Goal: Transaction & Acquisition: Purchase product/service

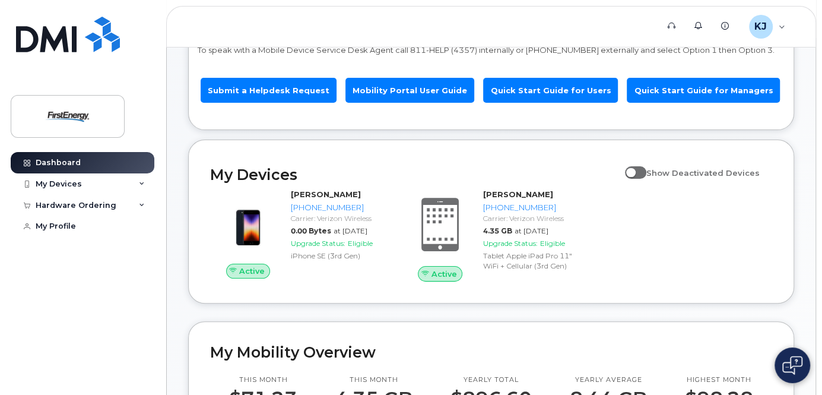
scroll to position [142, 0]
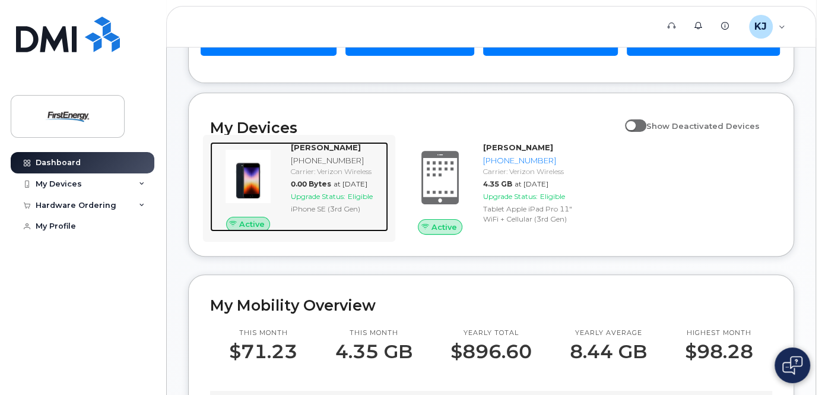
click at [345, 222] on div "[PERSON_NAME] [PHONE_NUMBER] Carrier: Verizon Wireless 0.00 Bytes at [DATE] Upg…" at bounding box center [337, 187] width 102 height 90
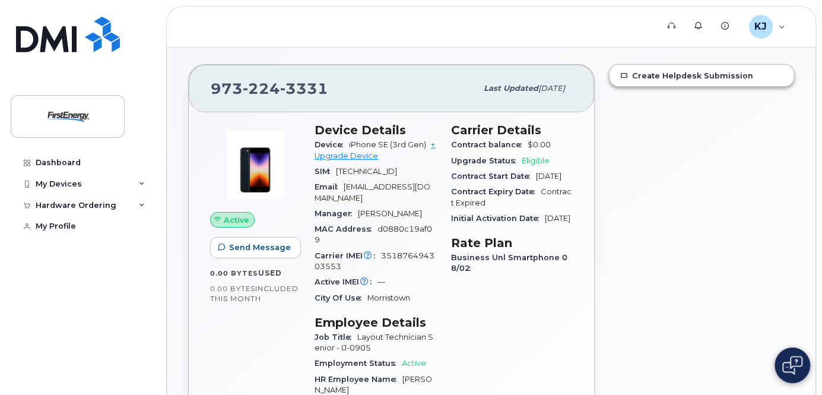
scroll to position [95, 0]
click at [362, 159] on link "+ Upgrade Device" at bounding box center [374, 149] width 120 height 20
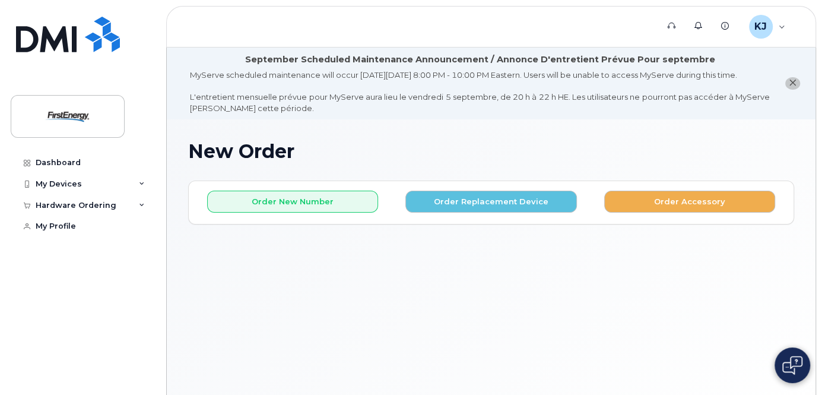
scroll to position [47, 0]
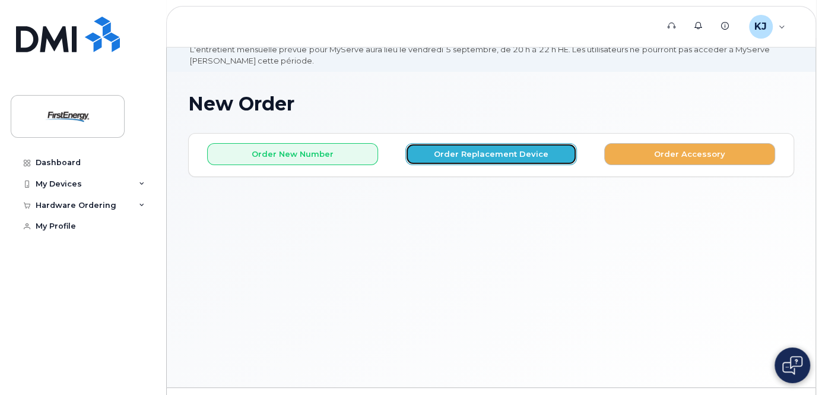
click at [488, 165] on button "Order Replacement Device" at bounding box center [490, 154] width 171 height 22
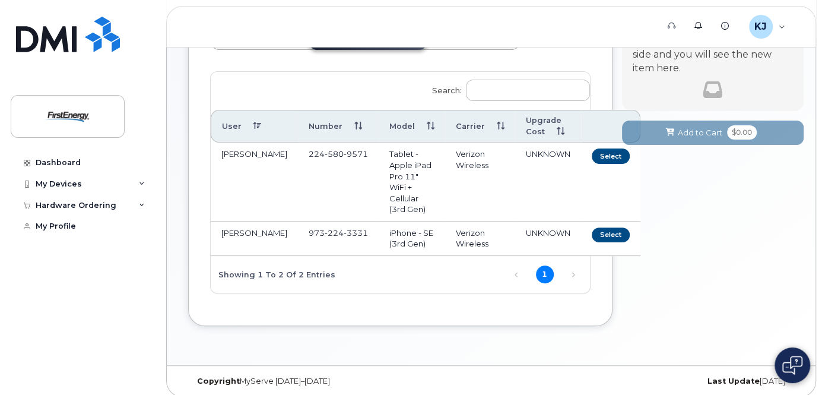
scroll to position [190, 0]
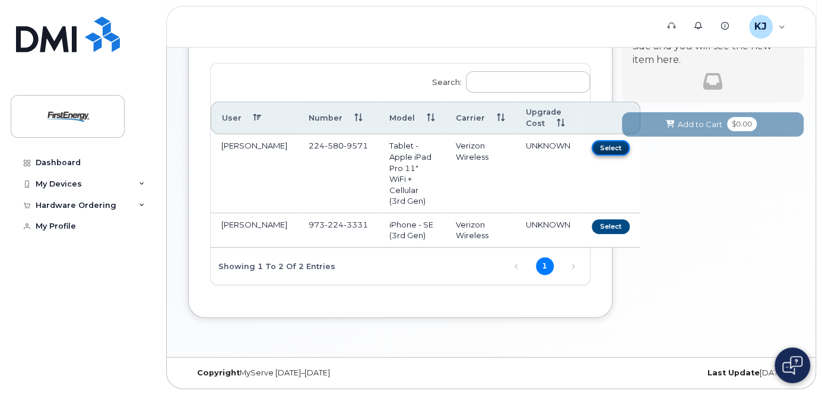
click at [591, 155] on button "Select" at bounding box center [610, 147] width 38 height 15
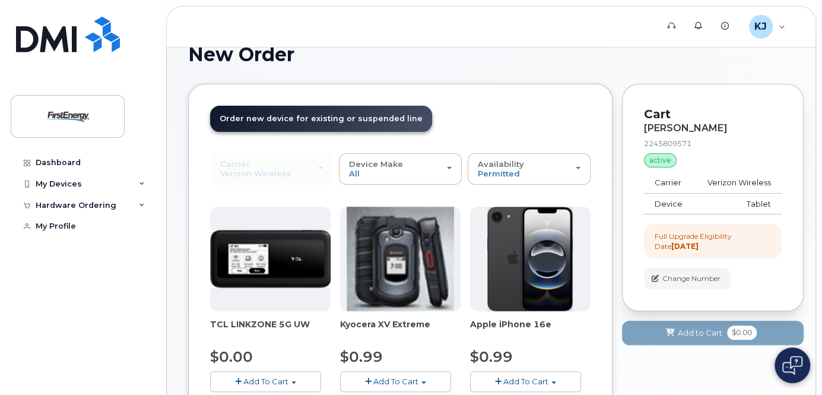
scroll to position [47, 0]
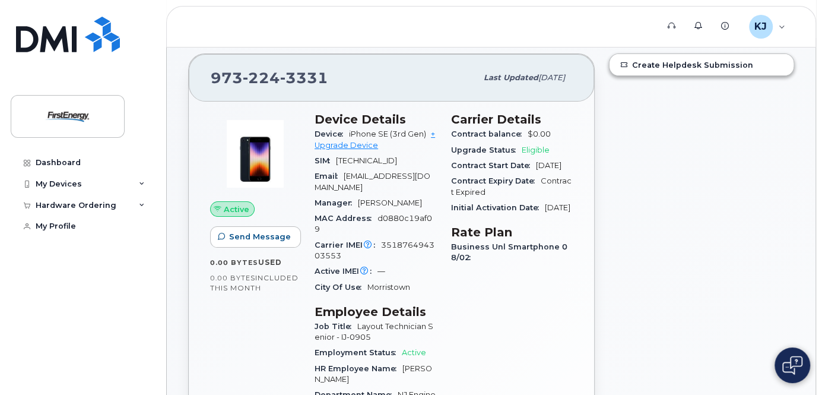
scroll to position [95, 0]
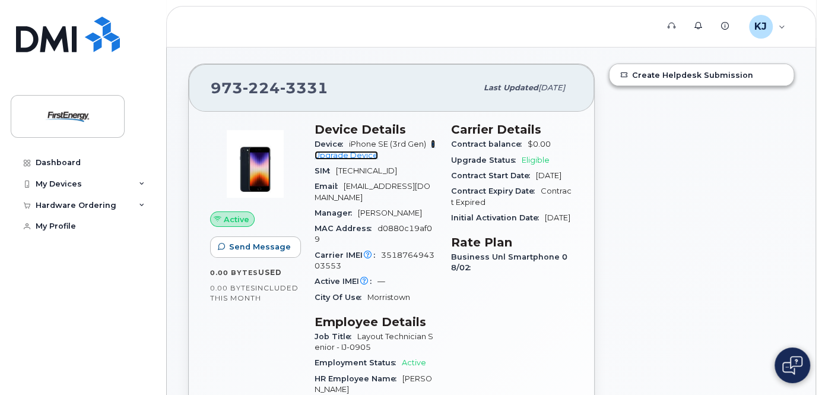
click at [350, 159] on link "+ Upgrade Device" at bounding box center [374, 149] width 120 height 20
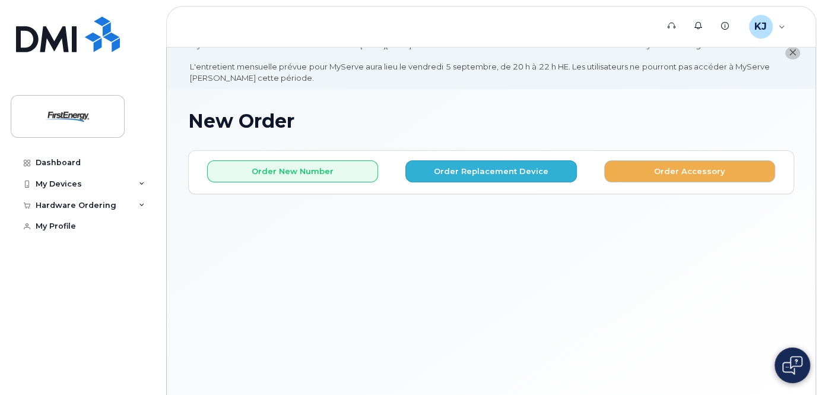
scroll to position [47, 0]
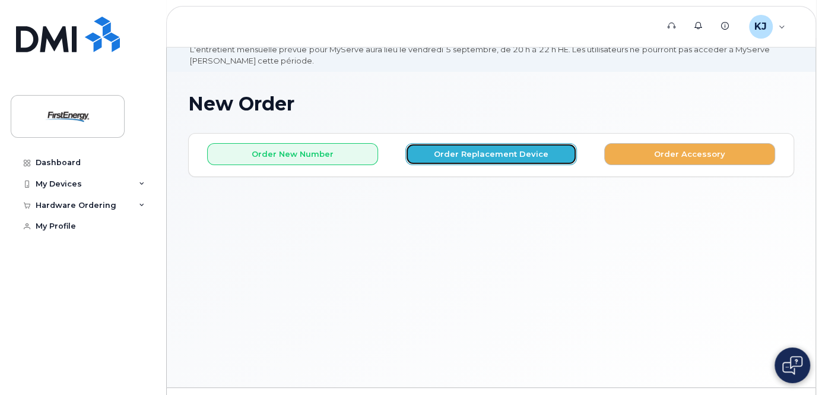
click at [501, 165] on button "Order Replacement Device" at bounding box center [490, 154] width 171 height 22
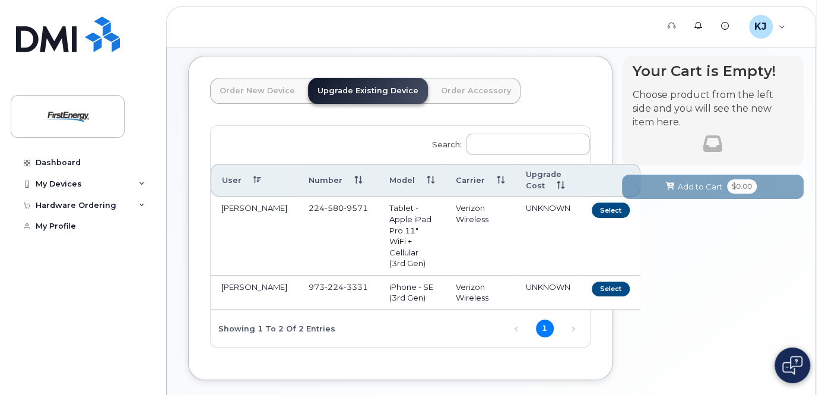
scroll to position [142, 0]
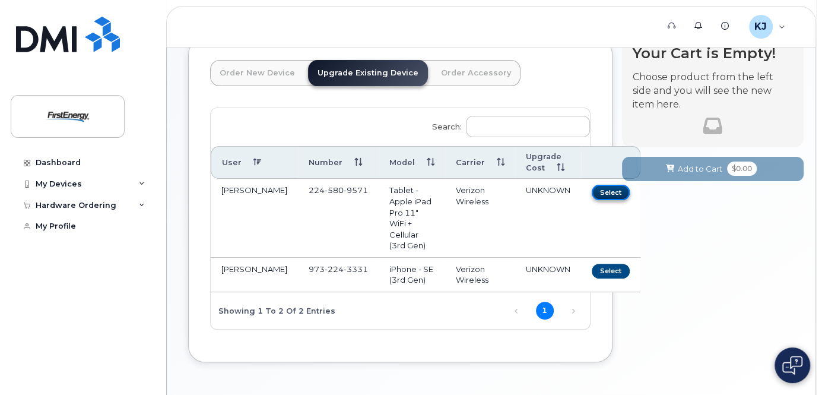
click at [591, 199] on button "Select" at bounding box center [610, 191] width 38 height 15
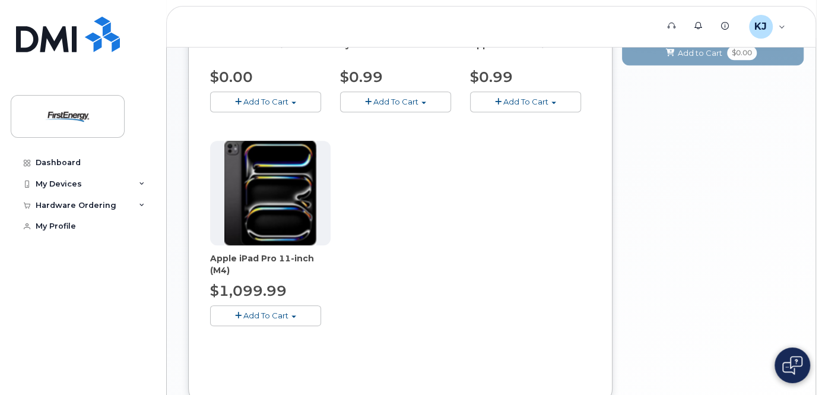
scroll to position [380, 0]
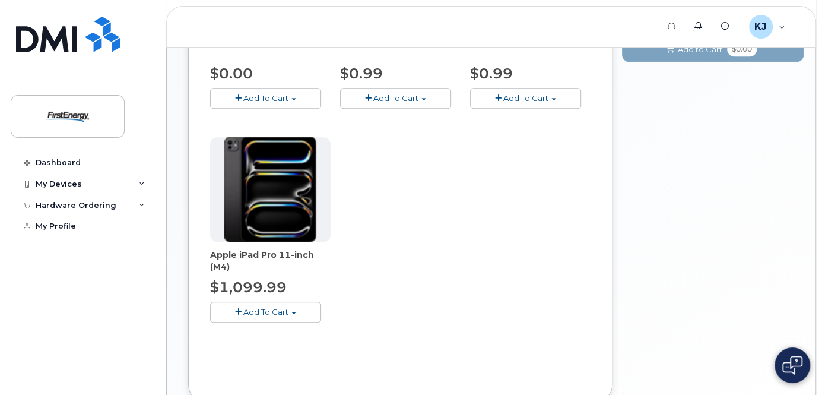
click at [285, 316] on span "Add To Cart" at bounding box center [265, 311] width 45 height 9
click at [303, 341] on link "$1099.99 - 2 Year Upgrade" at bounding box center [278, 333] width 131 height 15
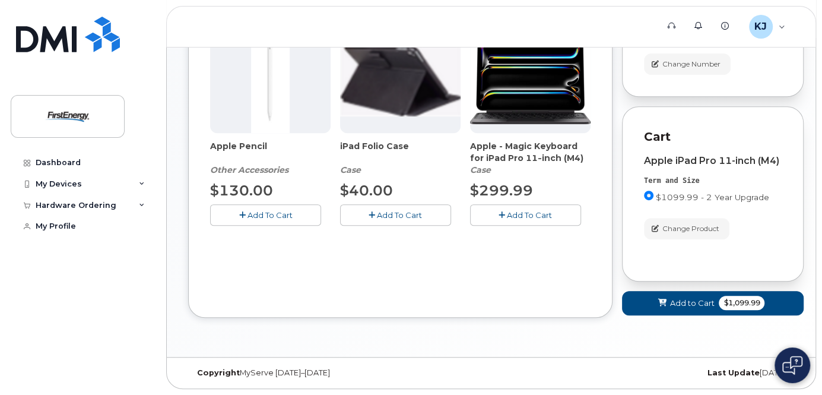
scroll to position [236, 0]
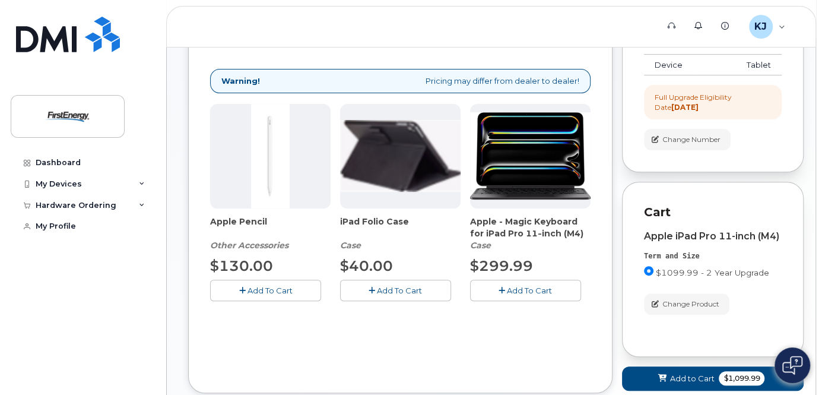
click at [516, 295] on span "Add To Cart" at bounding box center [529, 289] width 45 height 9
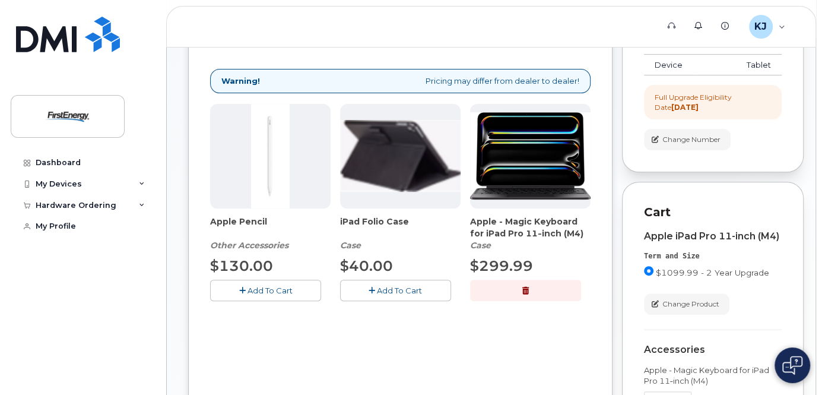
click at [411, 295] on span "Add To Cart" at bounding box center [399, 289] width 45 height 9
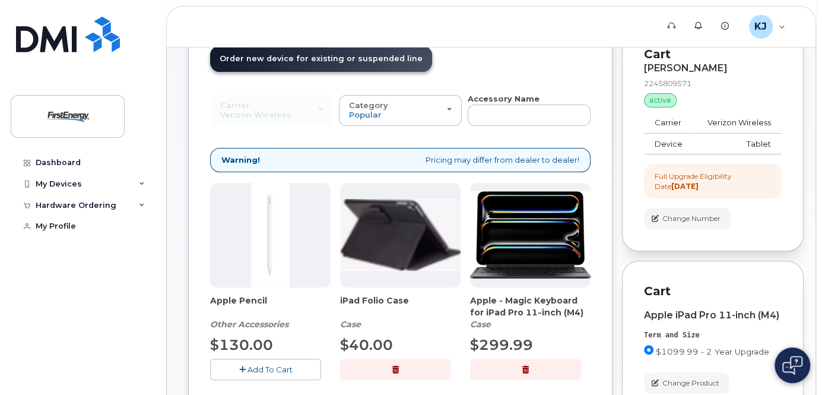
scroll to position [93, 0]
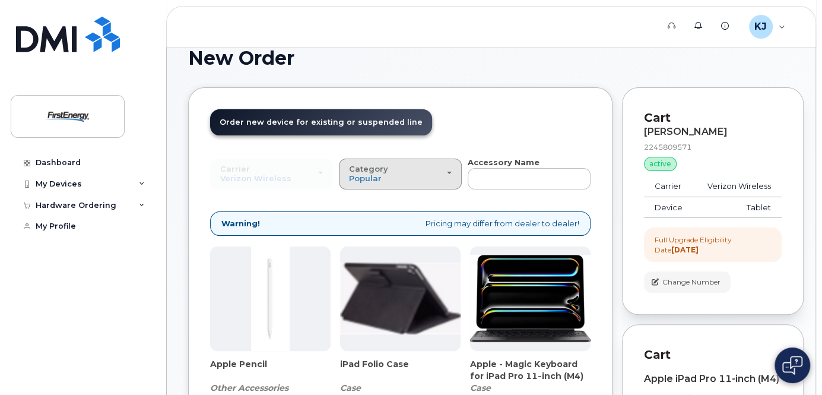
click at [444, 182] on div "Category Popular" at bounding box center [400, 173] width 103 height 18
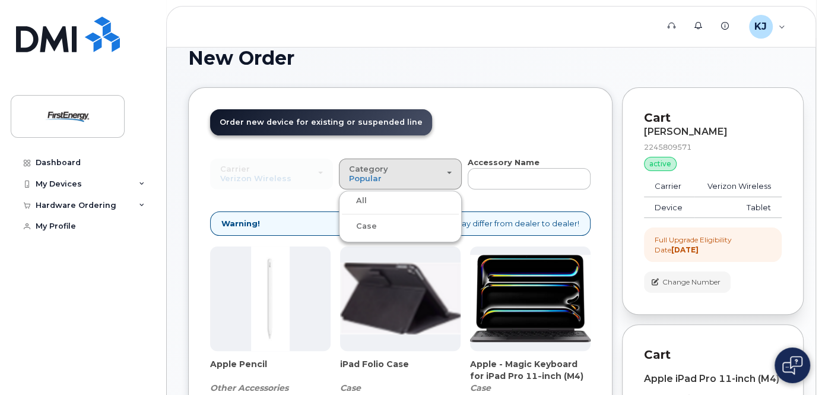
click at [396, 206] on div "All" at bounding box center [400, 200] width 117 height 14
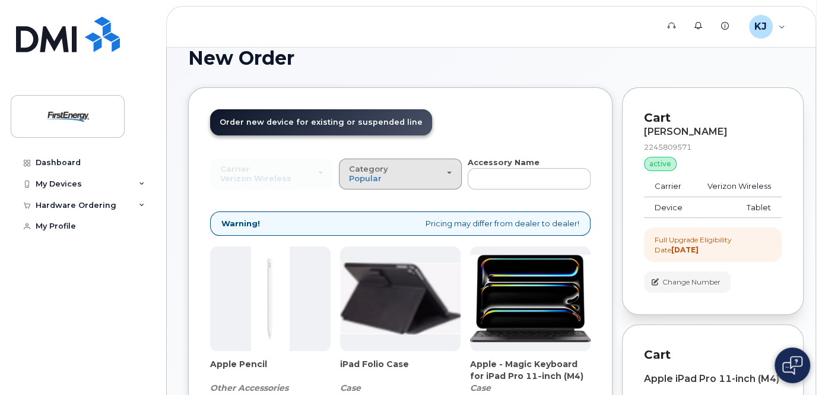
click at [417, 183] on div "Category Popular" at bounding box center [400, 173] width 103 height 18
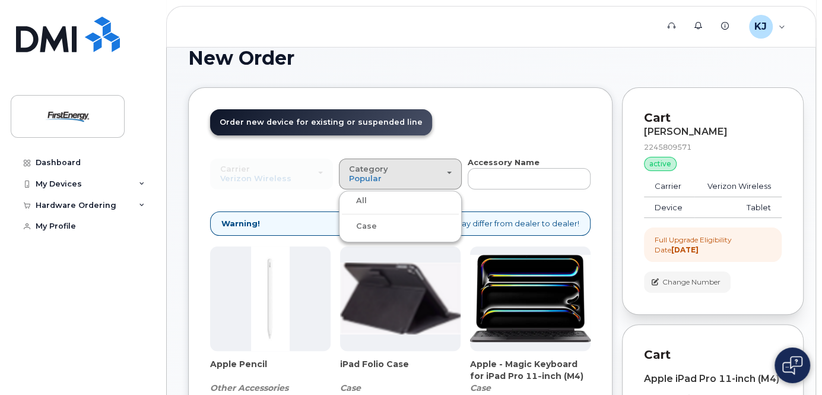
click at [380, 233] on div "Case" at bounding box center [400, 226] width 117 height 14
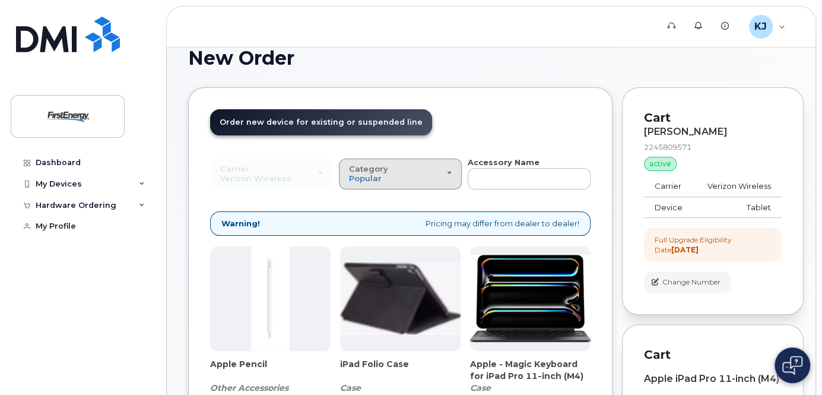
click at [420, 183] on div "Category Popular" at bounding box center [400, 173] width 103 height 18
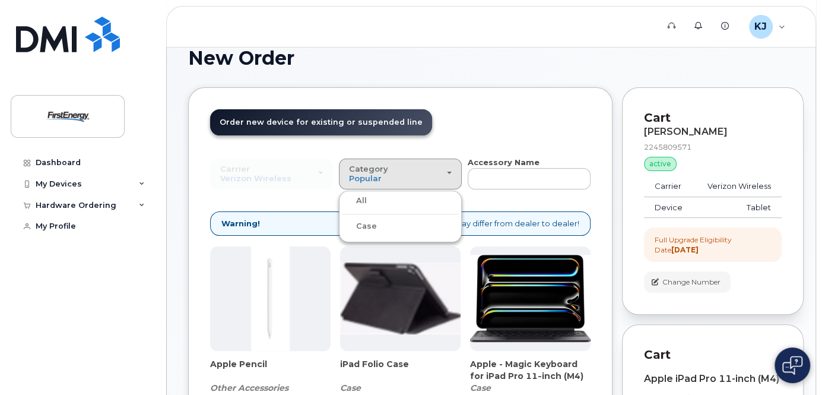
click at [363, 233] on label "Case" at bounding box center [359, 226] width 35 height 14
click at [0, 0] on input "Case" at bounding box center [0, 0] width 0 height 0
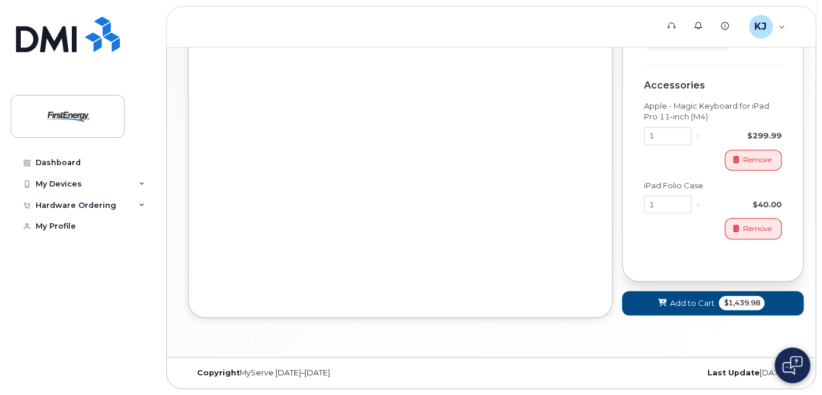
scroll to position [518, 0]
click at [683, 303] on span "Add to Cart" at bounding box center [691, 302] width 44 height 11
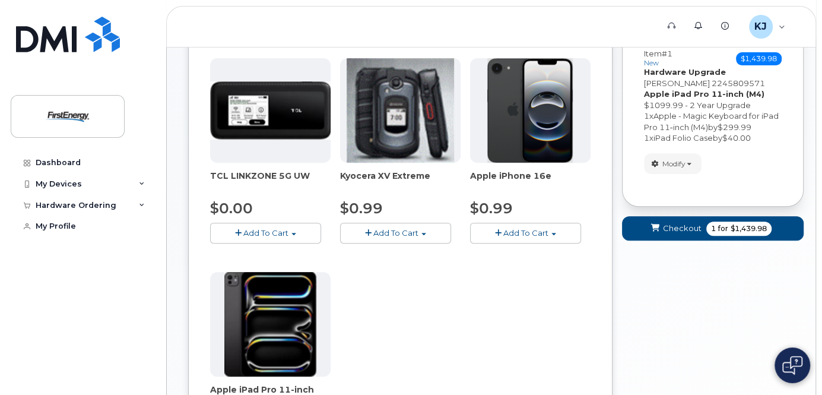
scroll to position [234, 0]
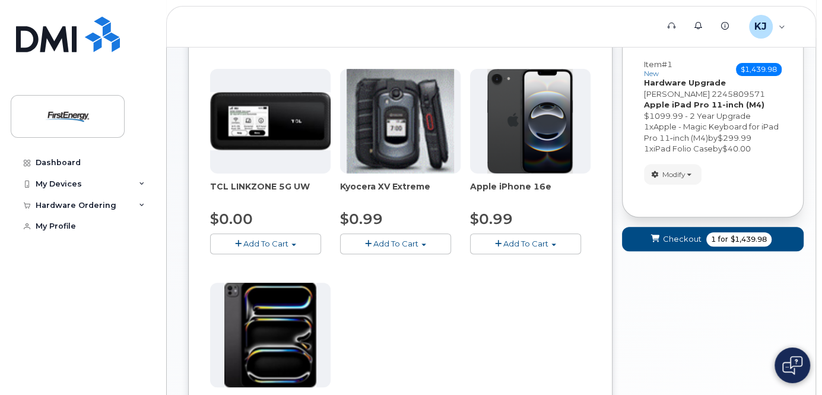
click at [526, 248] on span "Add To Cart" at bounding box center [525, 242] width 45 height 9
click at [526, 273] on link "$0.99 - 2 Year Activation" at bounding box center [532, 265] width 119 height 15
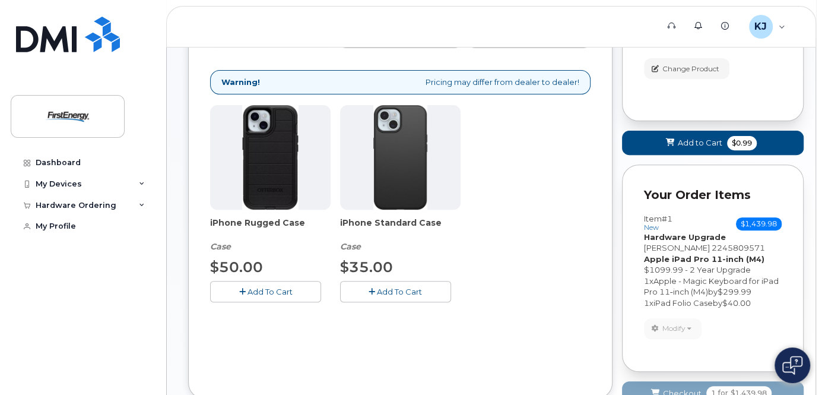
click at [276, 296] on span "Add To Cart" at bounding box center [269, 291] width 45 height 9
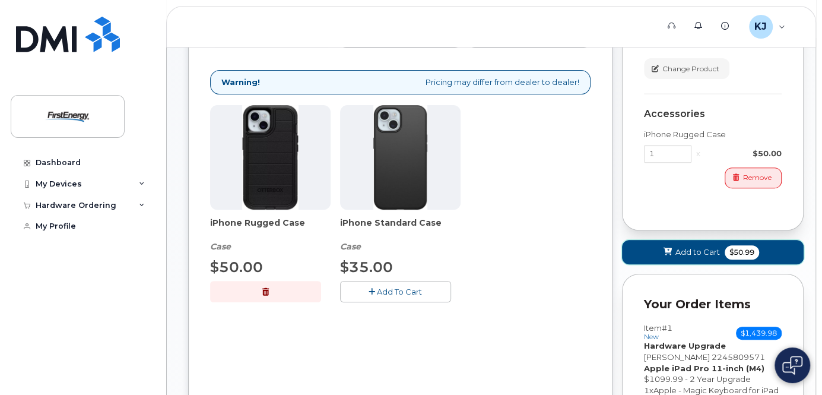
click at [673, 262] on button "Add to Cart $50.99" at bounding box center [713, 252] width 182 height 24
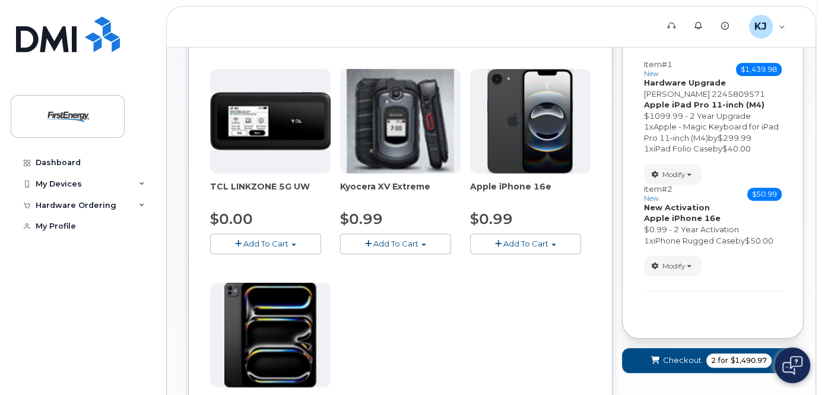
click at [278, 248] on span "Add To Cart" at bounding box center [265, 242] width 45 height 9
click at [281, 273] on link "$0.00 - 2 Year Activation" at bounding box center [272, 265] width 119 height 15
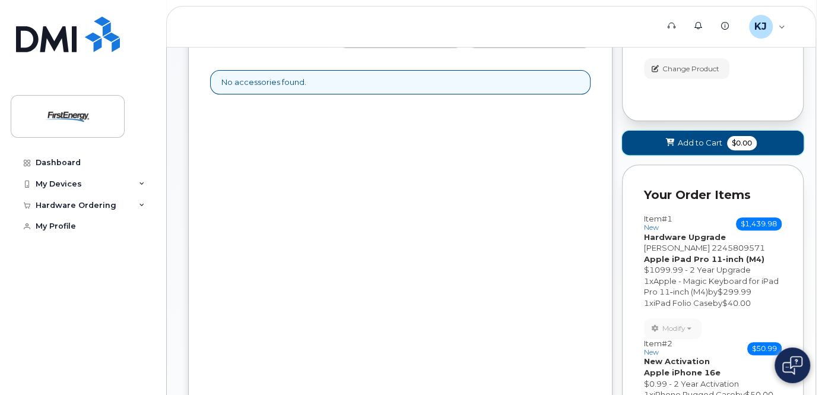
click at [696, 148] on span "Add to Cart" at bounding box center [699, 142] width 44 height 11
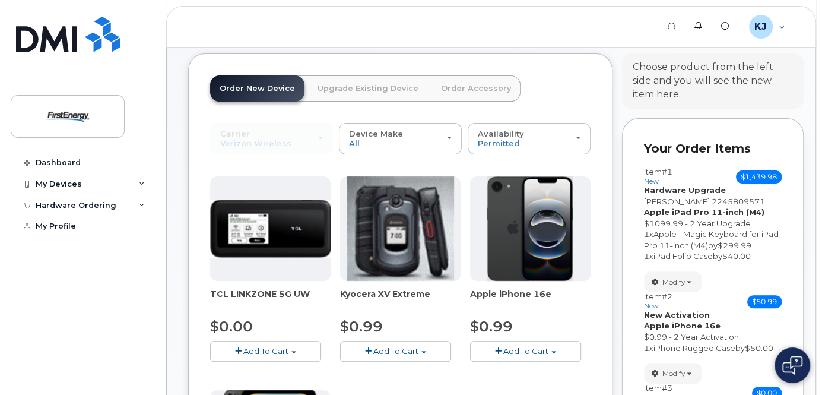
scroll to position [92, 0]
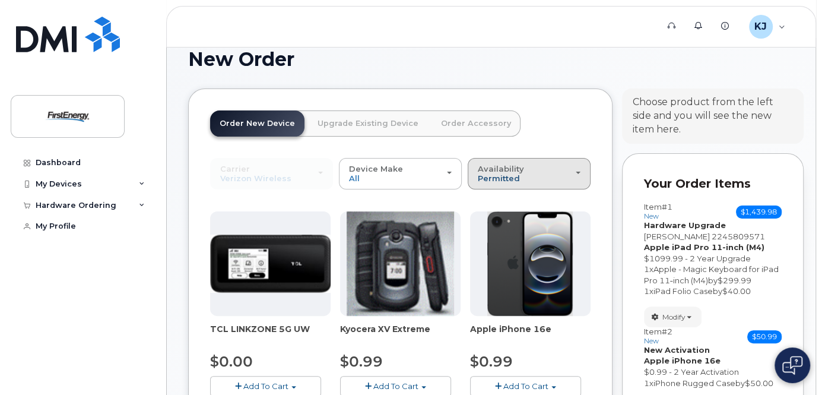
click at [495, 183] on span "Permitted" at bounding box center [499, 177] width 42 height 9
click at [495, 208] on label "Permitted" at bounding box center [498, 200] width 56 height 14
click at [0, 0] on input "Permitted" at bounding box center [0, 0] width 0 height 0
click at [357, 136] on link "Upgrade Existing Device" at bounding box center [368, 123] width 120 height 26
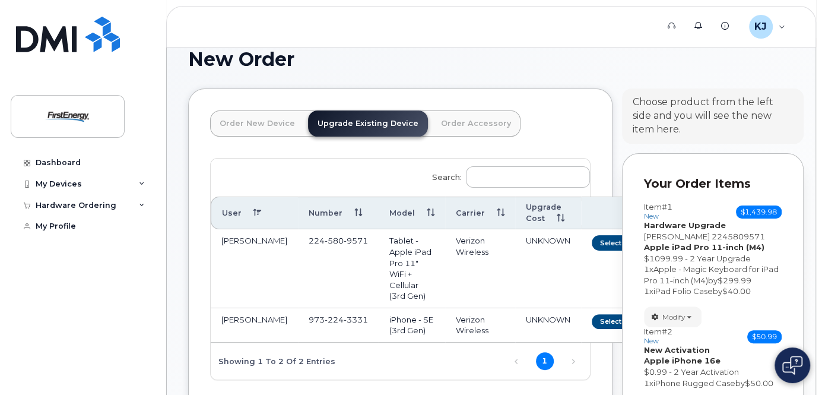
click at [460, 135] on link "Order Accessory" at bounding box center [475, 123] width 89 height 26
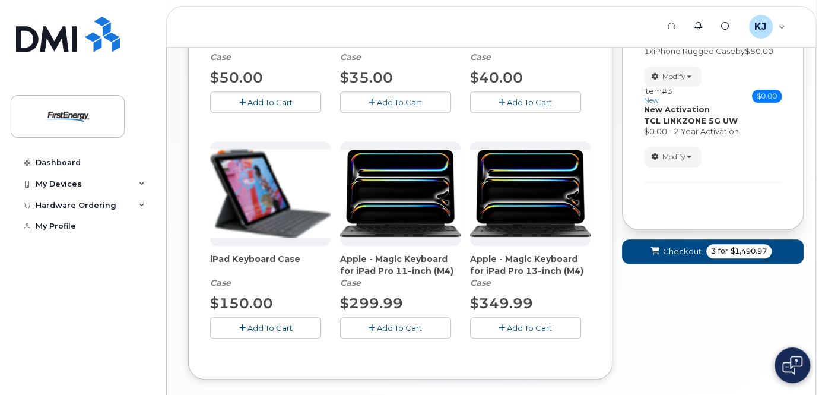
scroll to position [424, 0]
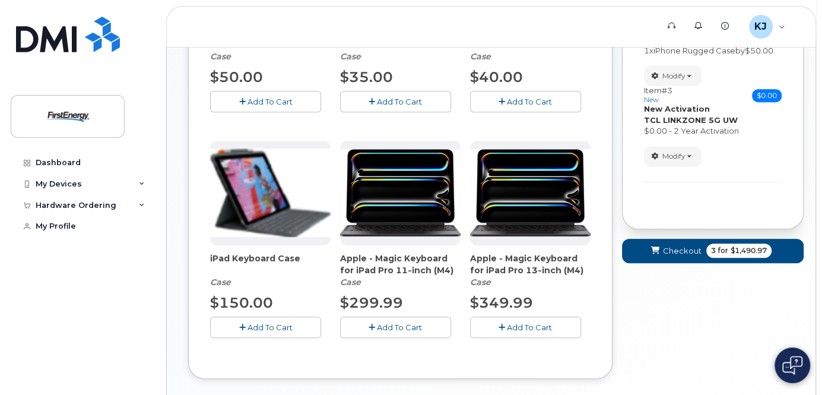
click at [281, 332] on span "Add To Cart" at bounding box center [269, 326] width 45 height 9
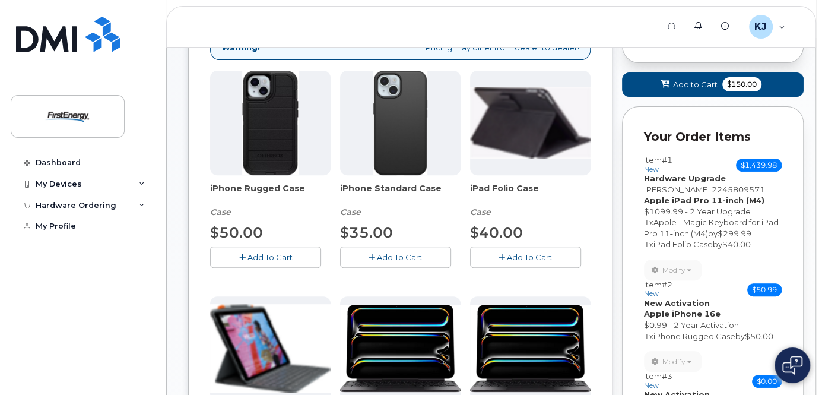
scroll to position [187, 0]
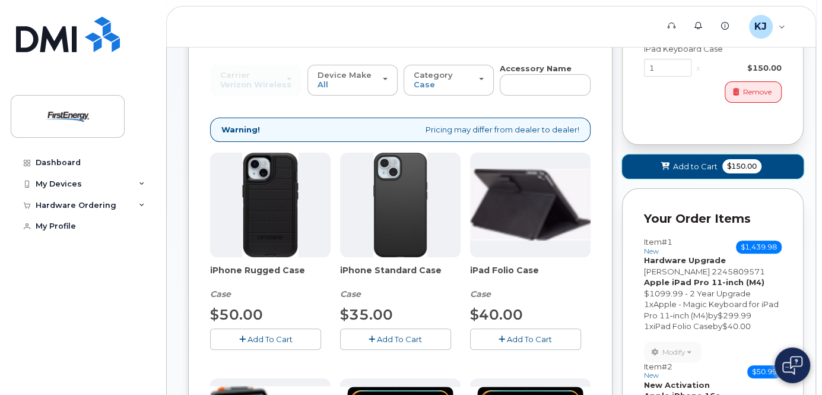
click at [680, 172] on span "Add to Cart" at bounding box center [695, 166] width 44 height 11
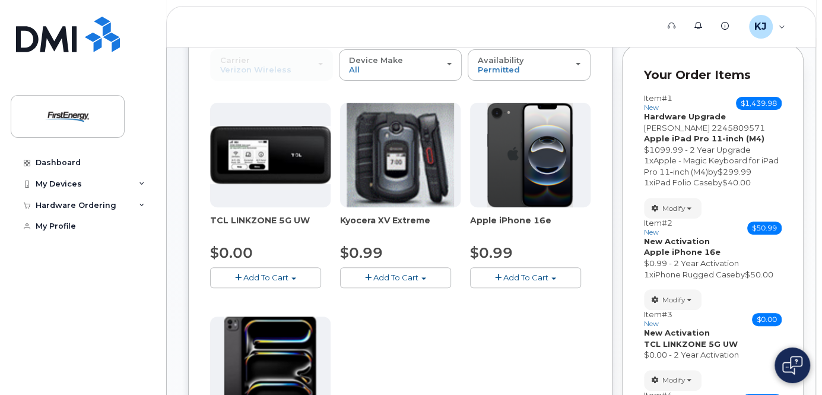
scroll to position [139, 0]
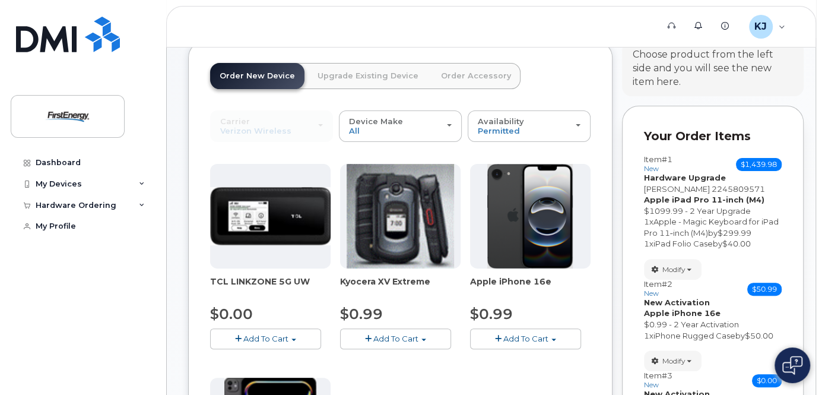
click at [349, 89] on link "Upgrade Existing Device" at bounding box center [368, 76] width 120 height 26
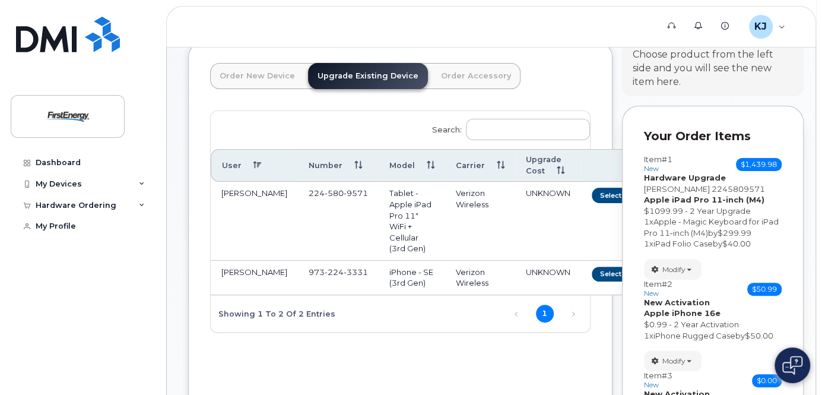
click at [249, 82] on link "Order New Device" at bounding box center [257, 76] width 94 height 26
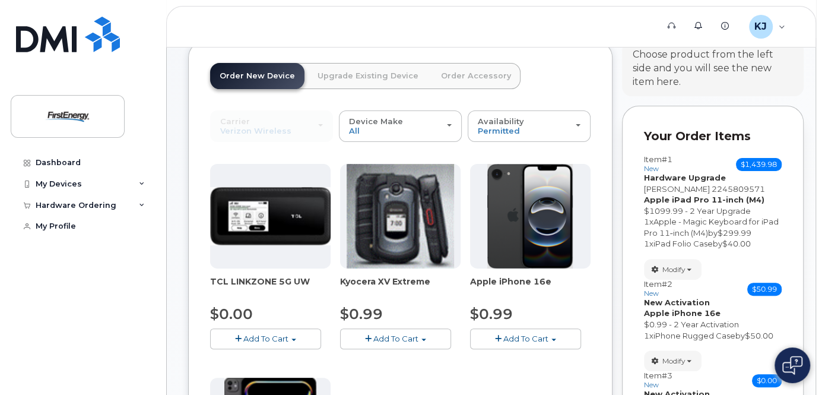
click at [456, 89] on link "Order Accessory" at bounding box center [475, 76] width 89 height 26
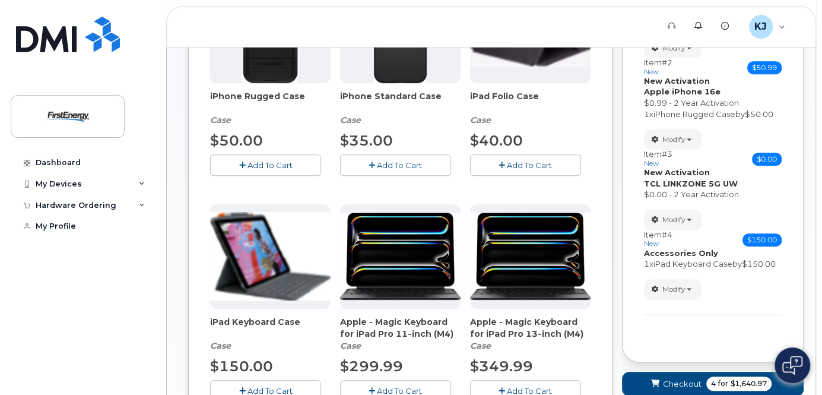
scroll to position [424, 0]
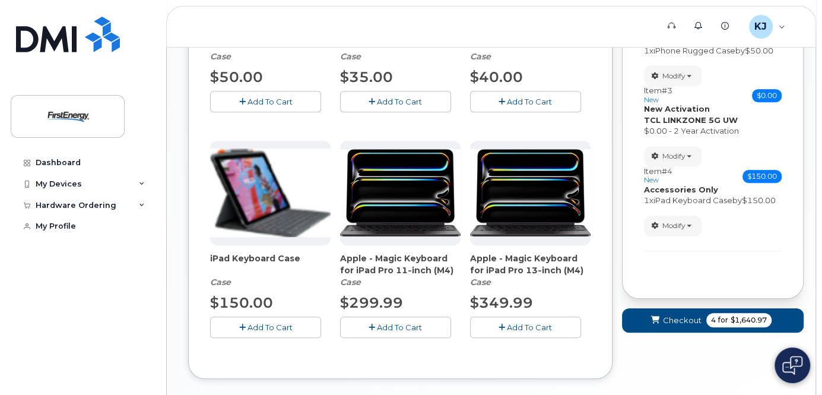
click at [402, 332] on span "Add To Cart" at bounding box center [399, 326] width 45 height 9
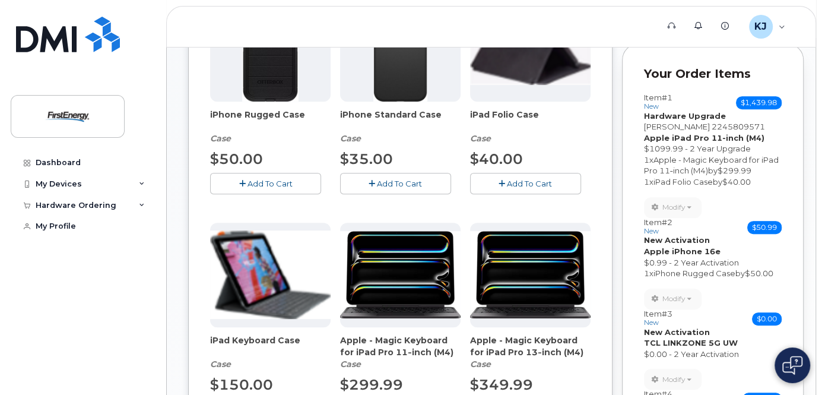
scroll to position [234, 0]
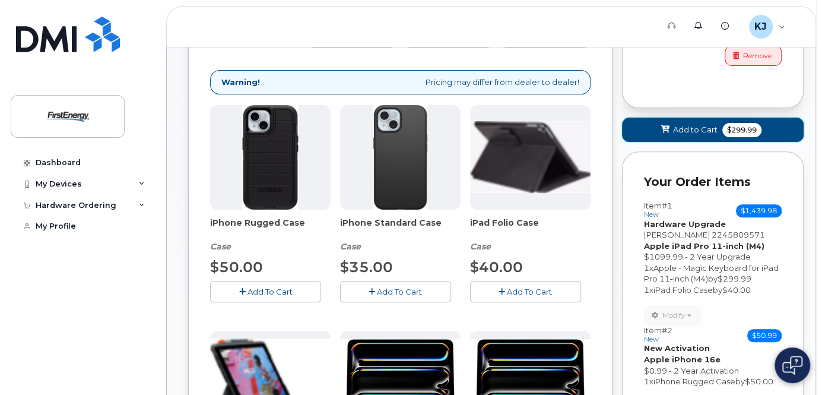
click at [675, 135] on span "Add to Cart" at bounding box center [695, 129] width 44 height 11
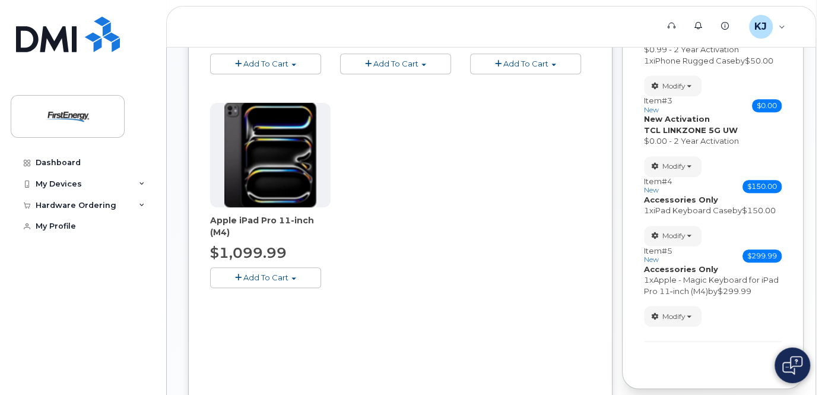
scroll to position [472, 0]
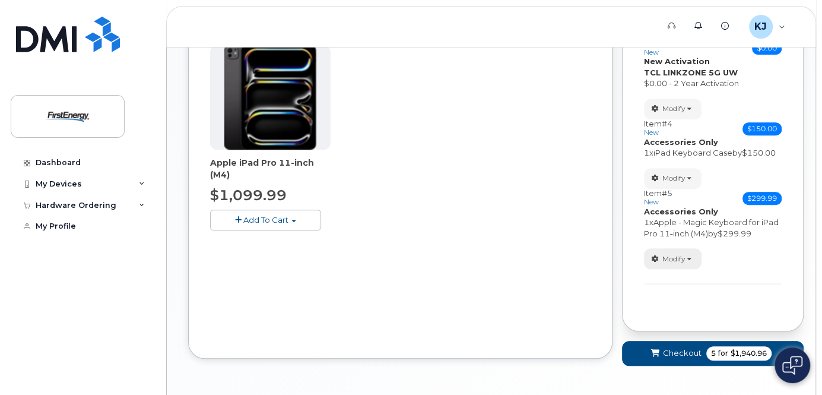
click at [677, 264] on span "Modify" at bounding box center [673, 258] width 23 height 11
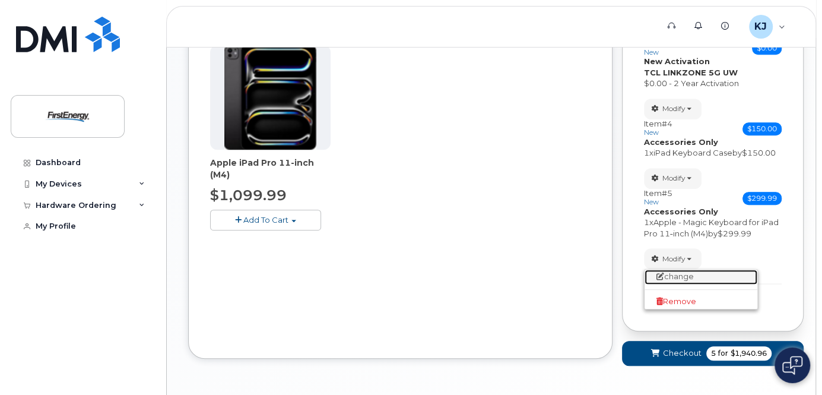
click at [676, 284] on link "change" at bounding box center [700, 276] width 113 height 14
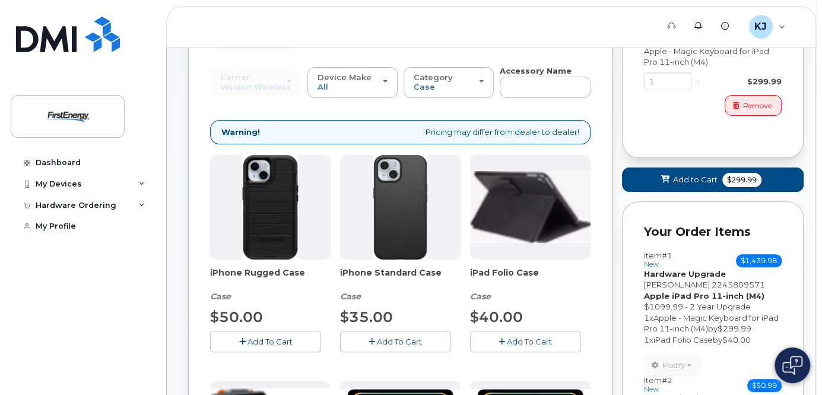
scroll to position [139, 0]
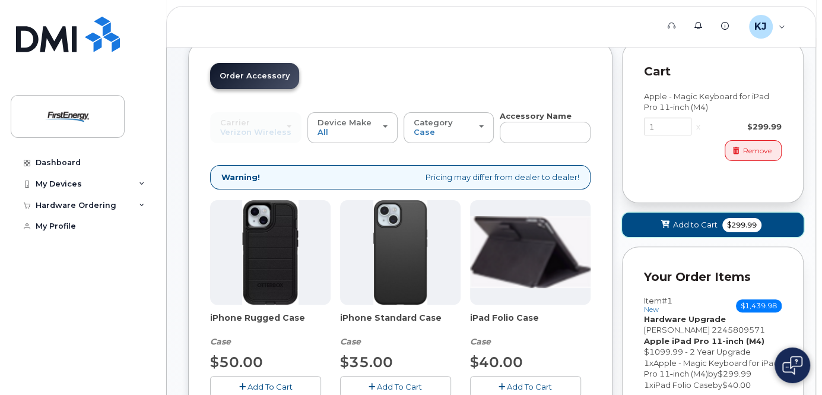
click at [688, 230] on span "Add to Cart" at bounding box center [695, 224] width 44 height 11
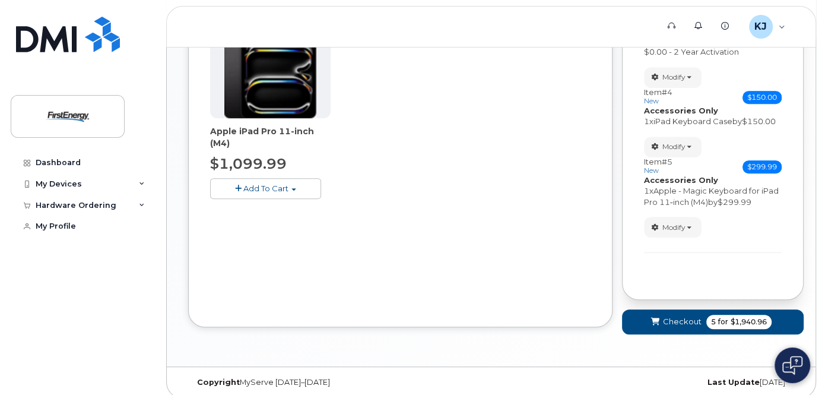
scroll to position [532, 0]
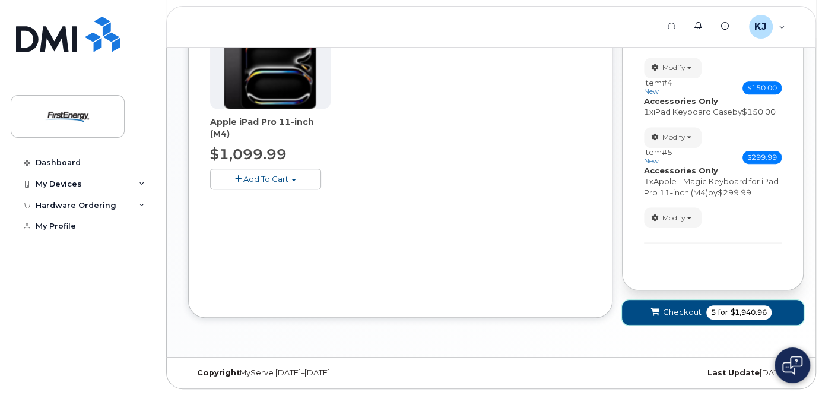
click at [676, 310] on span "Checkout" at bounding box center [682, 311] width 39 height 11
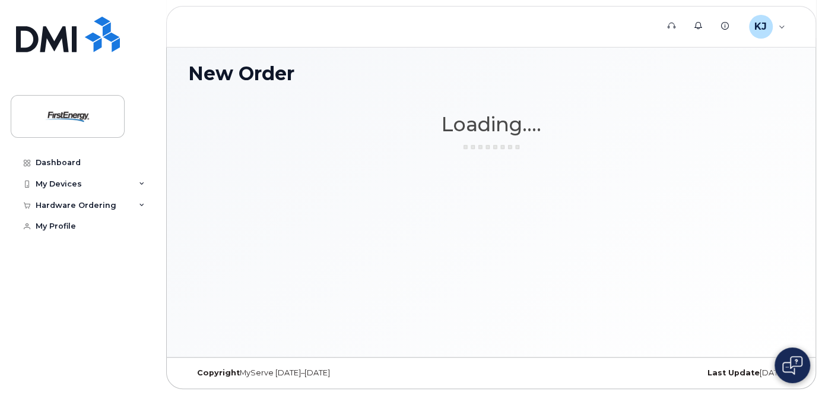
scroll to position [88, 0]
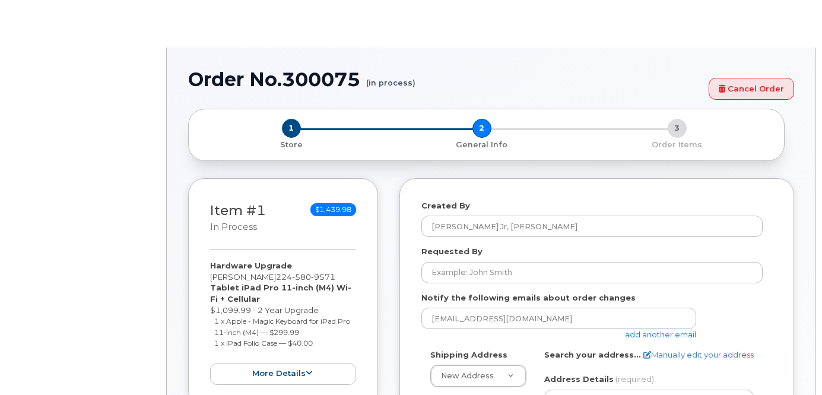
select select
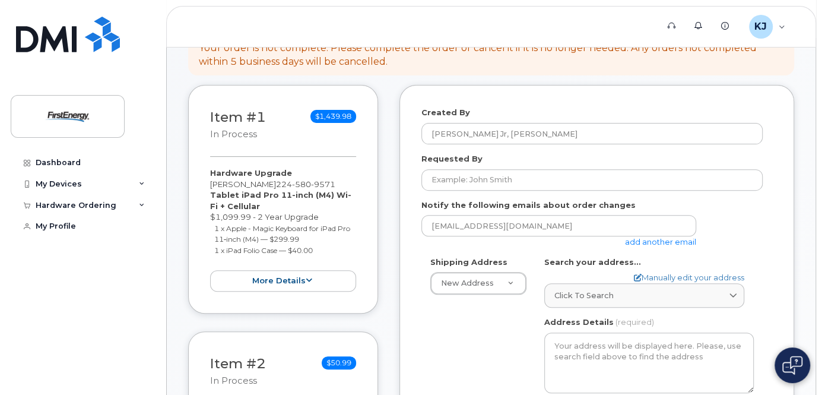
scroll to position [285, 0]
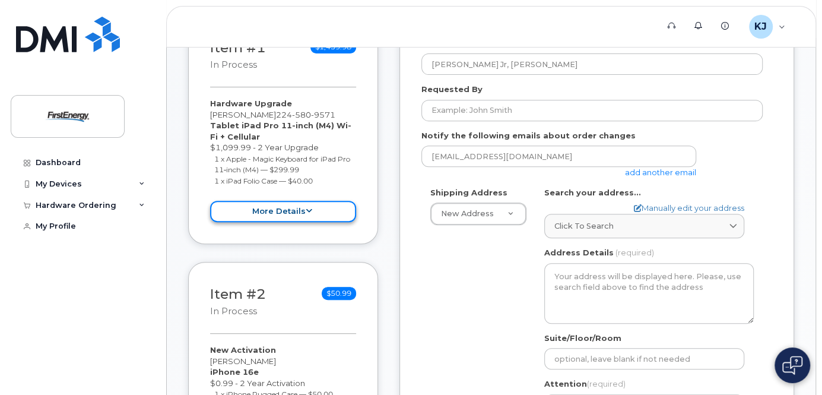
click at [292, 214] on button "more details" at bounding box center [283, 212] width 146 height 22
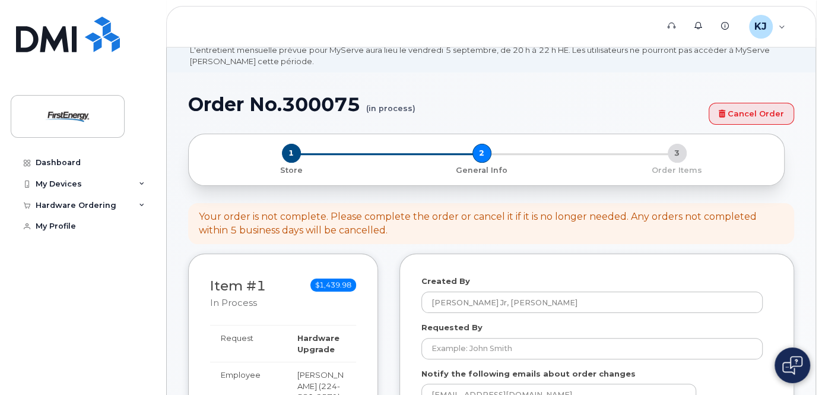
scroll to position [0, 0]
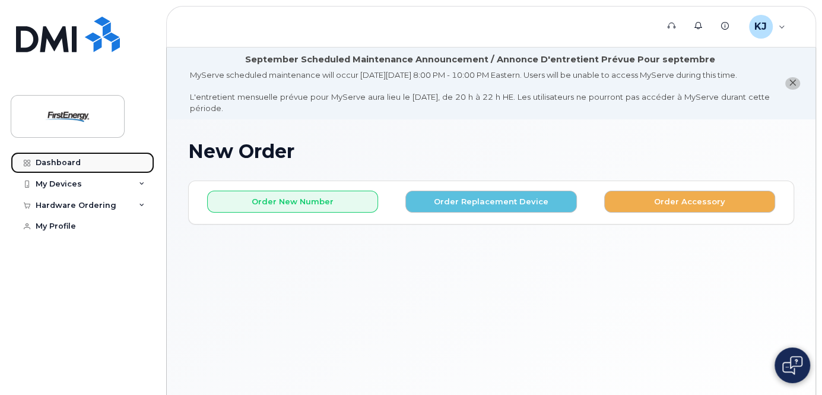
click at [72, 162] on div "Dashboard" at bounding box center [58, 162] width 45 height 9
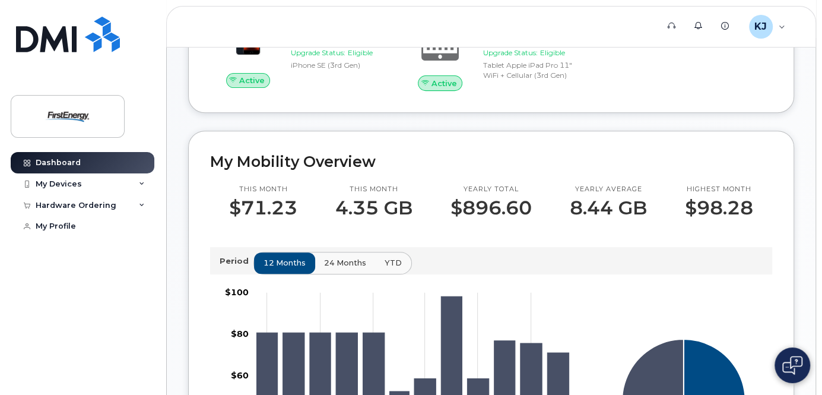
scroll to position [381, 0]
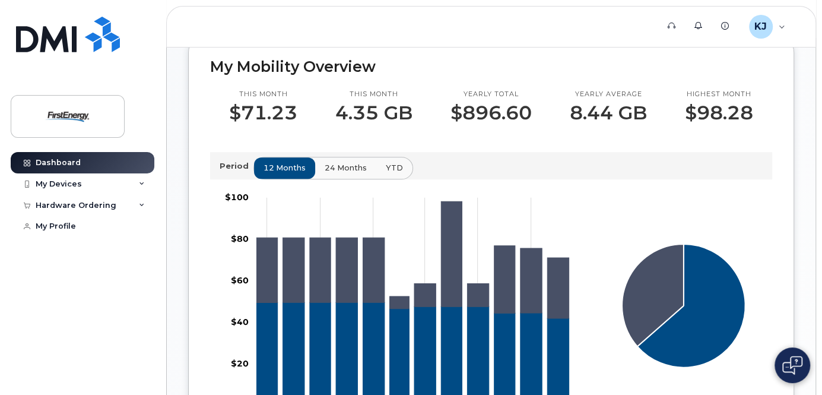
click at [335, 168] on span "24 months" at bounding box center [346, 167] width 42 height 11
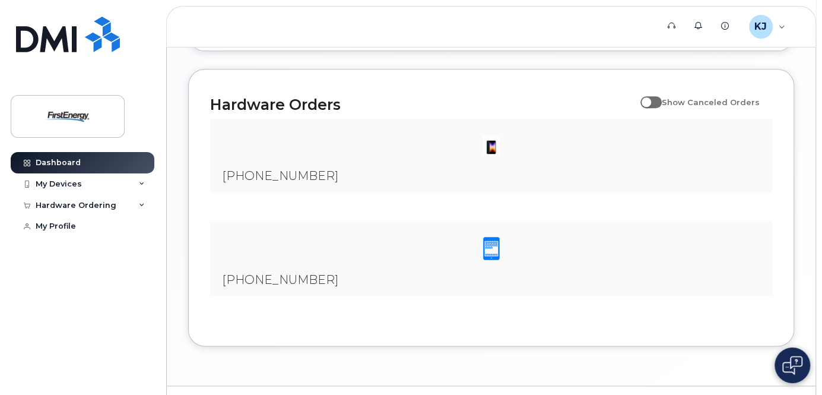
scroll to position [808, 0]
click at [661, 106] on span at bounding box center [650, 102] width 21 height 12
click at [650, 100] on input "Show Canceled Orders" at bounding box center [644, 94] width 9 height 9
click at [704, 101] on span "Show Canceled Orders" at bounding box center [710, 101] width 98 height 9
click at [650, 100] on input "Show Canceled Orders" at bounding box center [644, 94] width 9 height 9
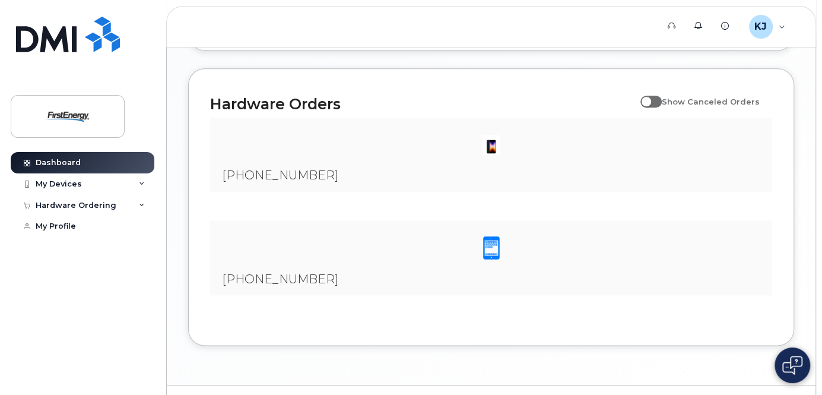
click at [661, 105] on span at bounding box center [650, 102] width 21 height 12
click at [650, 100] on input "Show Canceled Orders" at bounding box center [644, 94] width 9 height 9
checkbox input "true"
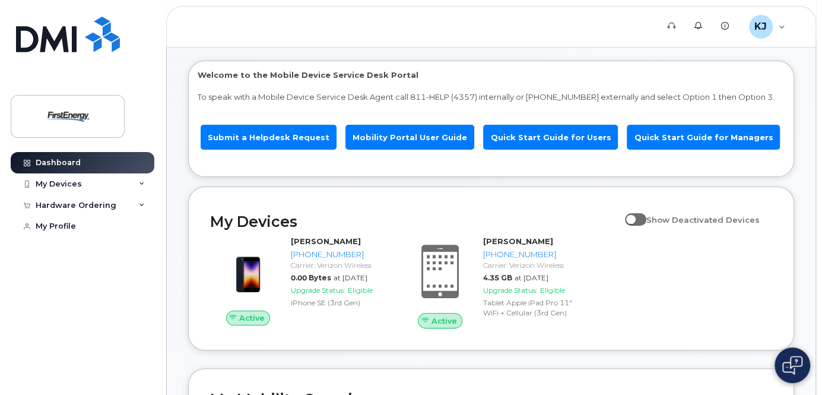
scroll to position [0, 0]
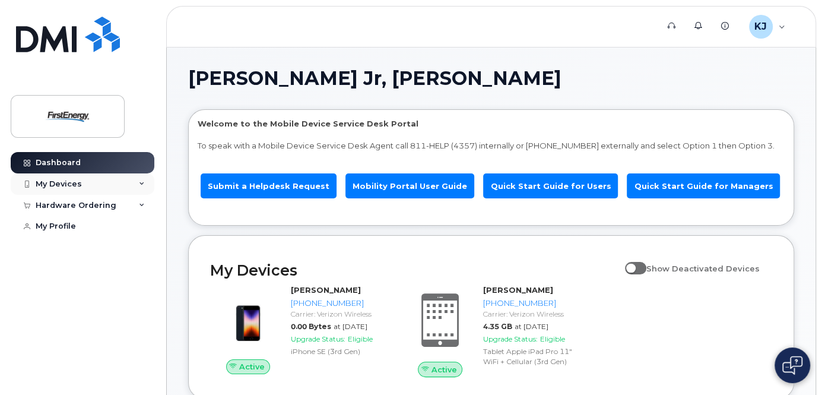
click at [67, 186] on div "My Devices" at bounding box center [59, 183] width 46 height 9
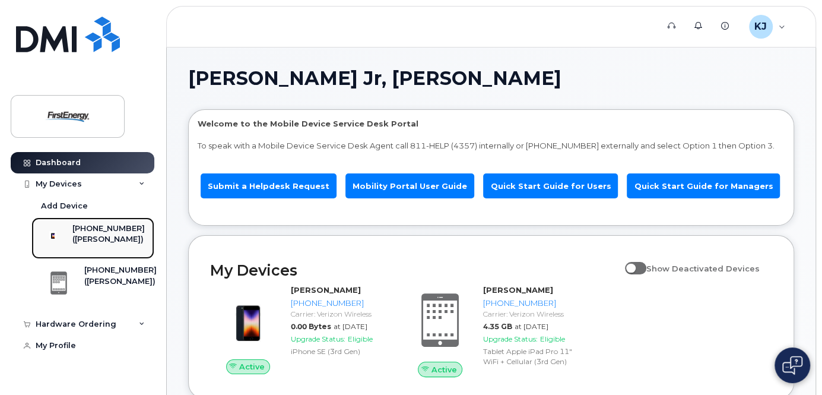
click at [104, 244] on div "([PERSON_NAME])" at bounding box center [108, 239] width 72 height 11
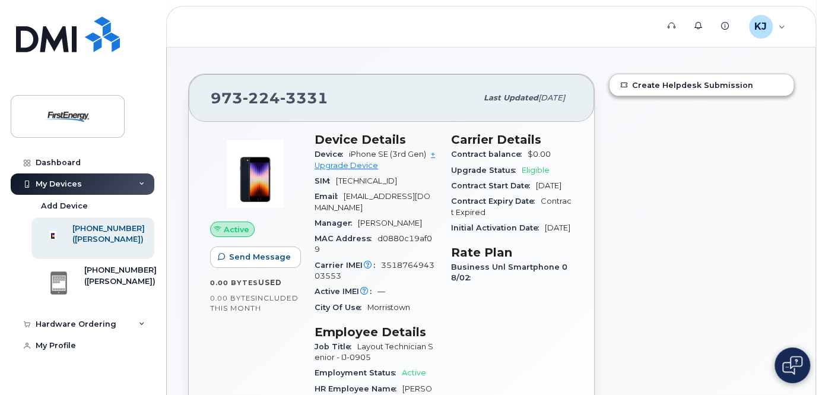
scroll to position [142, 0]
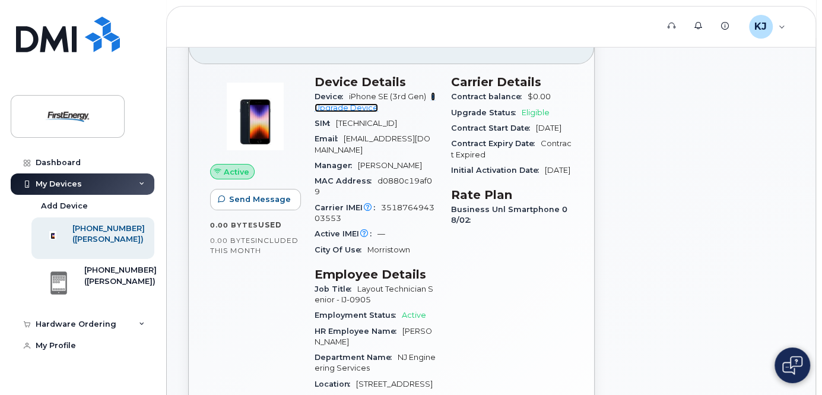
click at [362, 112] on link "+ Upgrade Device" at bounding box center [374, 102] width 120 height 20
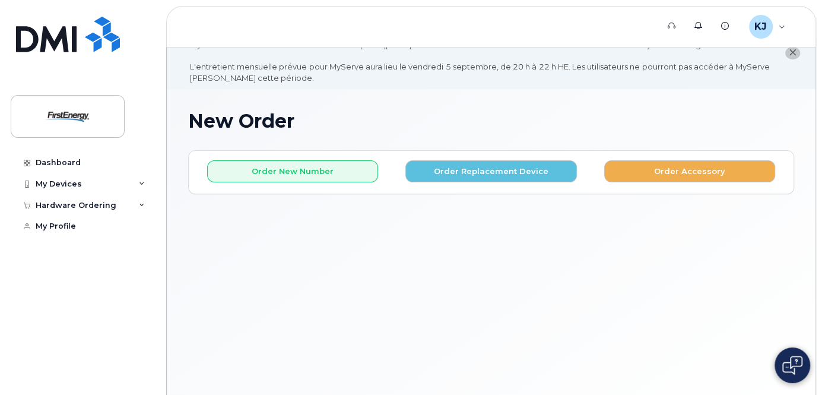
scroll to position [47, 0]
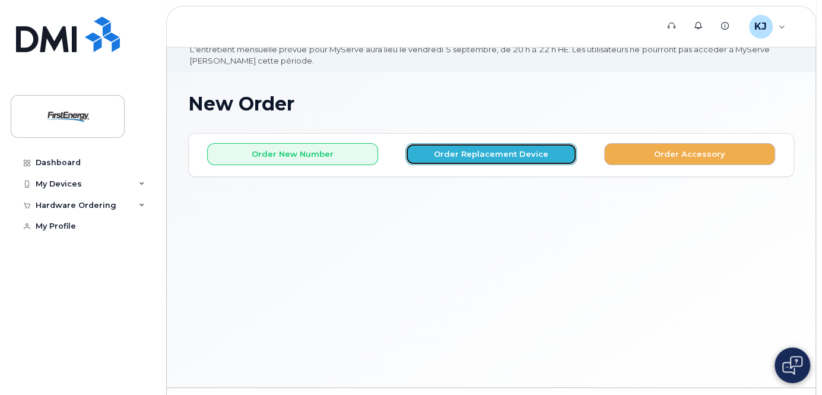
click at [503, 165] on button "Order Replacement Device" at bounding box center [490, 154] width 171 height 22
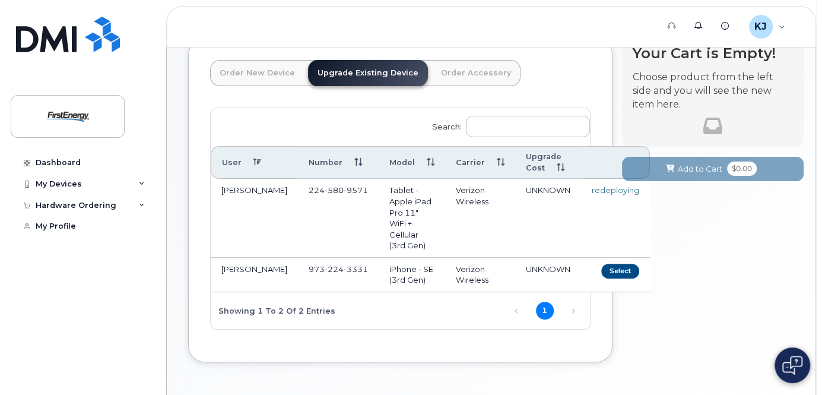
scroll to position [190, 0]
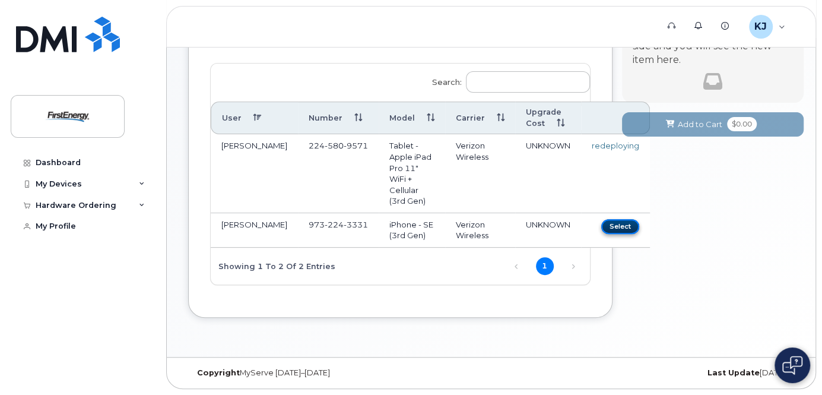
click at [601, 234] on button "Select" at bounding box center [620, 226] width 38 height 15
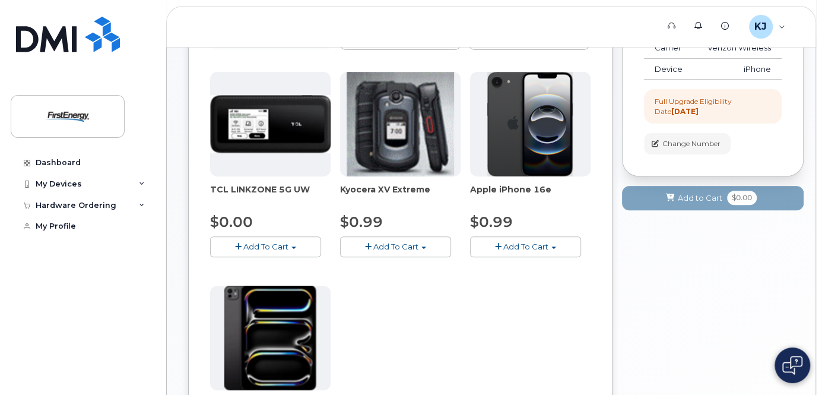
scroll to position [285, 0]
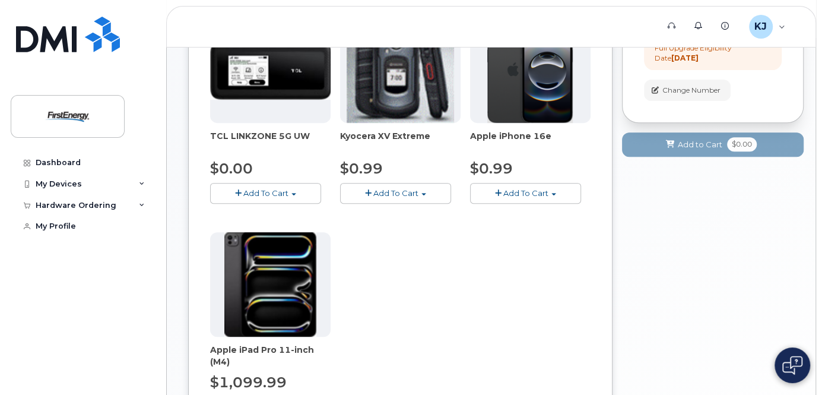
click at [268, 198] on span "Add To Cart" at bounding box center [265, 192] width 45 height 9
click at [273, 222] on link "$0.00 - 2 Year Upgrade" at bounding box center [270, 215] width 114 height 15
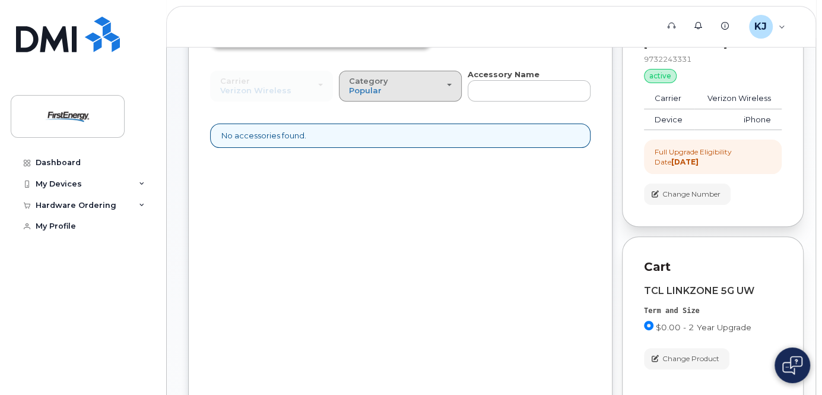
scroll to position [82, 0]
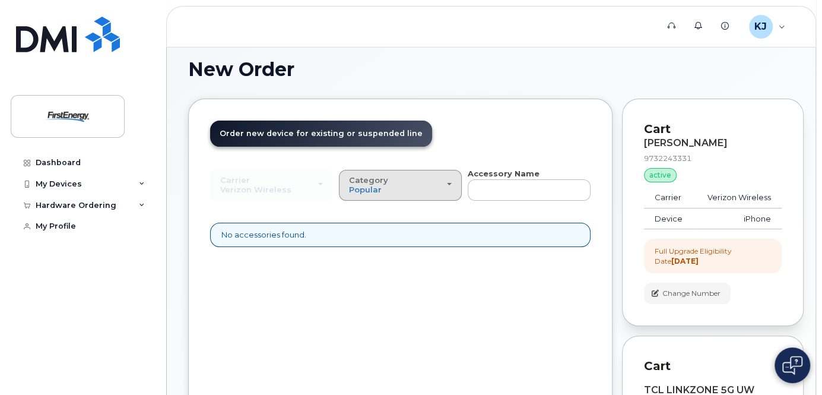
click at [435, 194] on div "Category Popular" at bounding box center [400, 185] width 103 height 18
click at [378, 219] on div "All" at bounding box center [400, 212] width 117 height 14
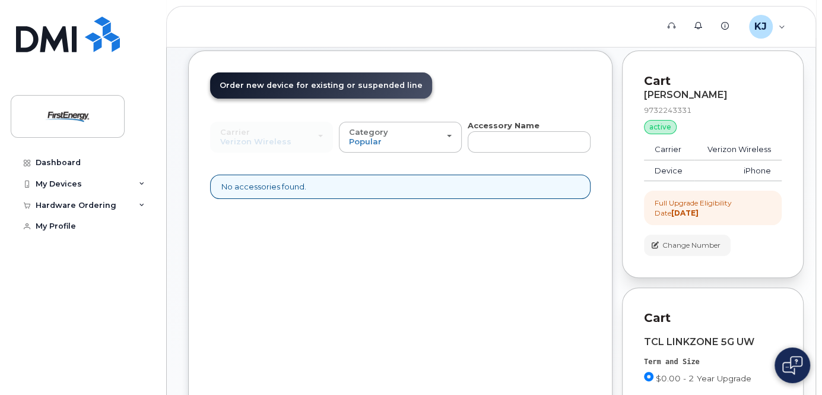
scroll to position [129, 0]
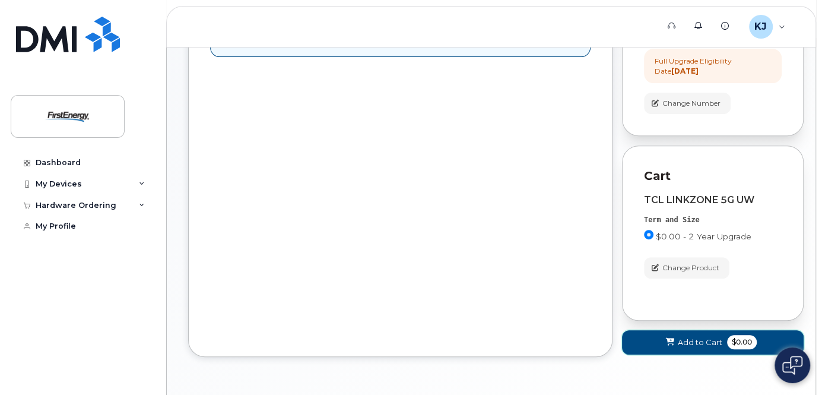
click at [691, 348] on span "Add to Cart" at bounding box center [699, 341] width 44 height 11
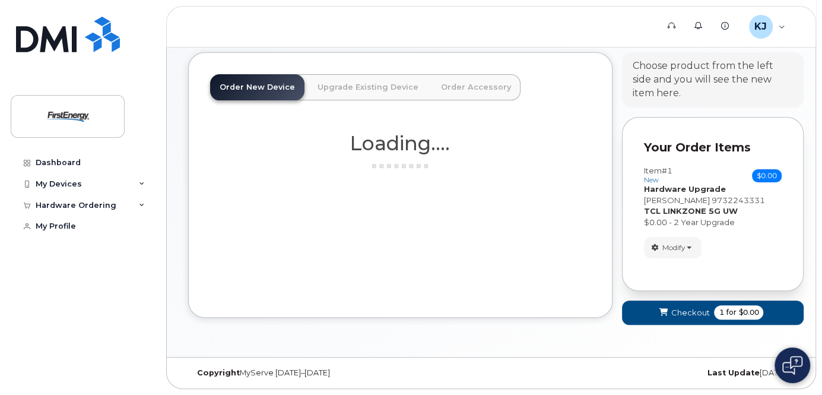
scroll to position [472, 0]
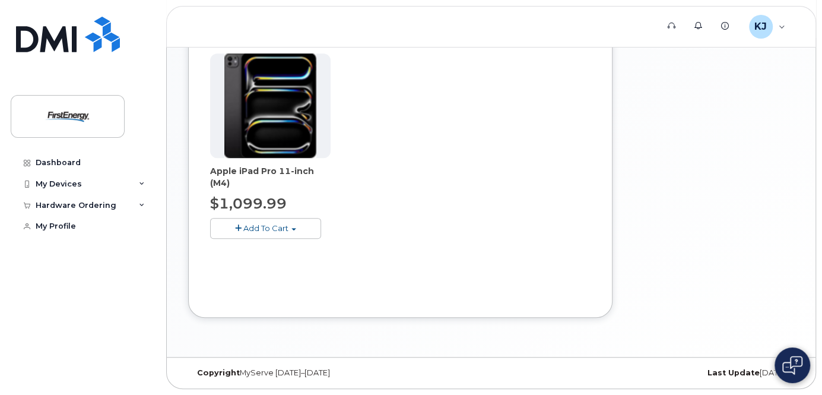
click at [274, 233] on span "Add To Cart" at bounding box center [265, 227] width 45 height 9
click at [277, 253] on link "$1099.99 - 2 Year Activation" at bounding box center [280, 250] width 135 height 15
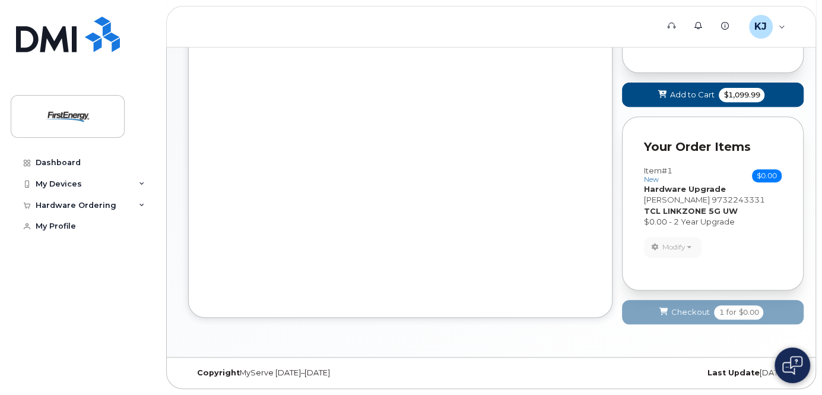
scroll to position [313, 0]
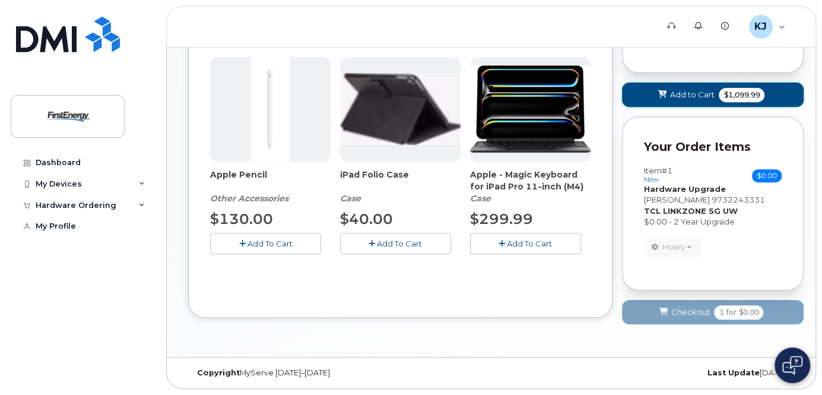
click at [682, 89] on span "Add to Cart" at bounding box center [691, 94] width 44 height 11
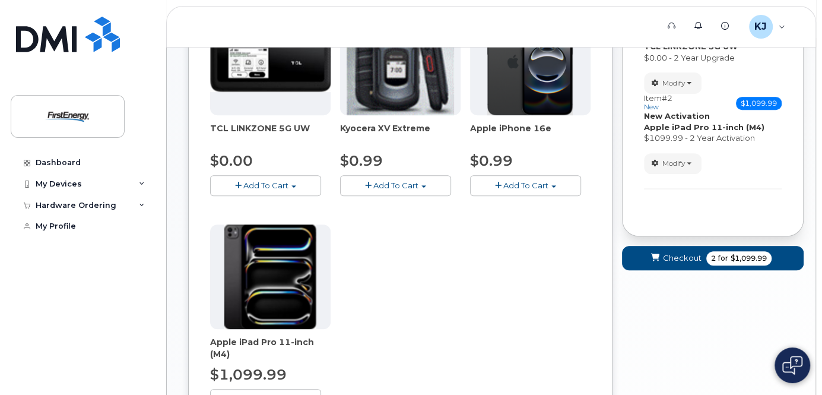
scroll to position [234, 0]
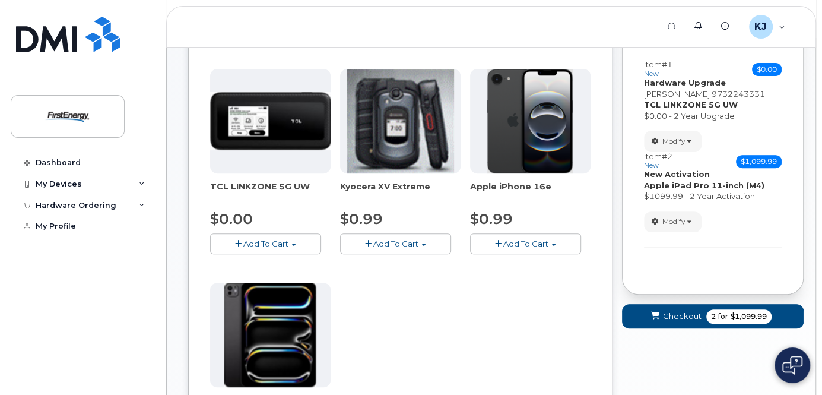
click at [527, 248] on span "Add To Cart" at bounding box center [525, 242] width 45 height 9
click at [514, 273] on link "$0.99 - 2 Year Activation" at bounding box center [532, 265] width 119 height 15
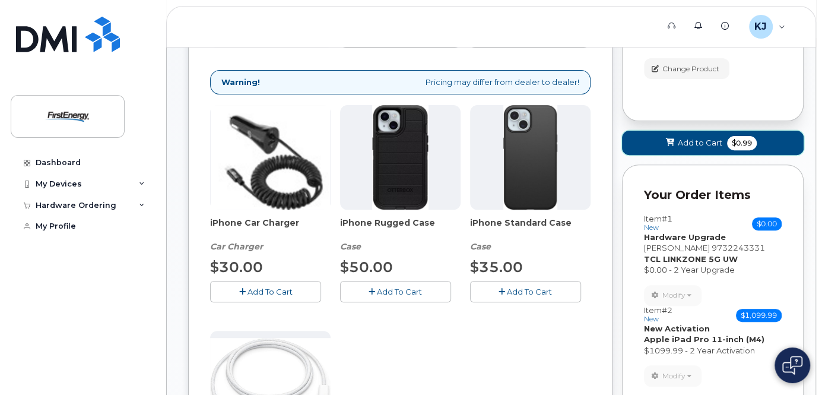
click at [687, 148] on span "Add to Cart" at bounding box center [699, 142] width 44 height 11
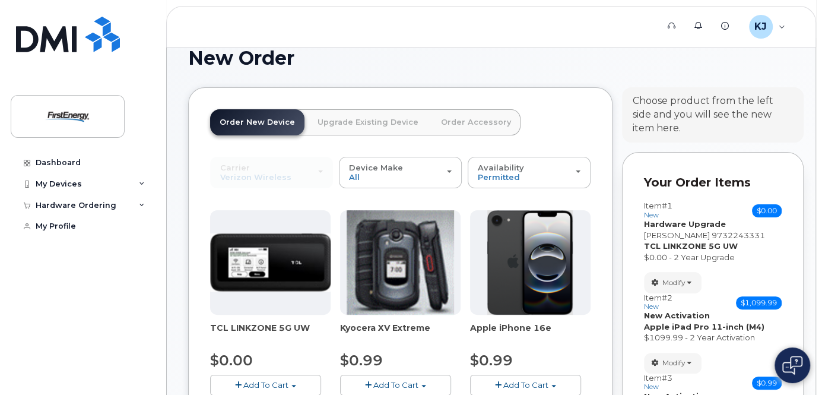
scroll to position [92, 0]
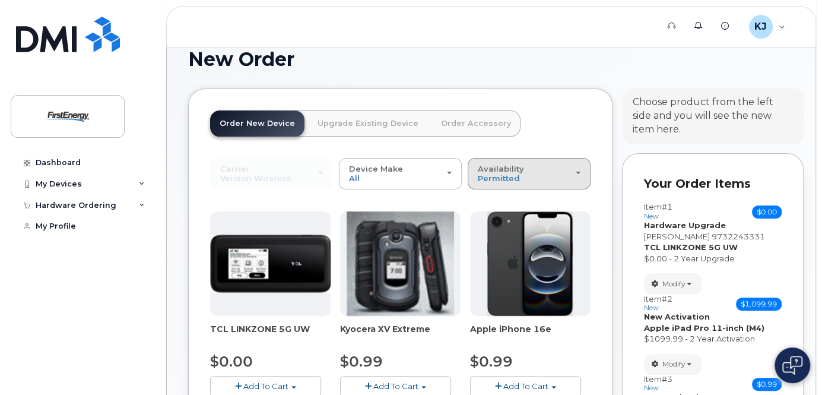
click at [530, 183] on div "Availability Permitted All" at bounding box center [529, 173] width 103 height 18
click at [499, 228] on div "All" at bounding box center [528, 221] width 117 height 14
click at [537, 183] on div "Availability Permitted All" at bounding box center [529, 173] width 103 height 18
drag, startPoint x: 533, startPoint y: 191, endPoint x: 491, endPoint y: 230, distance: 57.1
click at [491, 228] on label "All" at bounding box center [482, 221] width 25 height 14
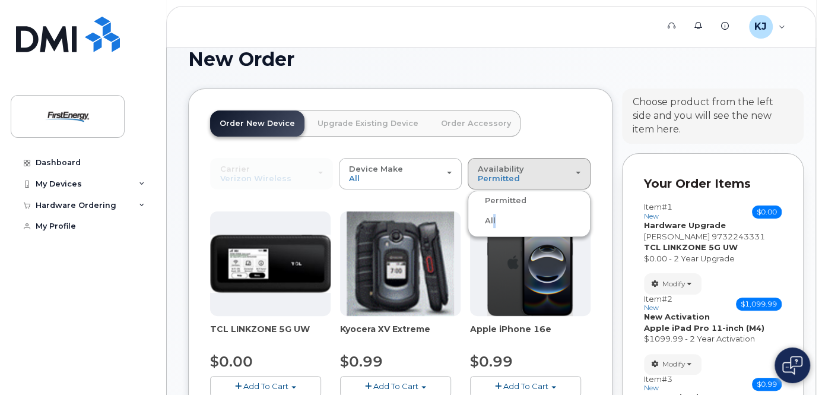
click at [0, 0] on input "All" at bounding box center [0, 0] width 0 height 0
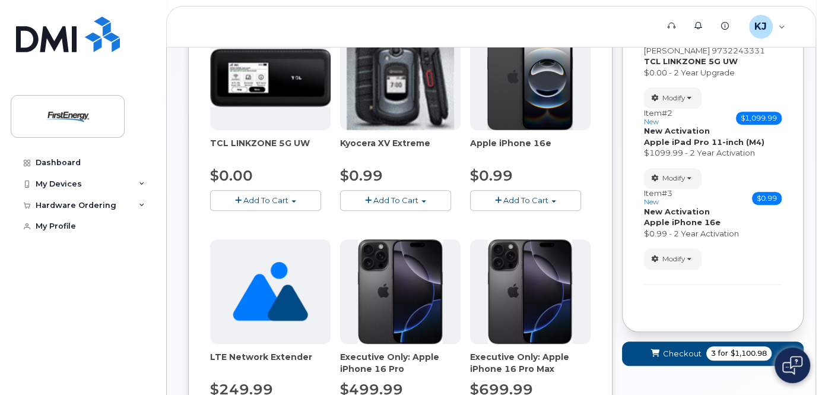
scroll to position [234, 0]
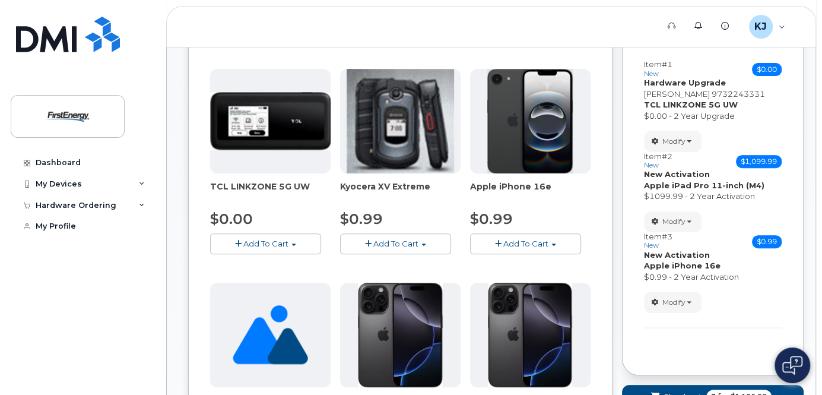
drag, startPoint x: 209, startPoint y: 197, endPoint x: 304, endPoint y: 195, distance: 94.9
click at [304, 195] on span "TCL LINKZONE 5G UW" at bounding box center [270, 192] width 120 height 24
drag, startPoint x: 304, startPoint y: 195, endPoint x: 290, endPoint y: 197, distance: 14.4
copy span "TCL LINKZONE 5G UW"
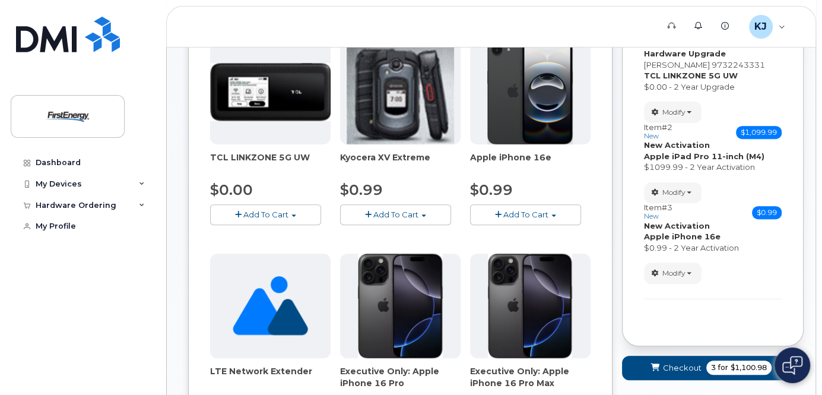
scroll to position [187, 0]
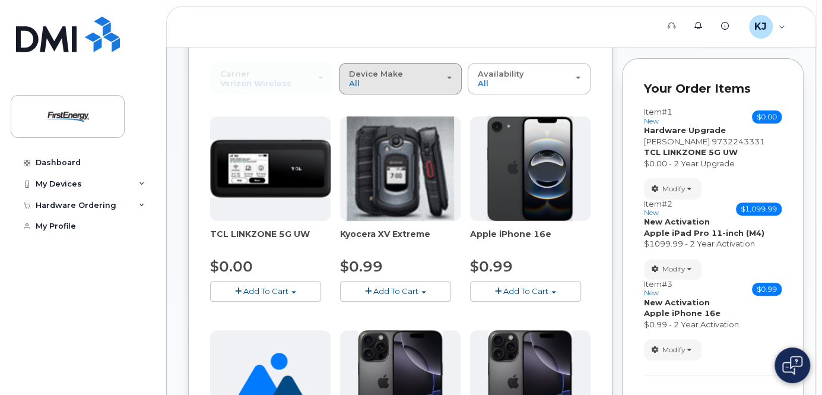
click at [394, 88] on div "Device Make All Cell Phone HUB iPhone Modem Tablet" at bounding box center [400, 78] width 103 height 18
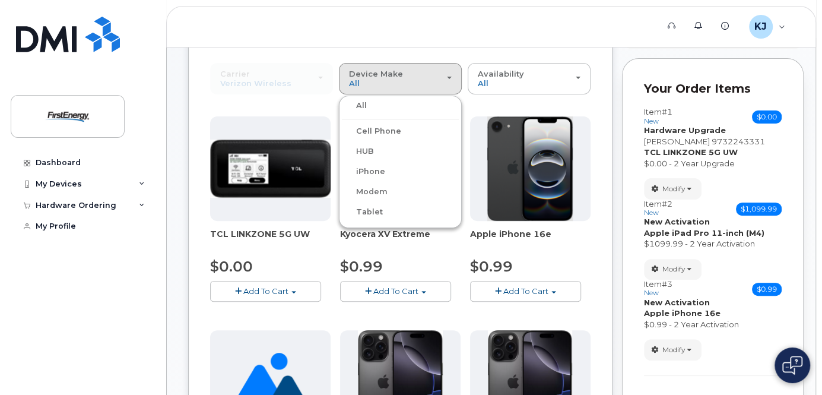
click at [368, 219] on label "Tablet" at bounding box center [362, 212] width 41 height 14
click at [0, 0] on input "Tablet" at bounding box center [0, 0] width 0 height 0
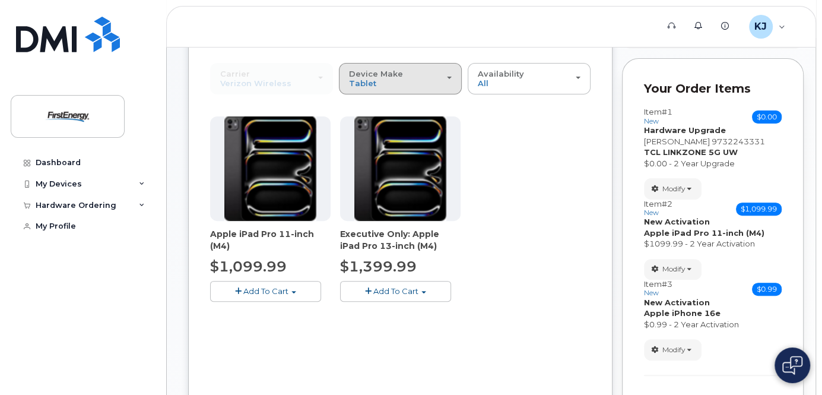
click at [417, 88] on div "Device Make All Cell Phone HUB iPhone Modem Tablet" at bounding box center [400, 78] width 103 height 18
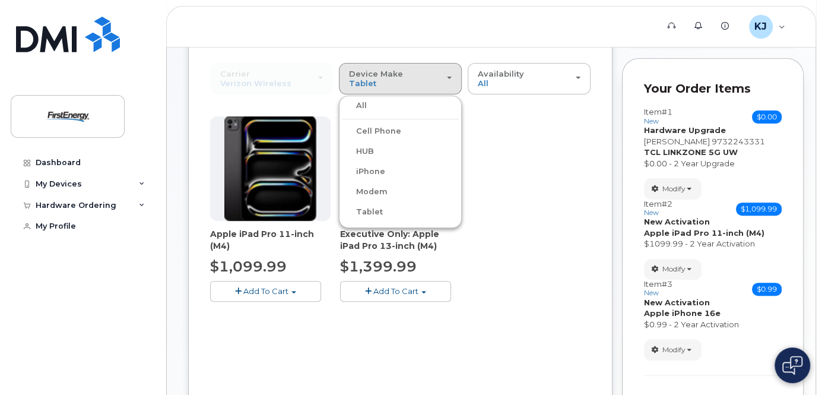
click at [367, 113] on div "All" at bounding box center [400, 105] width 117 height 14
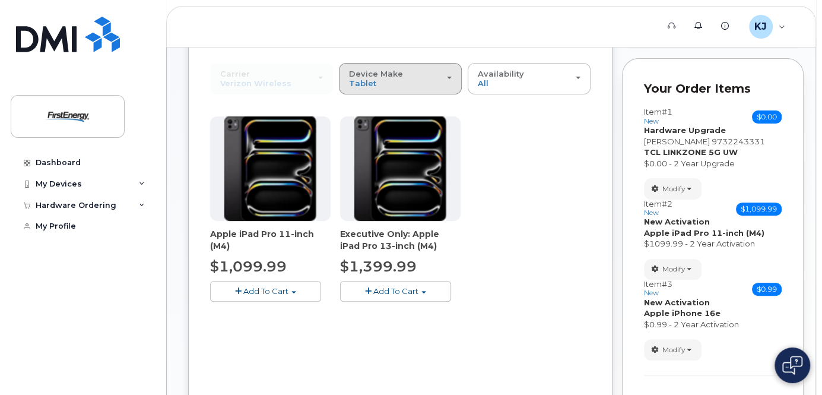
click at [407, 85] on div "Device Make All Cell Phone HUB iPhone Modem Tablet" at bounding box center [400, 78] width 103 height 18
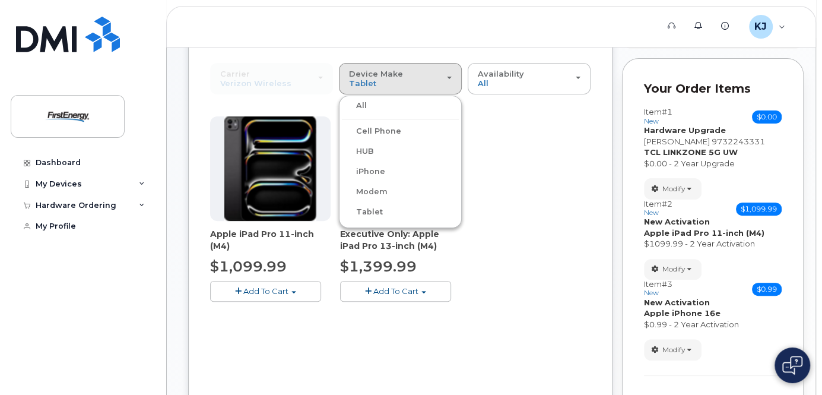
click at [380, 199] on label "Modem" at bounding box center [365, 191] width 46 height 14
click at [0, 0] on input "Modem" at bounding box center [0, 0] width 0 height 0
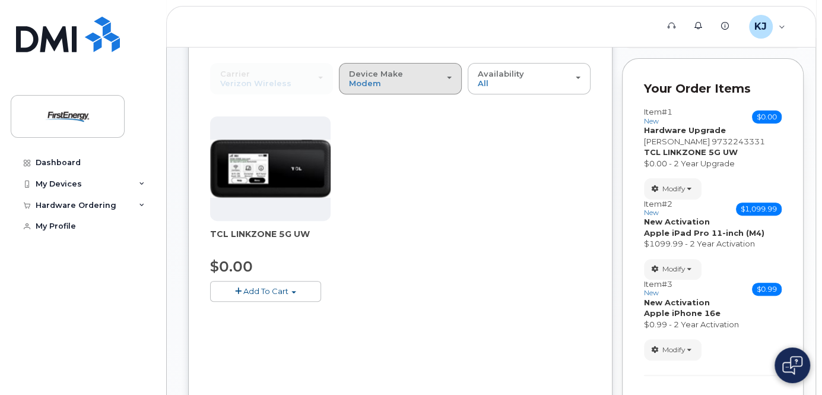
click at [423, 88] on div "Device Make All Cell Phone HUB iPhone Modem Tablet" at bounding box center [400, 78] width 103 height 18
click at [368, 158] on label "HUB" at bounding box center [358, 151] width 32 height 14
click at [0, 0] on input "HUB" at bounding box center [0, 0] width 0 height 0
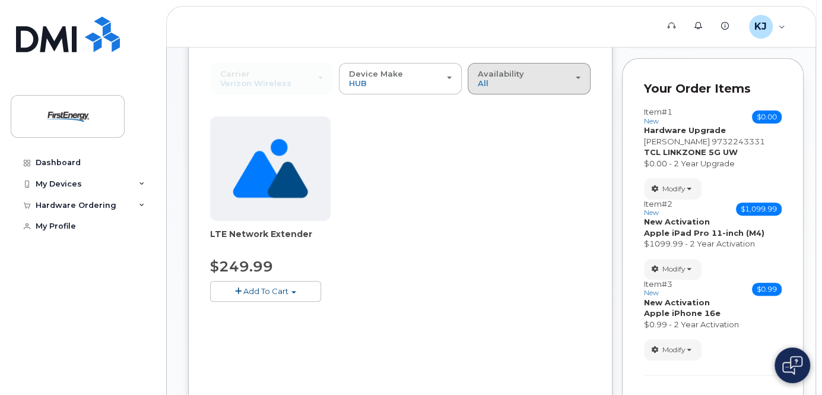
click at [497, 94] on button "Availability Permitted All" at bounding box center [528, 78] width 123 height 31
click at [497, 112] on label "Permitted" at bounding box center [498, 105] width 56 height 14
click at [0, 0] on input "Permitted" at bounding box center [0, 0] width 0 height 0
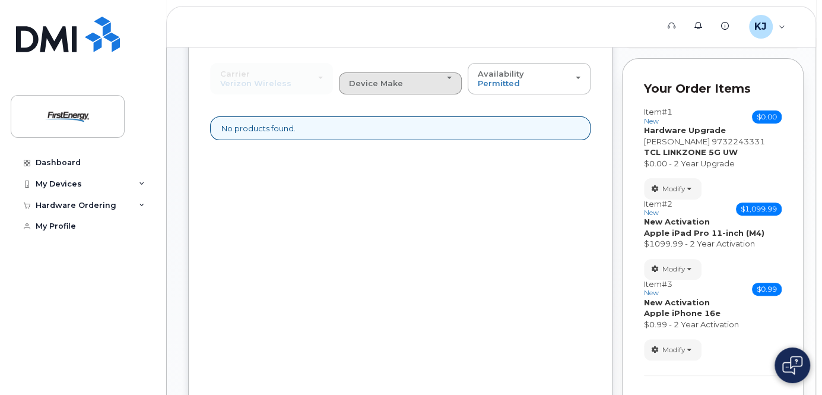
click at [390, 88] on span "Device Make" at bounding box center [376, 82] width 54 height 9
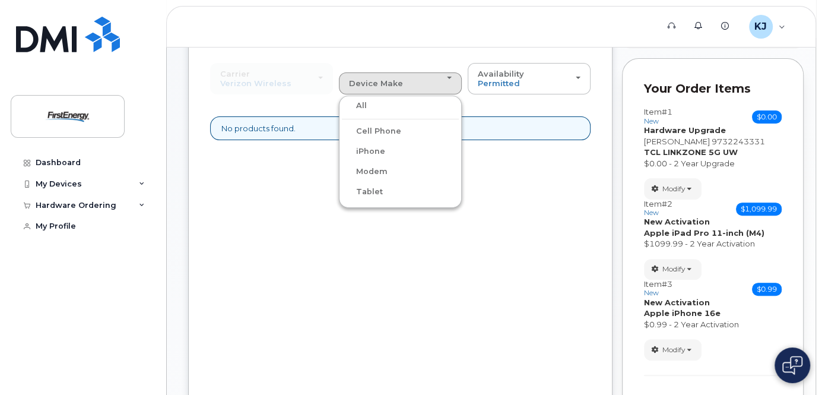
click at [371, 113] on div "All" at bounding box center [400, 105] width 117 height 14
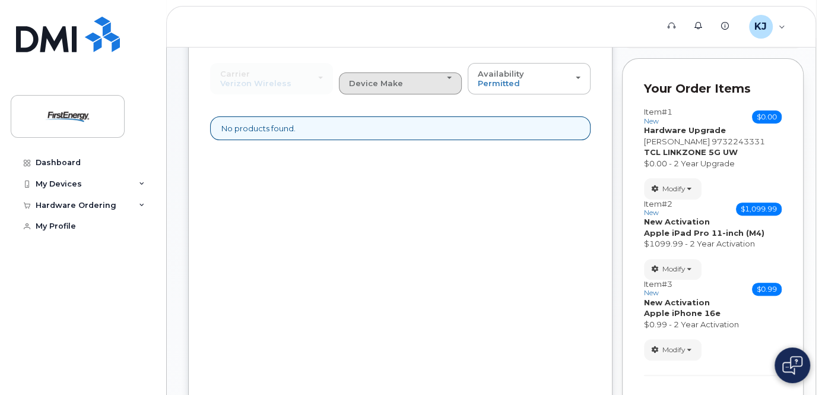
click at [418, 94] on button "Device Make All Cell Phone iPhone Modem Tablet" at bounding box center [400, 83] width 123 height 22
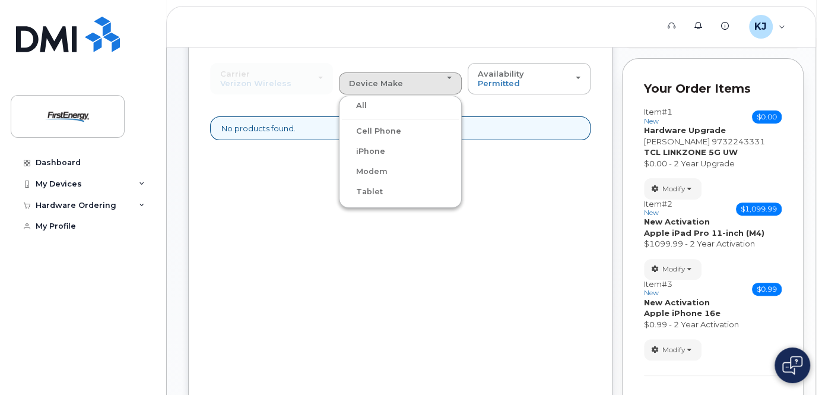
click at [358, 113] on label "All" at bounding box center [354, 105] width 25 height 14
click at [0, 0] on input "All" at bounding box center [0, 0] width 0 height 0
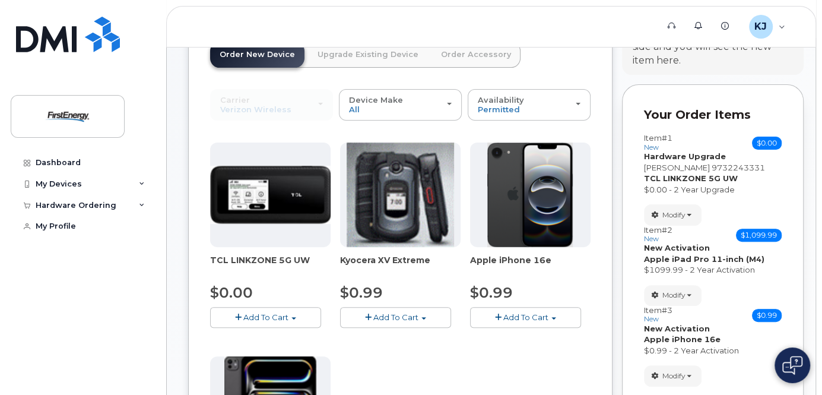
scroll to position [92, 0]
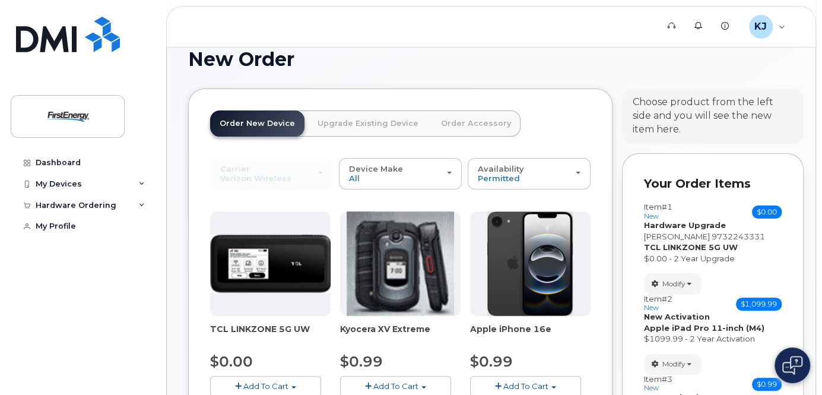
click at [460, 136] on link "Order Accessory" at bounding box center [475, 123] width 89 height 26
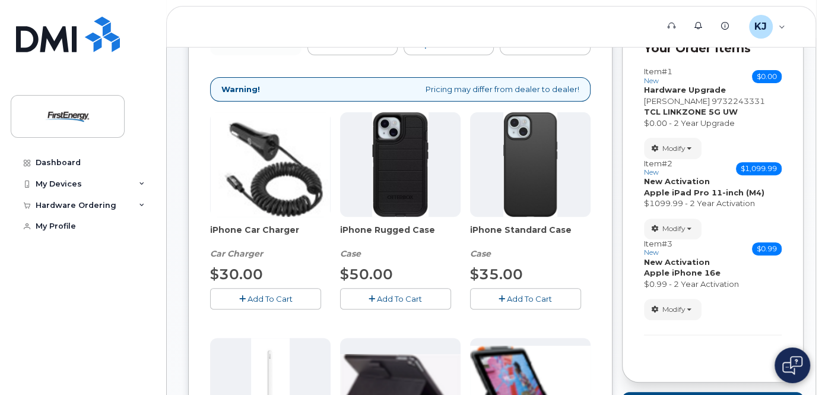
scroll to position [234, 0]
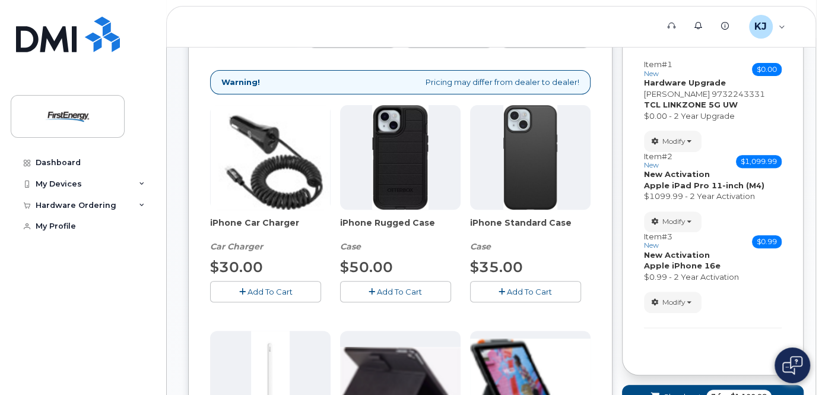
click at [381, 301] on button "Add To Cart" at bounding box center [395, 291] width 111 height 21
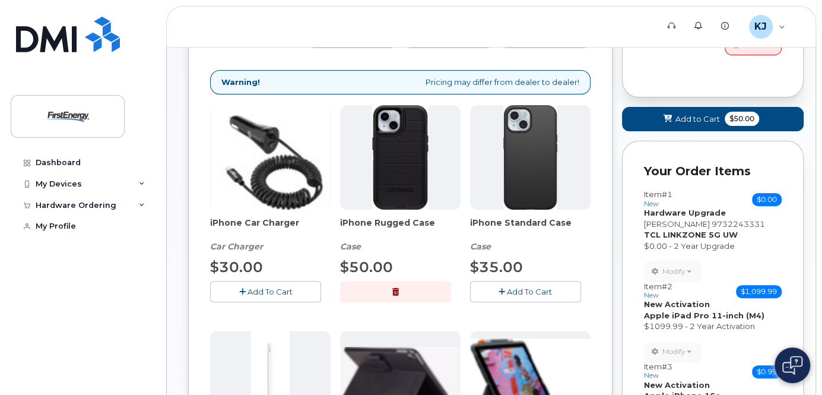
click at [276, 296] on span "Add To Cart" at bounding box center [269, 291] width 45 height 9
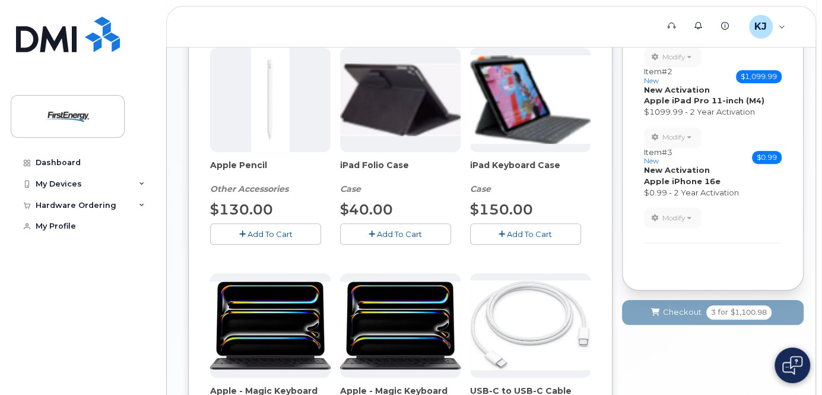
scroll to position [519, 0]
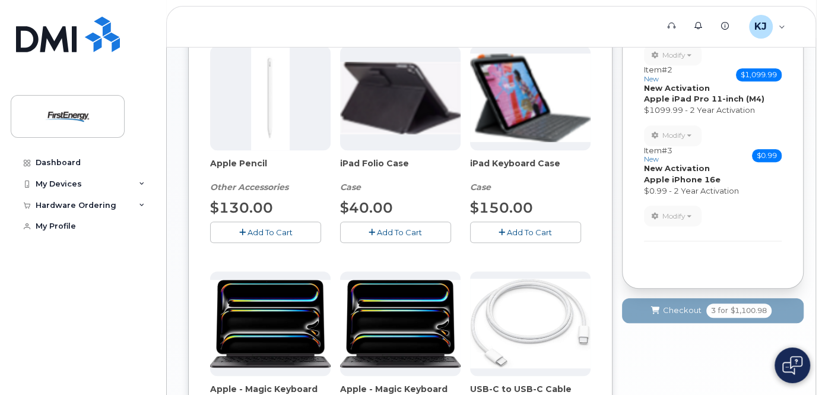
click at [514, 237] on span "Add To Cart" at bounding box center [529, 231] width 45 height 9
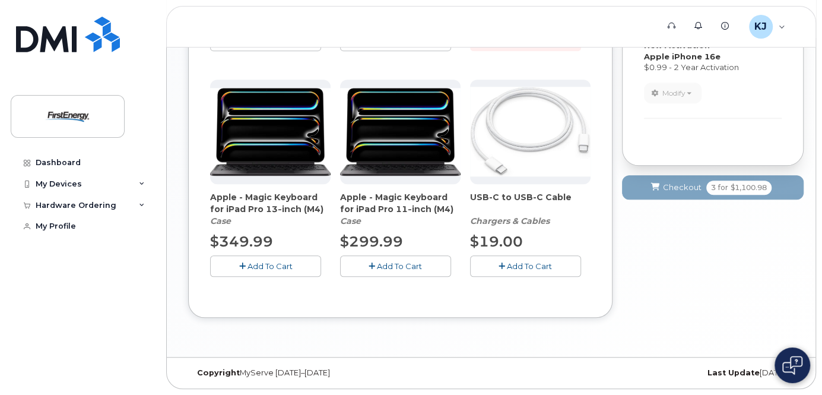
scroll to position [719, 0]
click at [523, 271] on button "Add To Cart" at bounding box center [525, 265] width 111 height 21
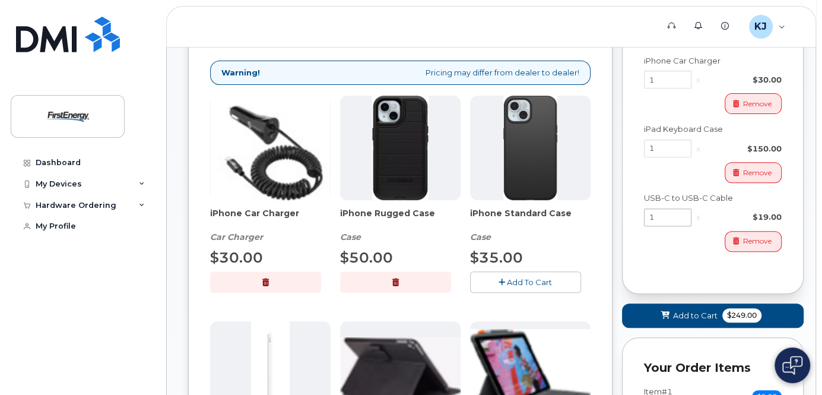
scroll to position [244, 0]
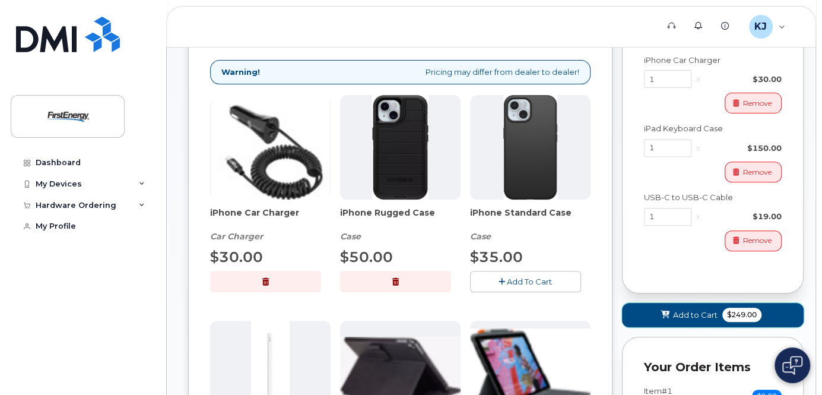
click at [674, 320] on span "Add to Cart" at bounding box center [695, 314] width 44 height 11
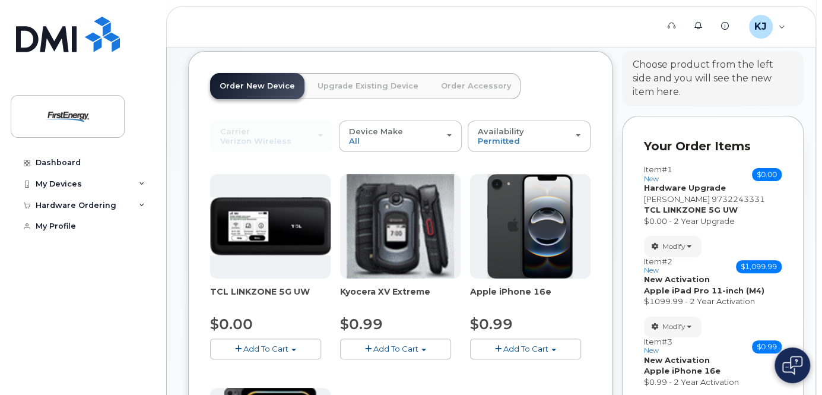
scroll to position [55, 0]
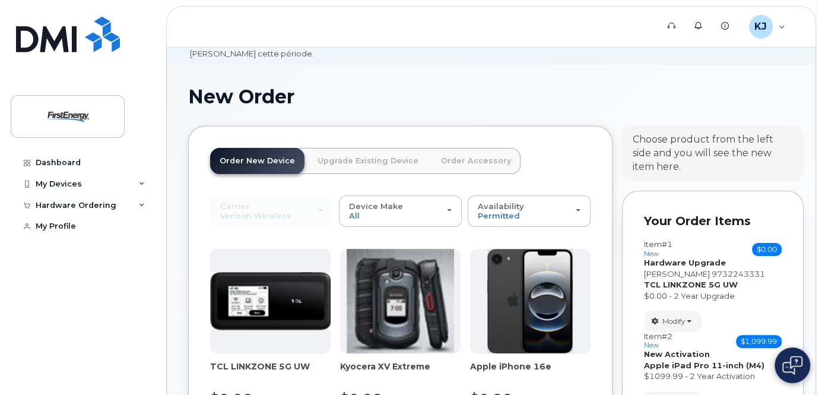
click at [465, 173] on link "Order Accessory" at bounding box center [475, 161] width 89 height 26
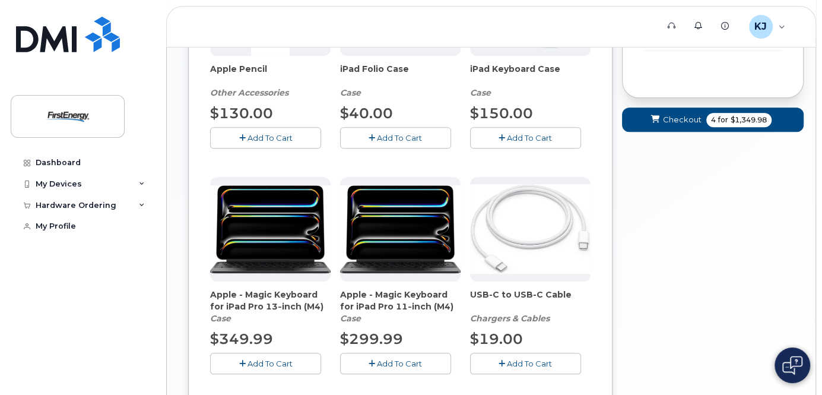
scroll to position [624, 0]
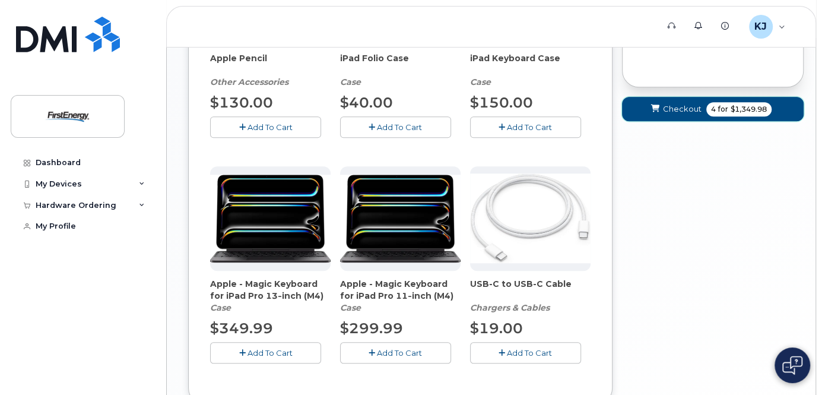
click at [675, 114] on span "Checkout" at bounding box center [682, 108] width 39 height 11
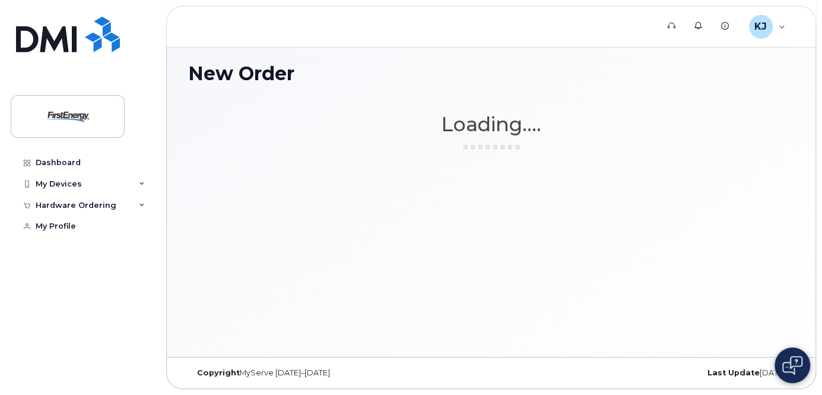
scroll to position [88, 0]
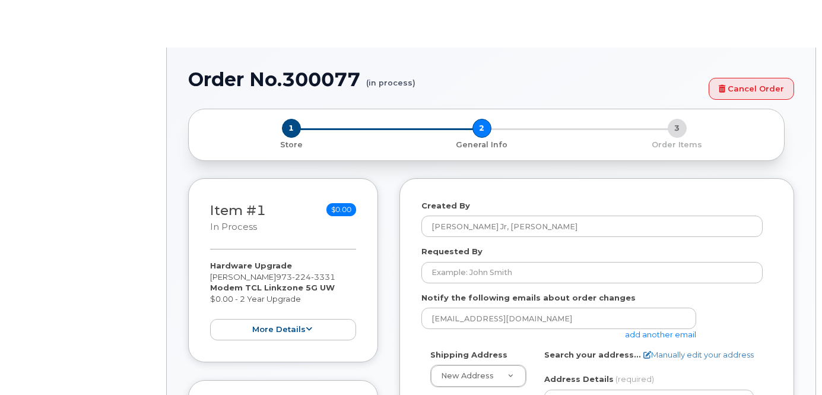
select select
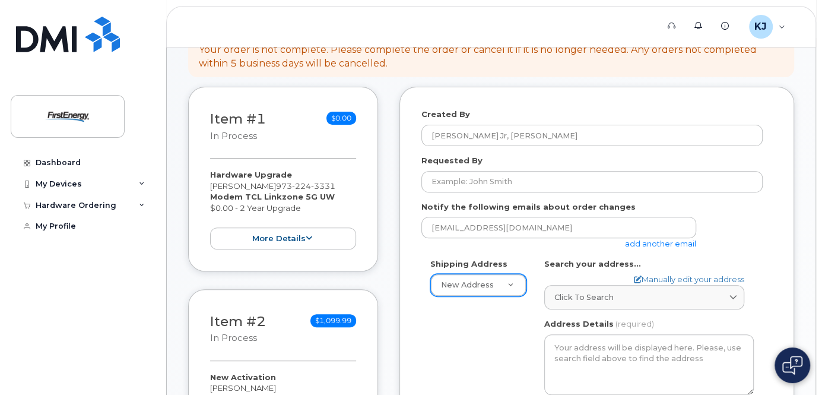
scroll to position [285, 0]
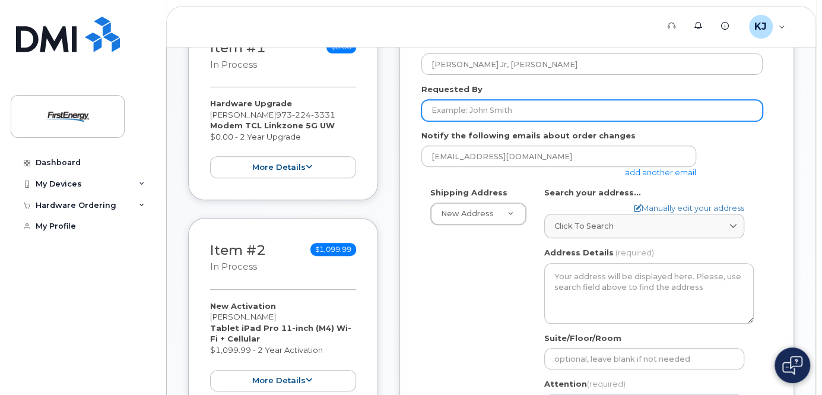
click at [475, 121] on input "Requested By" at bounding box center [591, 110] width 341 height 21
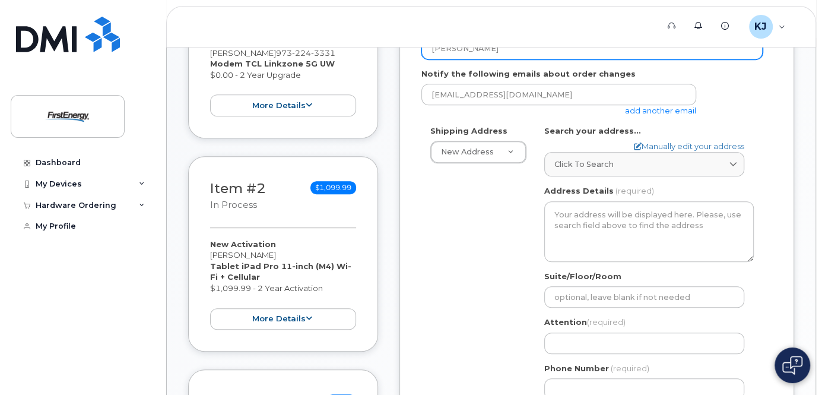
scroll to position [380, 0]
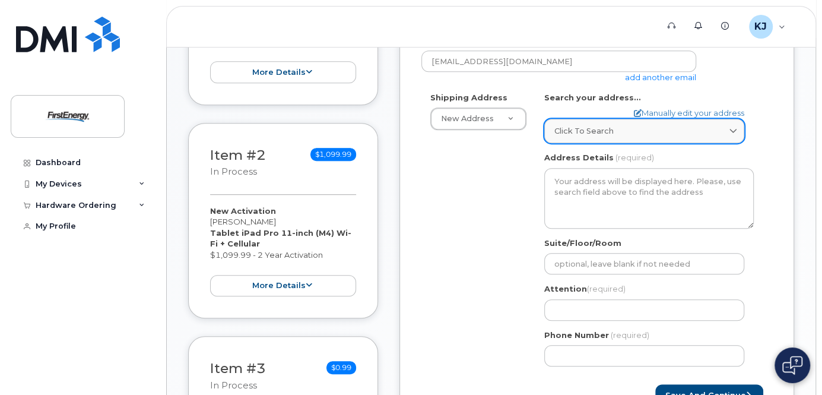
type input "[PERSON_NAME]"
click at [645, 143] on link "Click to search" at bounding box center [644, 131] width 200 height 24
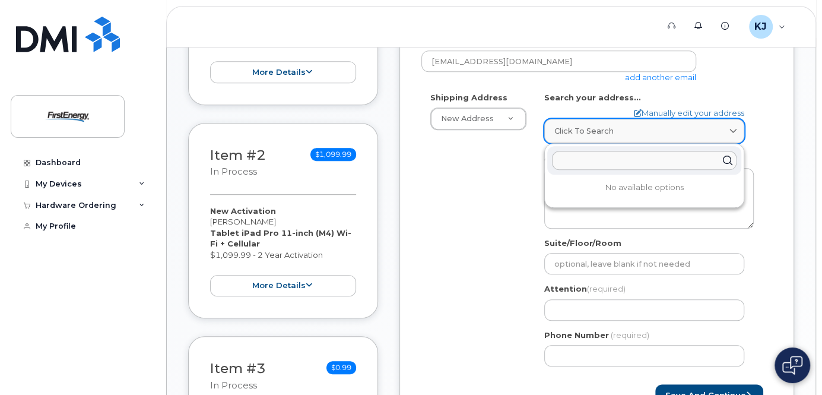
click at [632, 136] on div "Click to search" at bounding box center [644, 130] width 180 height 11
click at [584, 136] on span "Click to search" at bounding box center [583, 130] width 59 height 11
click at [609, 136] on span "Click to search" at bounding box center [583, 130] width 59 height 11
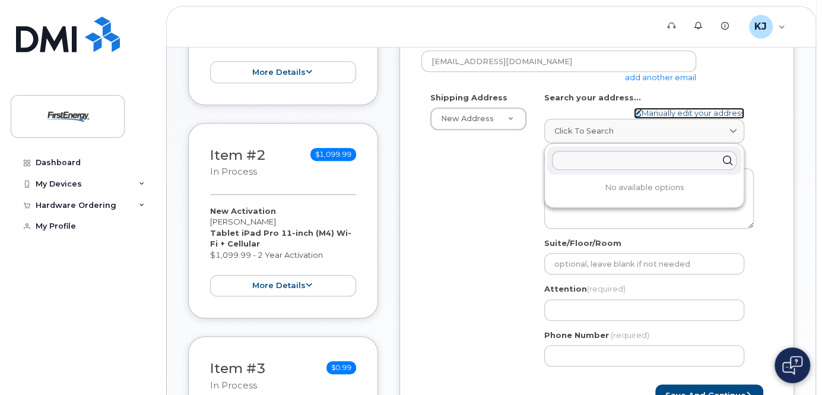
click at [657, 119] on link "Manually edit your address" at bounding box center [689, 112] width 110 height 11
select select
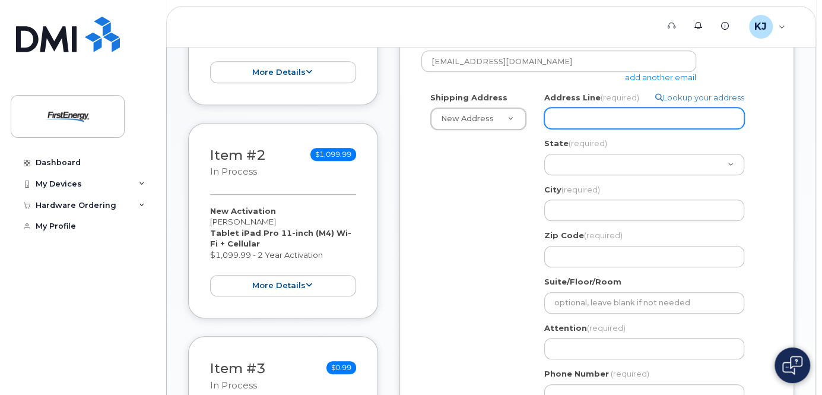
click at [602, 129] on input "Address Line (required)" at bounding box center [644, 117] width 200 height 21
select select
type input "7"
select select
type input "70"
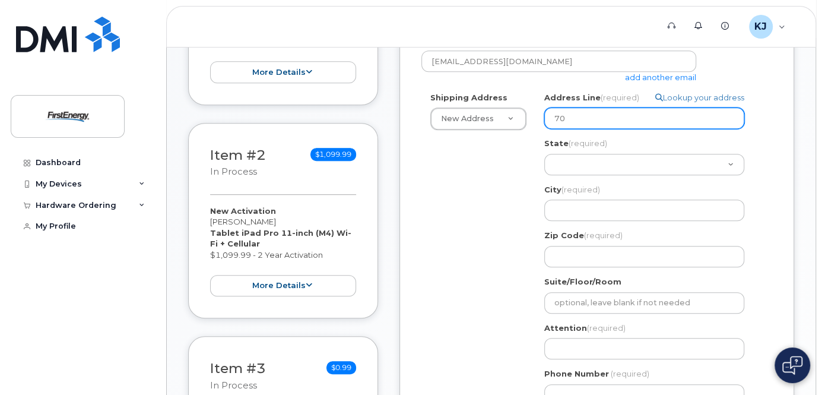
select select
type input "703"
select select
type input "703 L"
select select
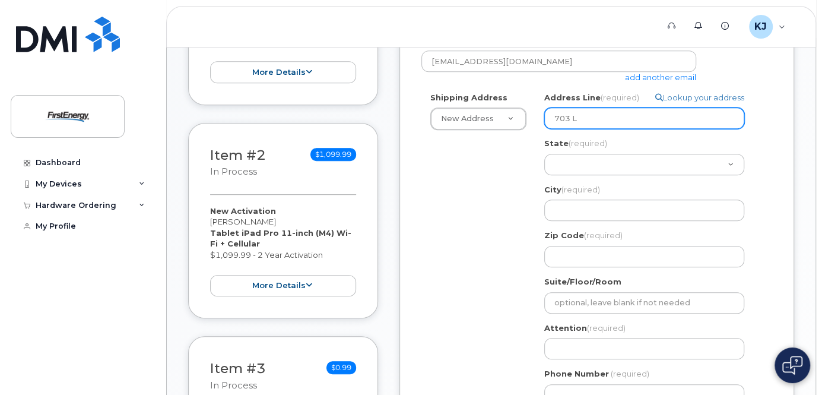
type input "703 Ll"
select select
type input "703 Llo"
select select
type input "703 Lloy"
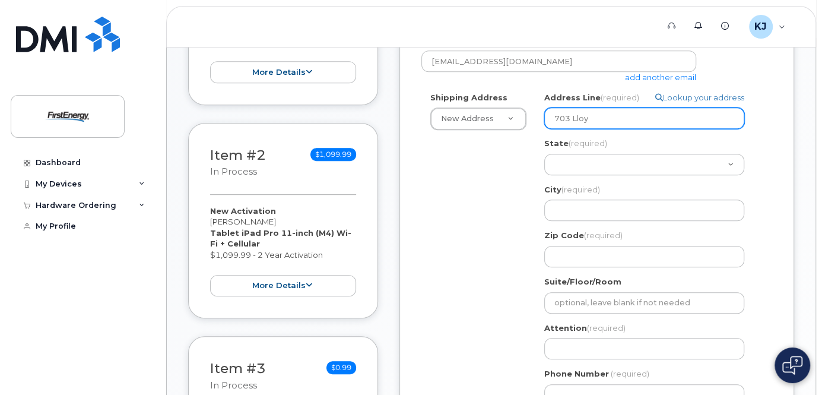
select select
type input "703 [PERSON_NAME]"
select select
type input "703 [PERSON_NAME]"
select select
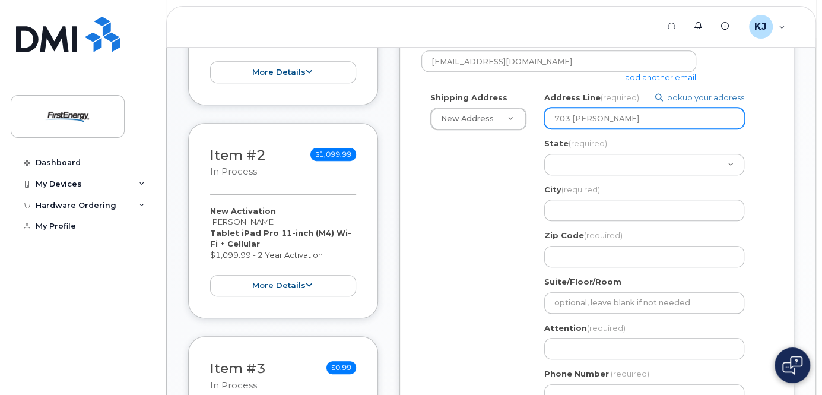
type input "703 [PERSON_NAME]"
select select
type input "703 [PERSON_NAME]"
select select
type input "[STREET_ADDRESS][PERSON_NAME]"
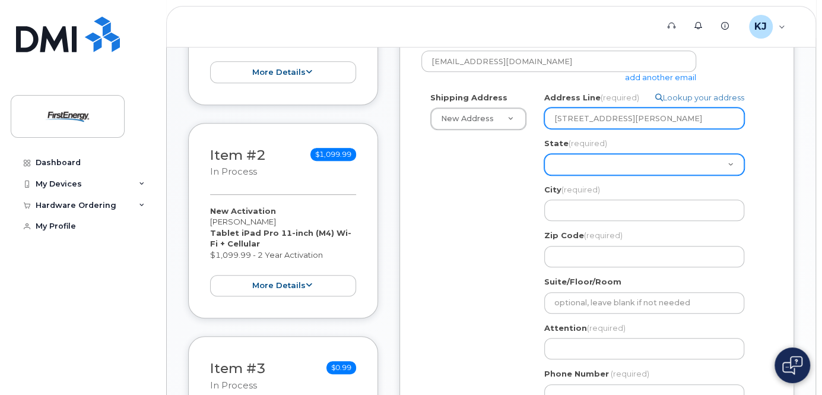
select select "NE"
select select
select select "NV"
select select
select select "NH"
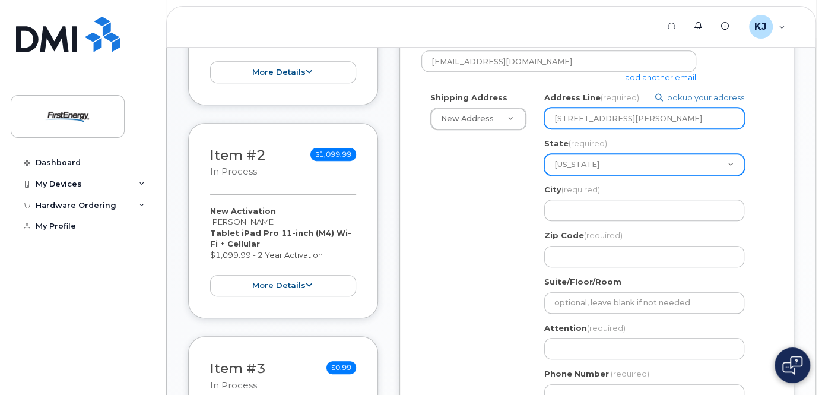
select select
select select "NJ"
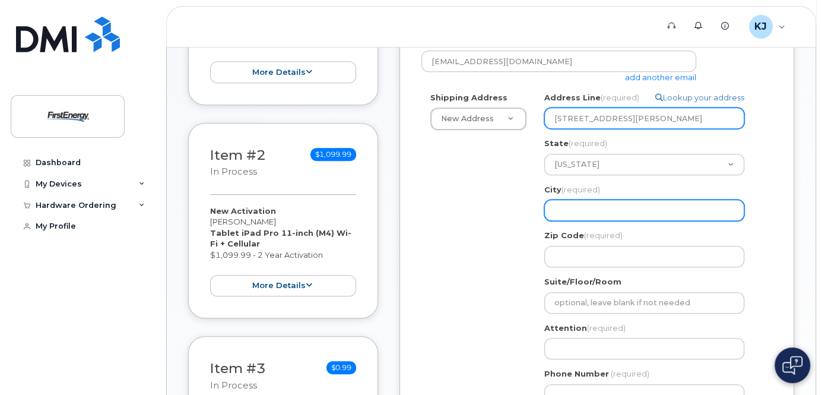
select select
type input "A"
select select
type input "Ab"
select select
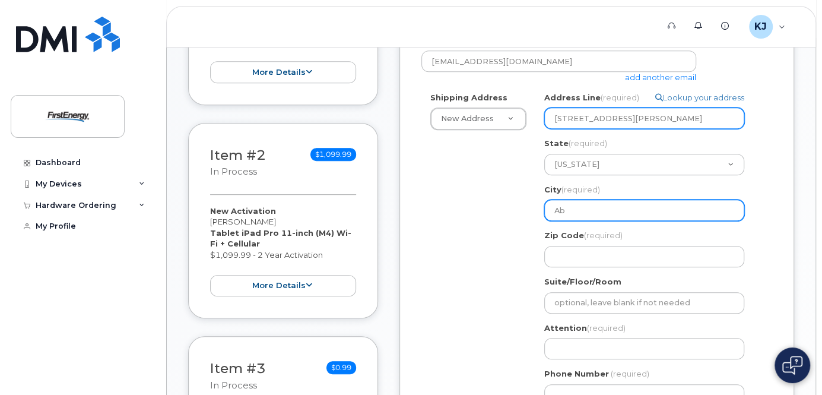
type input "[PERSON_NAME]"
select select
type input "Aber"
select select
type input "Aberd"
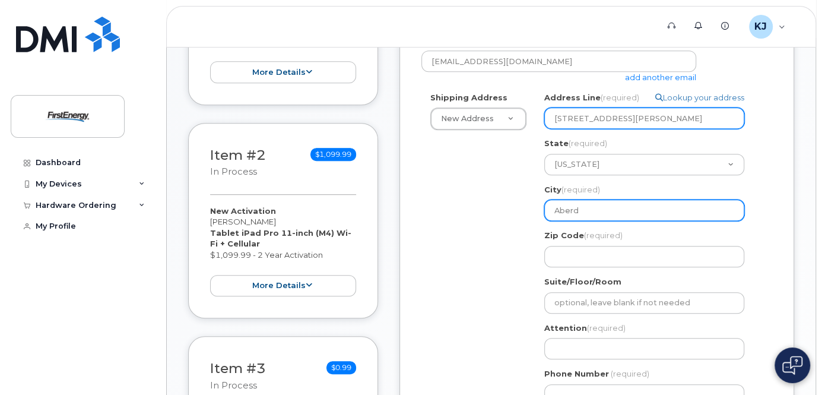
select select
type input "Aberde"
select select
type input "Aberdee"
select select
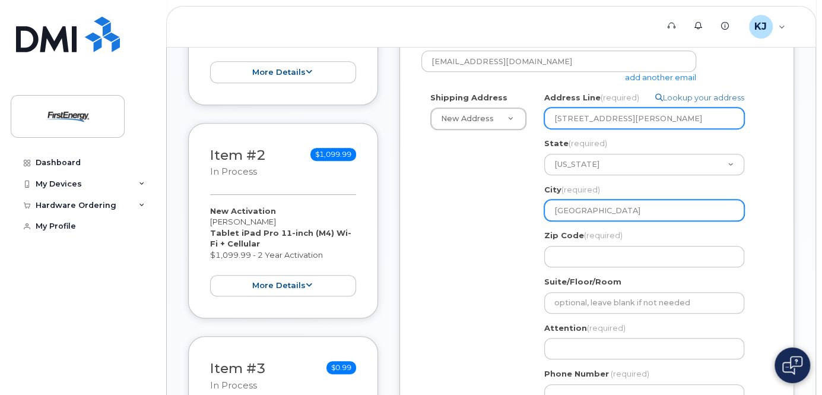
type input "[GEOGRAPHIC_DATA]"
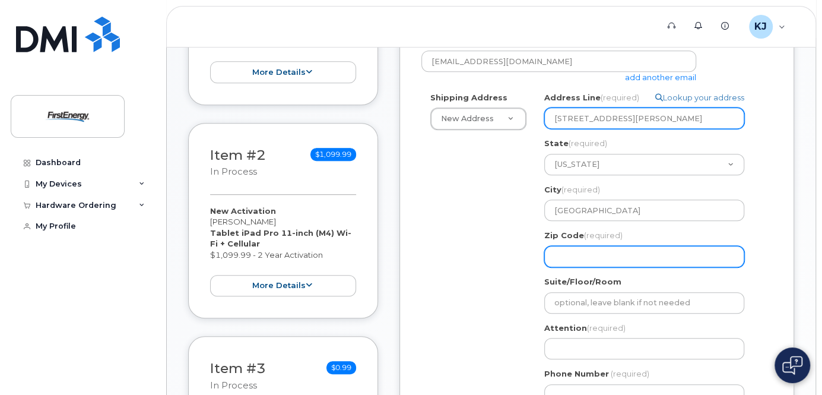
select select
type input "0"
select select
type input "07"
select select
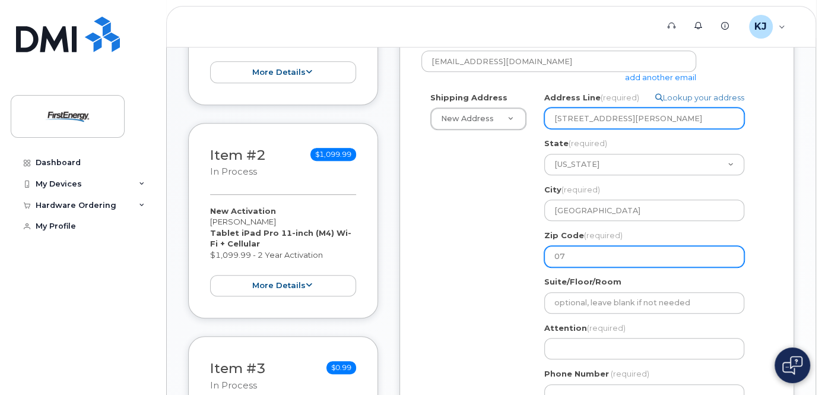
type input "077"
select select
type input "0774"
select select
type input "07747"
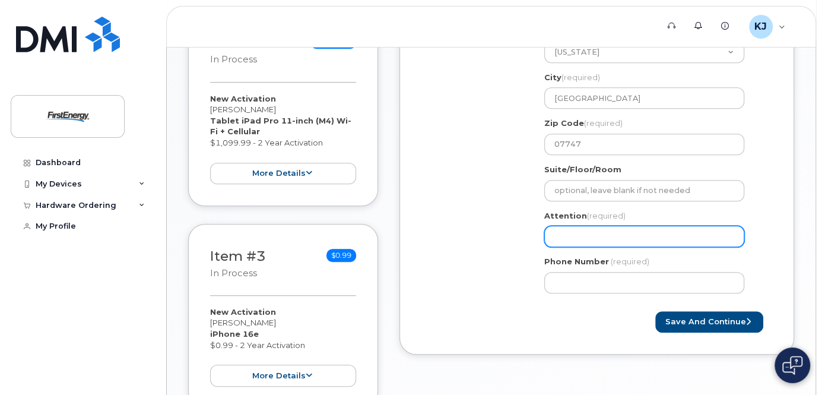
scroll to position [522, 0]
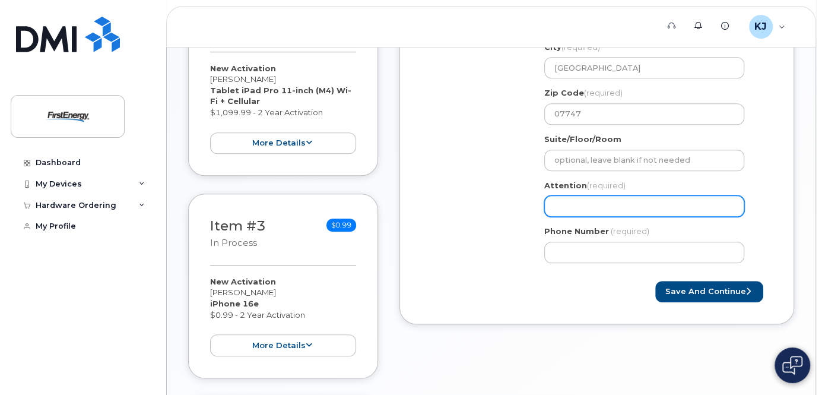
click at [577, 214] on input "Attention (required)" at bounding box center [644, 205] width 200 height 21
select select
type input "Z"
select select
type input "Zd"
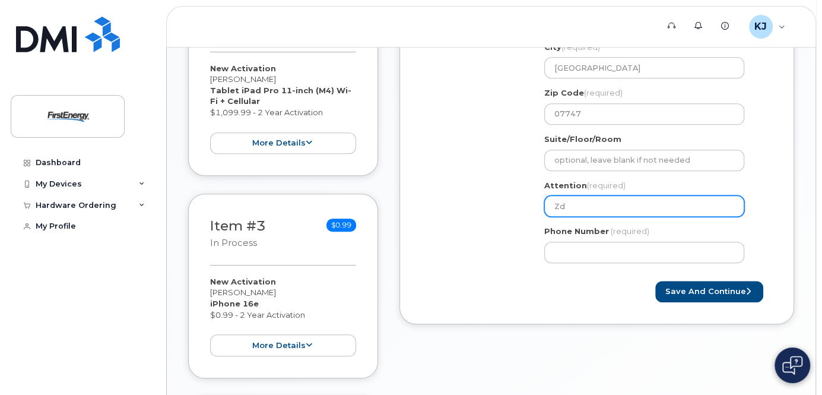
select select
type input "Zde"
select select
type input "Zden"
select select
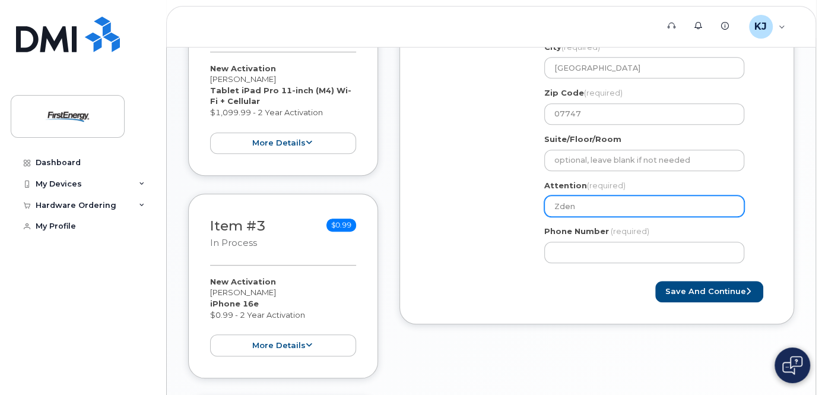
type input "Zdenk"
select select
type input "Zdenko"
select select
type input "Zdenko K"
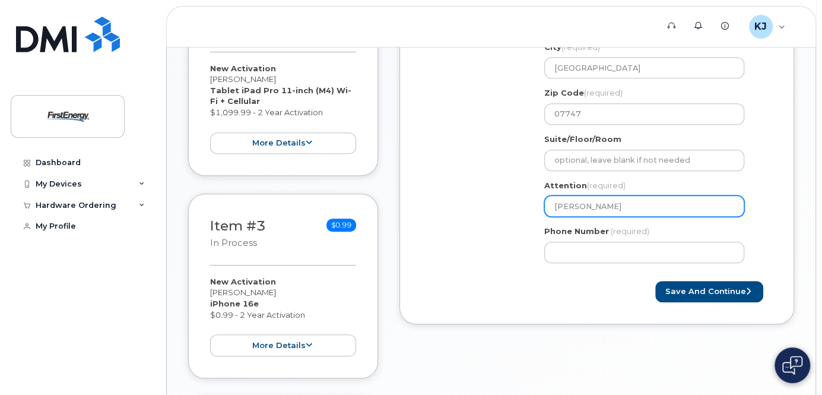
select select
type input "Zdenko Ko"
select select
type input "Zdenko Kol"
select select
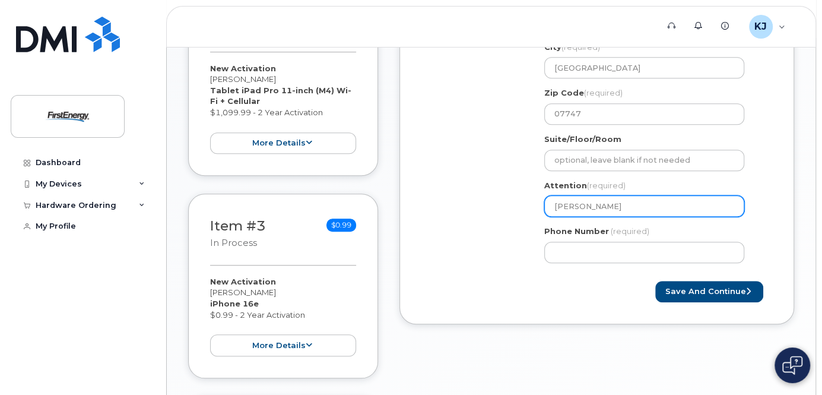
type input "Zdenko Kola"
select select
type input "Zdenko Kolan"
select select
type input "Zdenko Kolano"
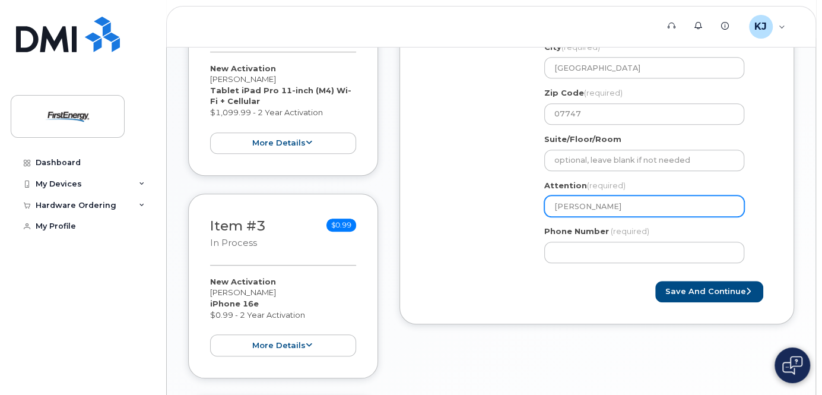
select select
type input "Zdenko Kolanov"
select select
type input "Zdenko Kolanovi"
select select
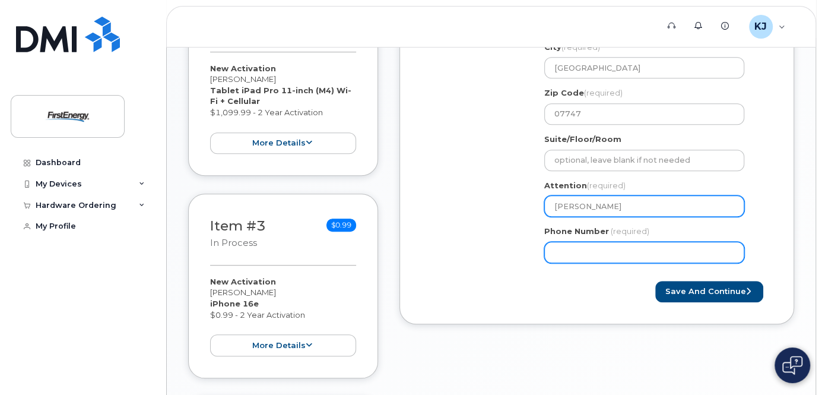
type input "[PERSON_NAME]"
click at [589, 257] on input "Phone Number" at bounding box center [644, 251] width 200 height 21
type input "908692837"
select select
type input "9086928377"
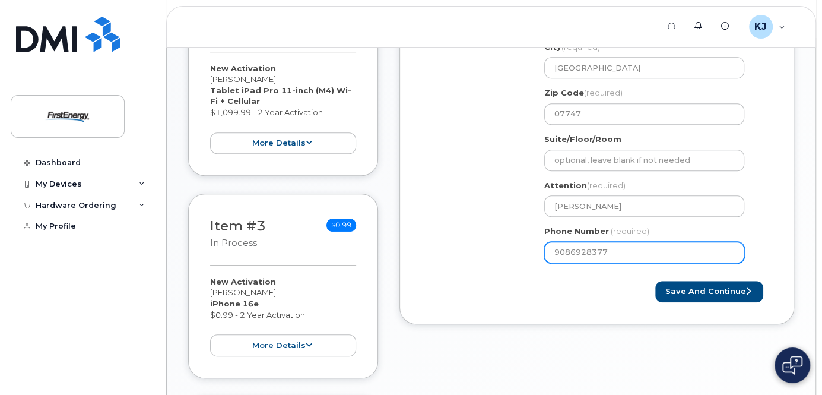
select select
type input "908692537"
select select
type input "9086925377"
select select
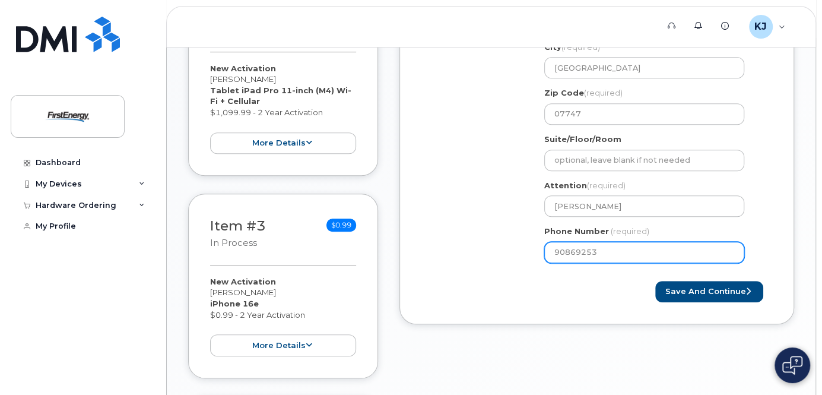
type input "908692536"
select select
type input "9086925366"
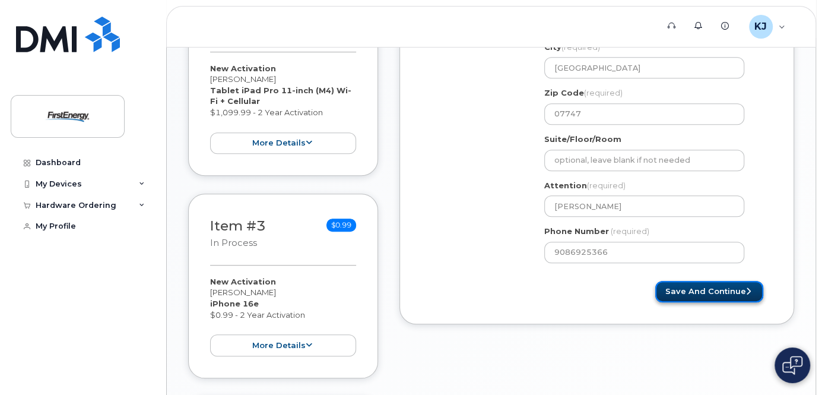
click at [726, 303] on button "Save and Continue" at bounding box center [709, 292] width 108 height 22
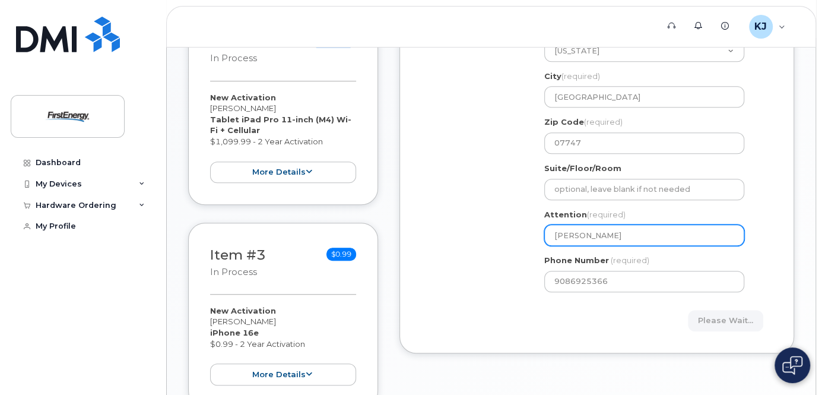
scroll to position [380, 0]
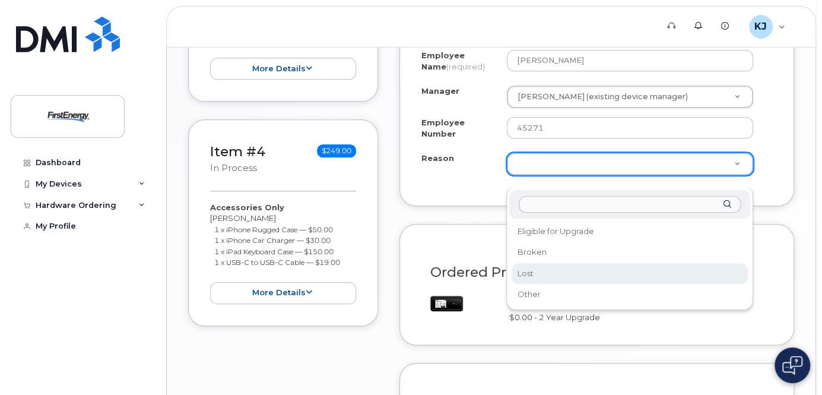
scroll to position [807, 0]
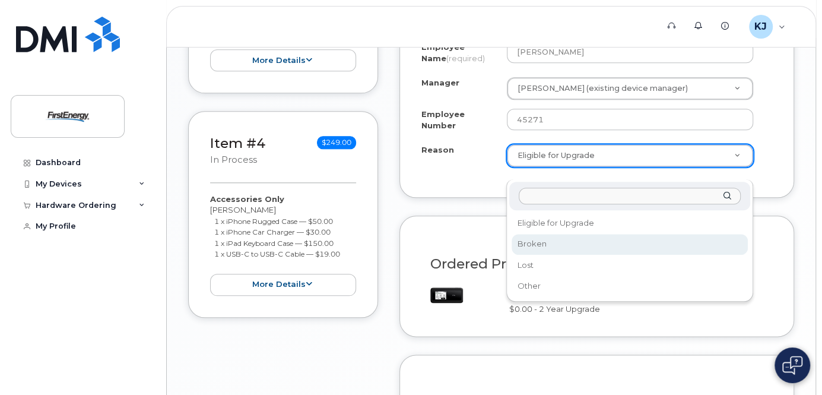
select select "broken"
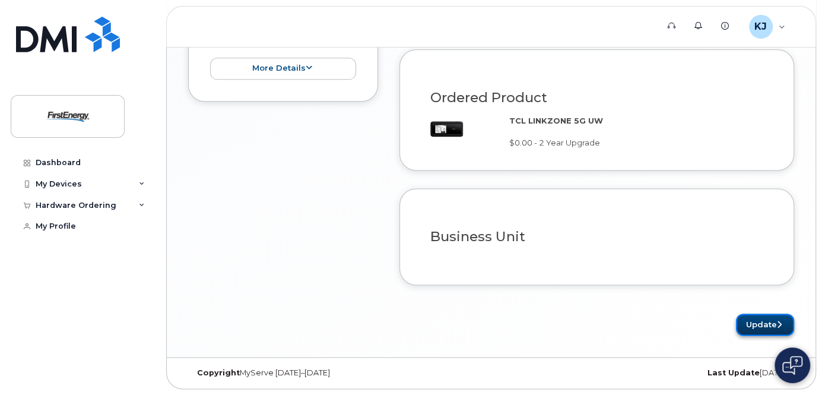
click at [753, 323] on button "Update" at bounding box center [765, 324] width 58 height 22
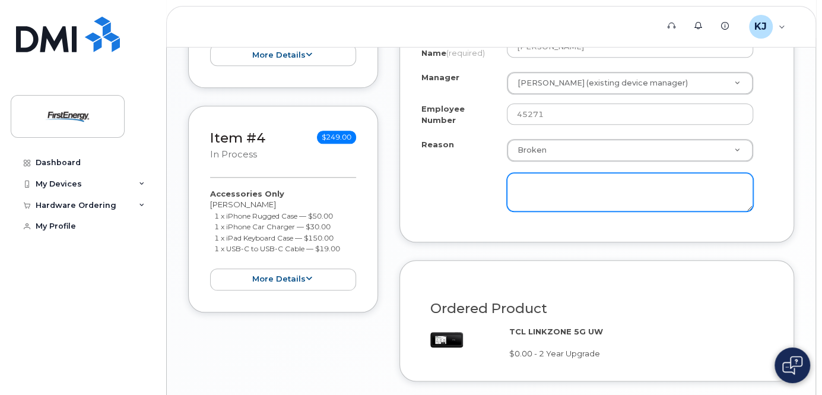
scroll to position [808, 0]
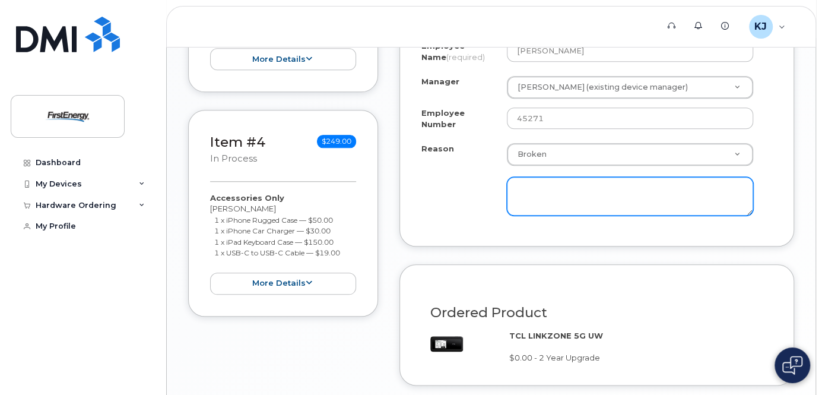
click at [558, 209] on textarea at bounding box center [630, 196] width 246 height 39
click at [567, 197] on textarea at bounding box center [630, 196] width 246 height 39
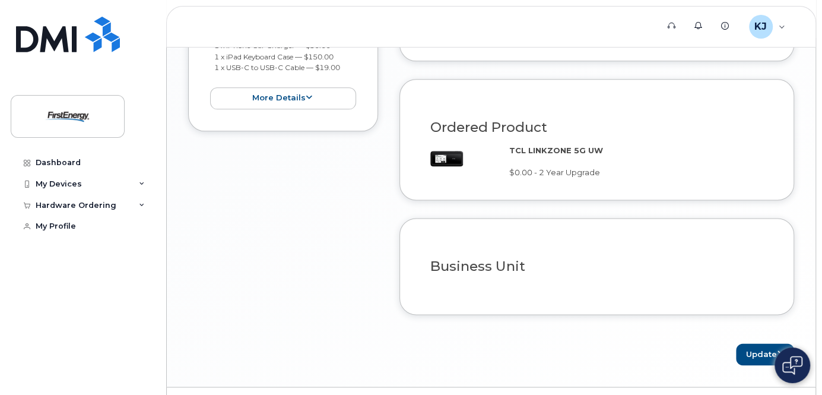
scroll to position [1033, 0]
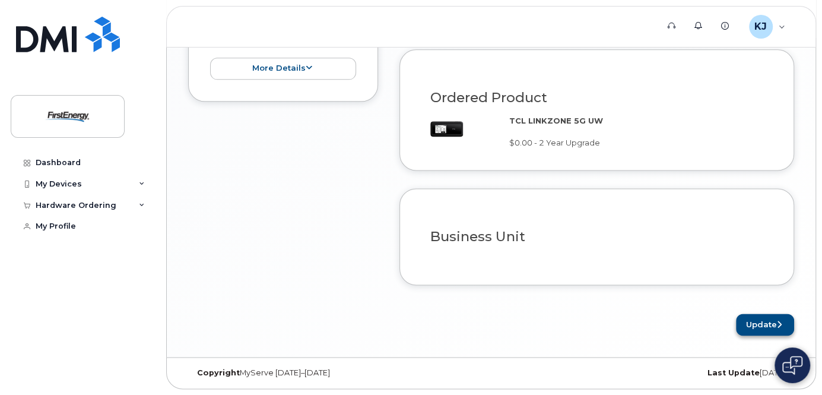
type textarea "Phone is broken"
click at [772, 329] on button "Update" at bounding box center [765, 324] width 58 height 22
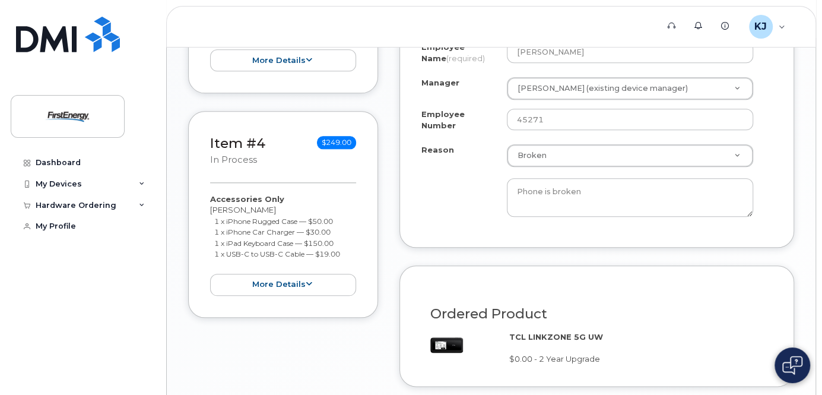
scroll to position [748, 0]
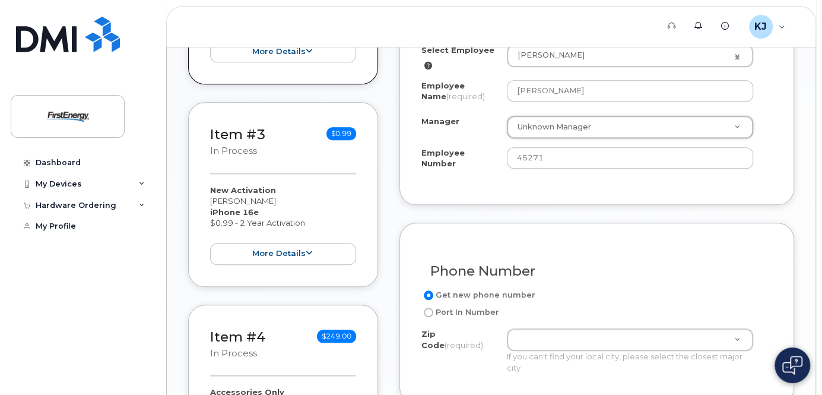
scroll to position [759, 0]
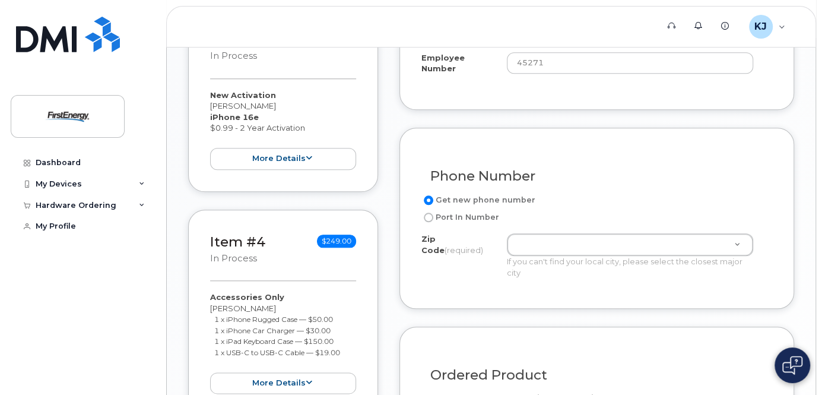
click at [430, 222] on input "Port In Number" at bounding box center [428, 216] width 9 height 9
radio input "true"
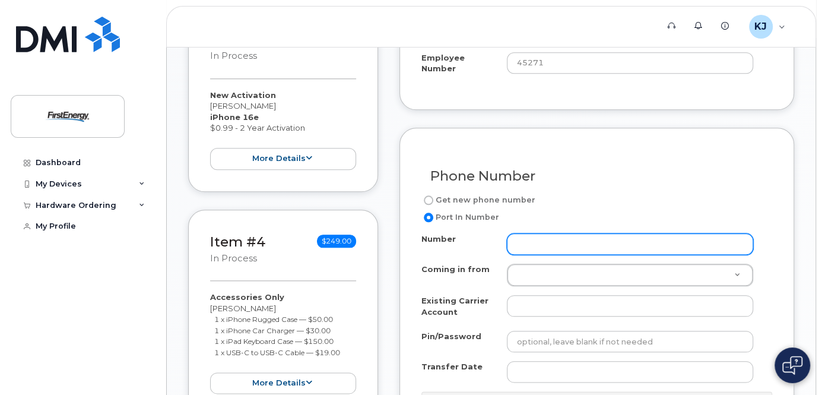
click at [534, 244] on input "Number" at bounding box center [630, 243] width 246 height 21
click at [425, 197] on label "Get new phone number" at bounding box center [478, 200] width 114 height 14
click at [425, 197] on input "Get new phone number" at bounding box center [428, 199] width 9 height 9
radio input "true"
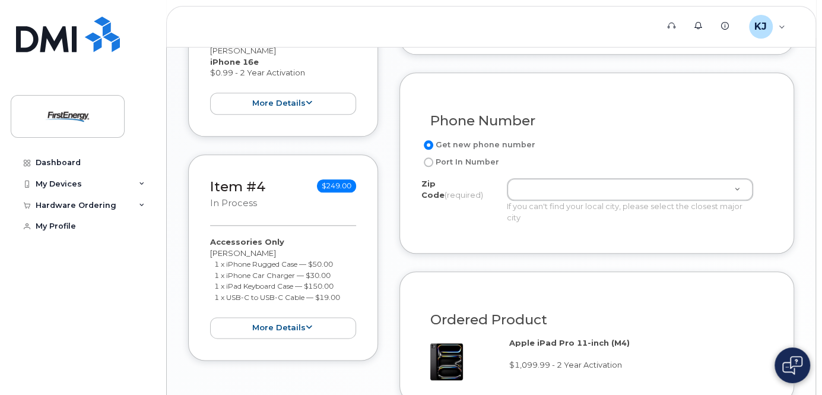
scroll to position [902, 0]
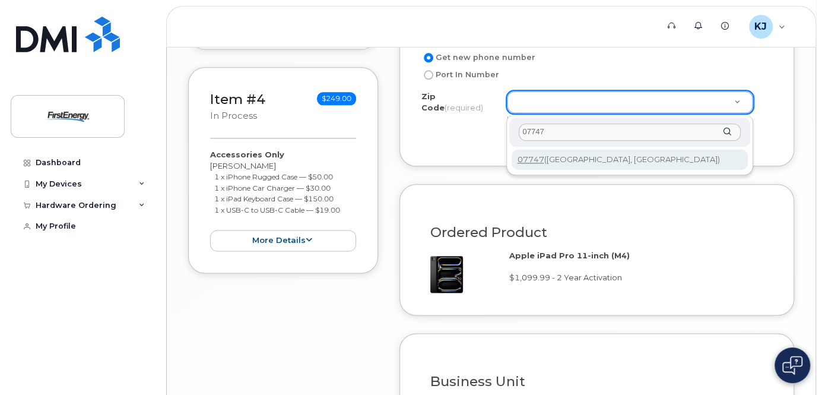
type input "07747"
type input "07747 (Matawan, NJ)"
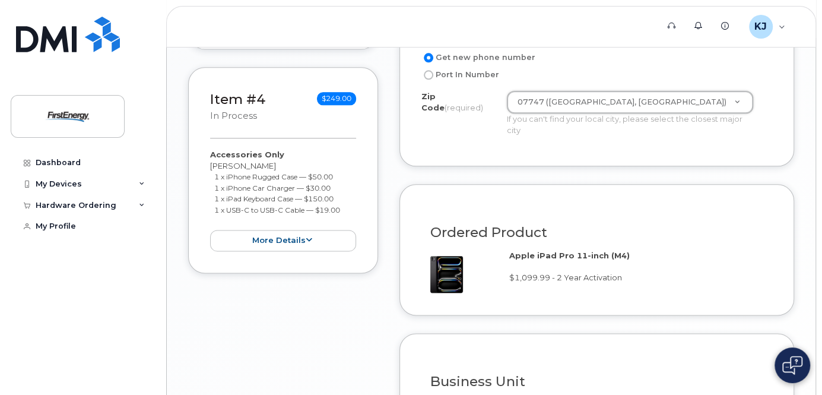
click at [546, 160] on div "Phone Number Get new phone number Port In Number Zip Code (required) 07747 (Mat…" at bounding box center [596, 75] width 395 height 181
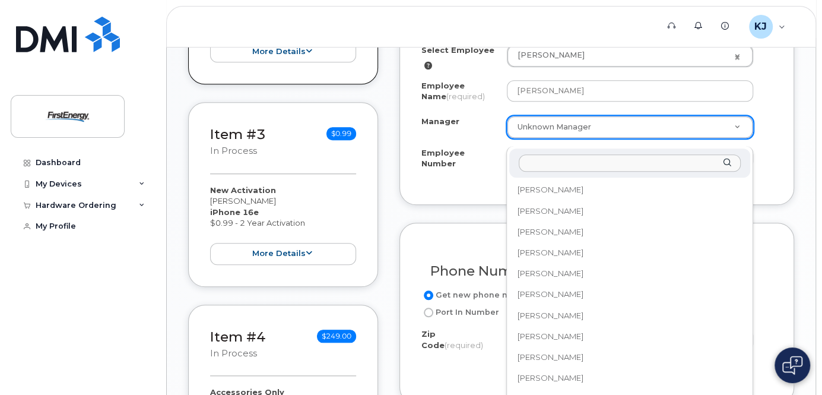
scroll to position [37853, 0]
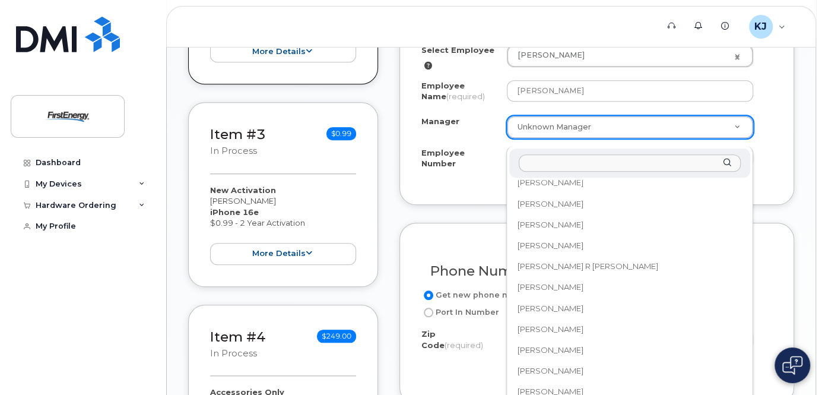
click at [546, 161] on input "Manager" at bounding box center [629, 162] width 222 height 17
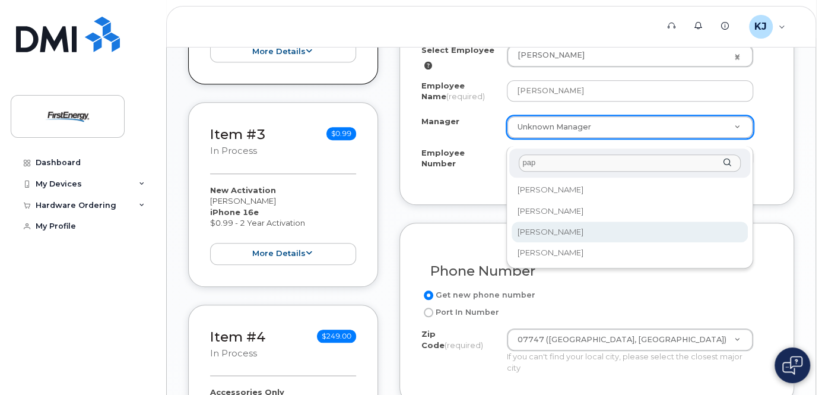
type input "pap"
select select "2080426"
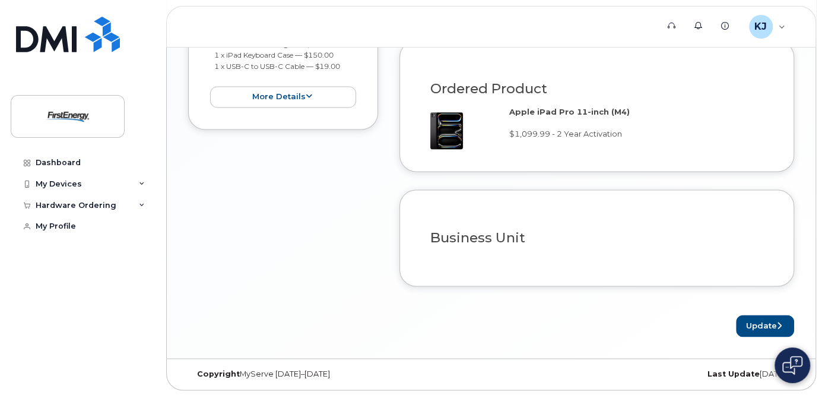
scroll to position [1047, 0]
click at [754, 326] on button "Update" at bounding box center [765, 324] width 58 height 22
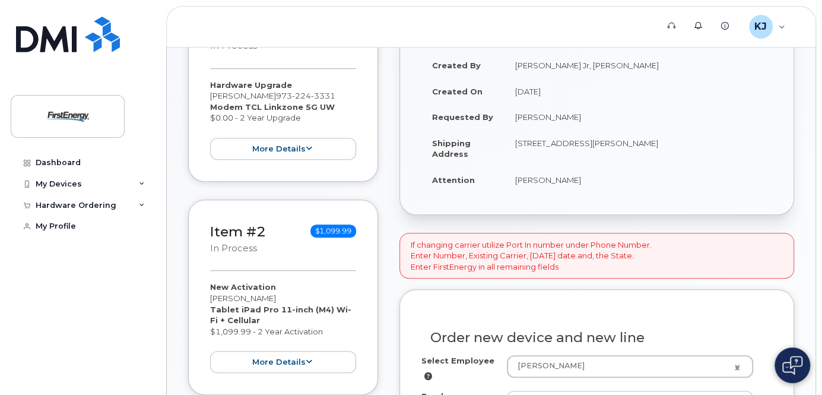
scroll to position [415, 0]
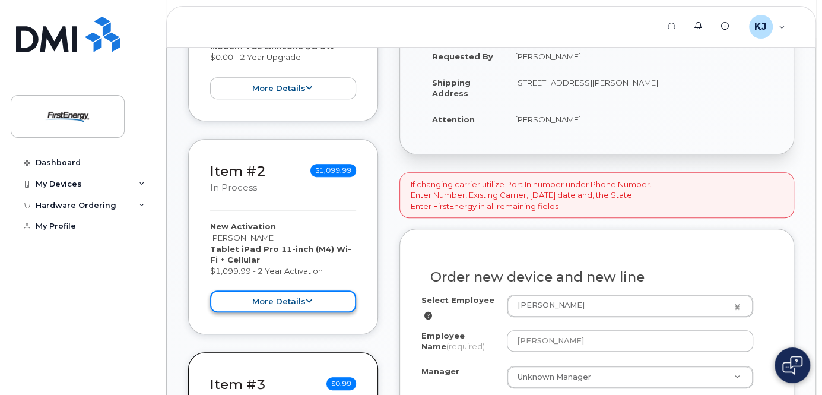
click at [279, 306] on button "more details" at bounding box center [283, 301] width 146 height 22
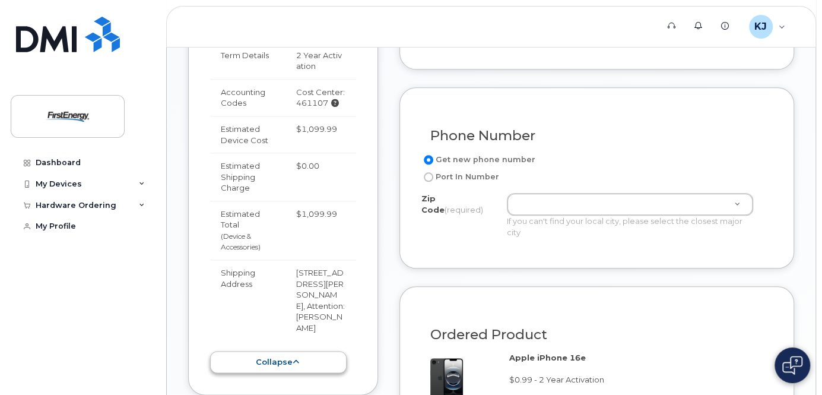
scroll to position [889, 0]
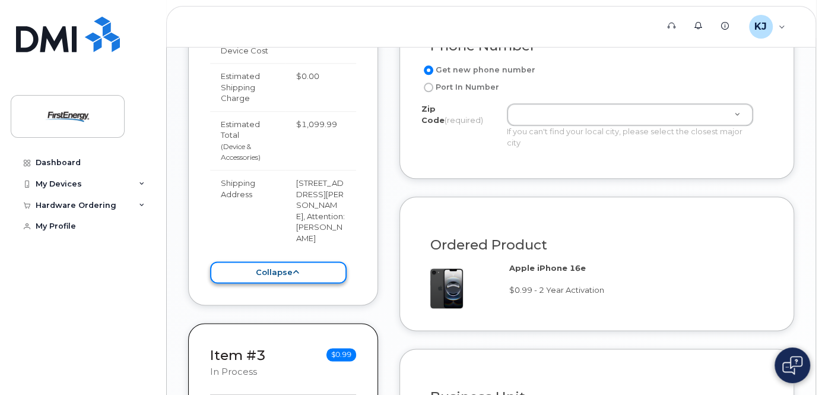
click at [287, 282] on button "collapse" at bounding box center [278, 272] width 136 height 22
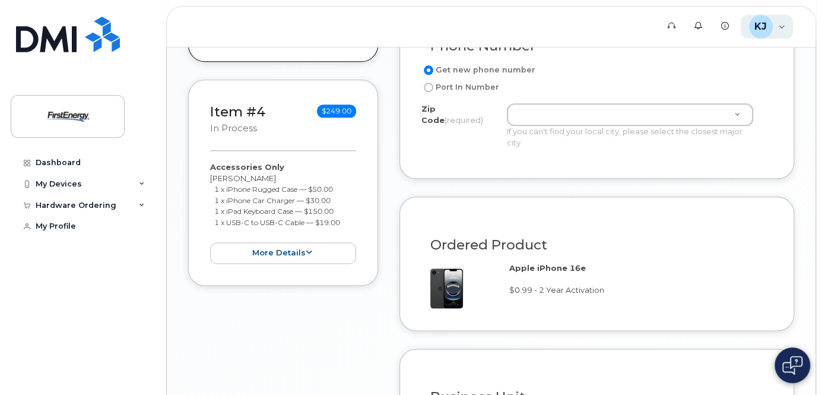
click at [776, 31] on div "[PERSON_NAME], [PERSON_NAME]" at bounding box center [766, 27] width 53 height 24
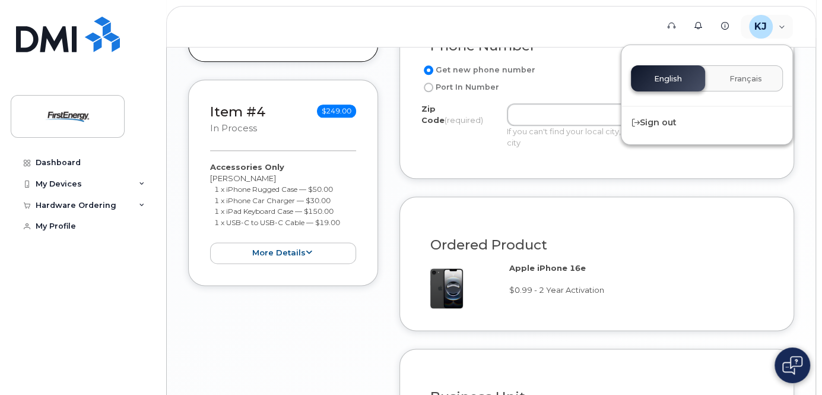
click at [605, 22] on header "Support Alerts Knowledge Base KJ Kolanovic Jr, Zdenko Employee English Français…" at bounding box center [491, 27] width 650 height 42
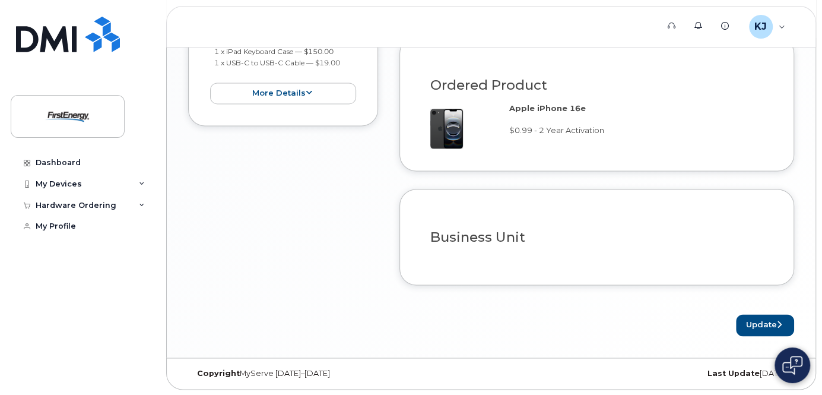
scroll to position [1049, 0]
click at [761, 324] on button "Update" at bounding box center [765, 324] width 58 height 22
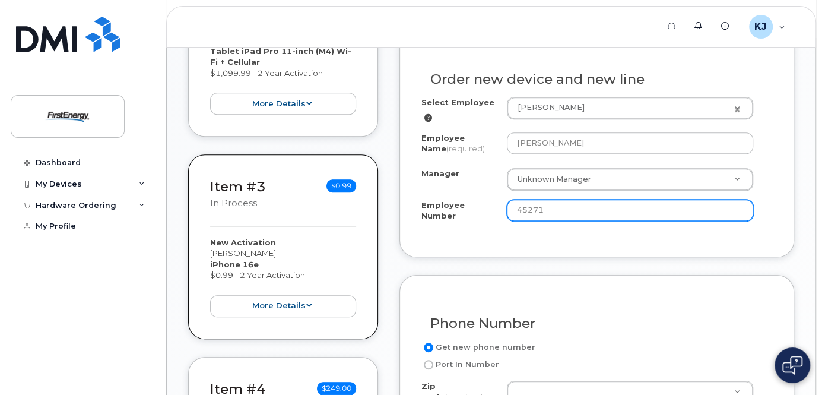
scroll to position [527, 0]
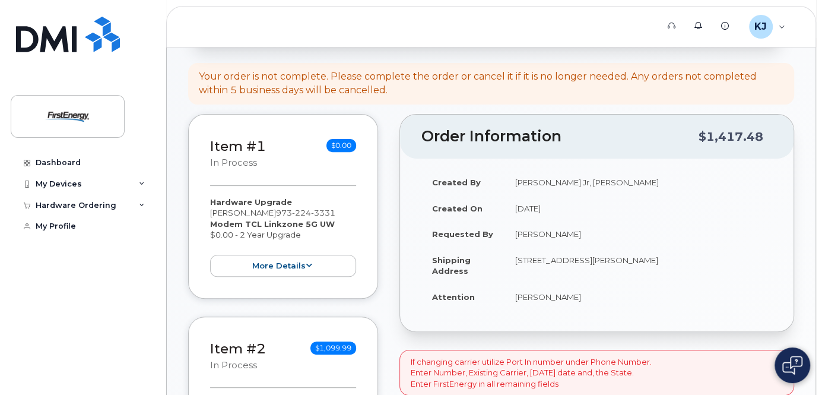
scroll to position [427, 0]
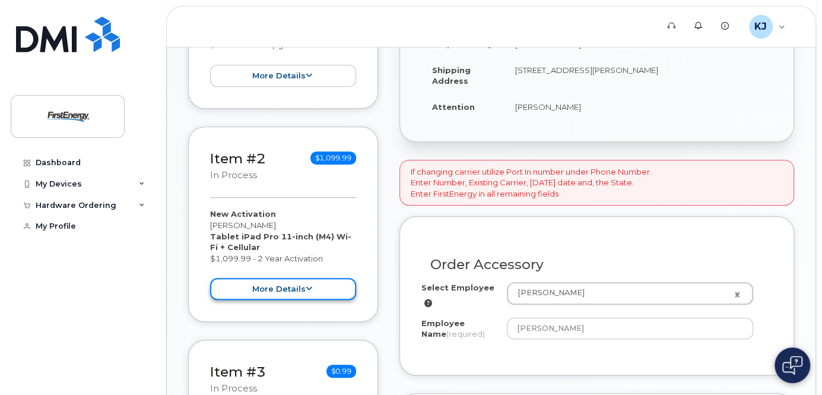
click at [295, 295] on button "more details" at bounding box center [283, 289] width 146 height 22
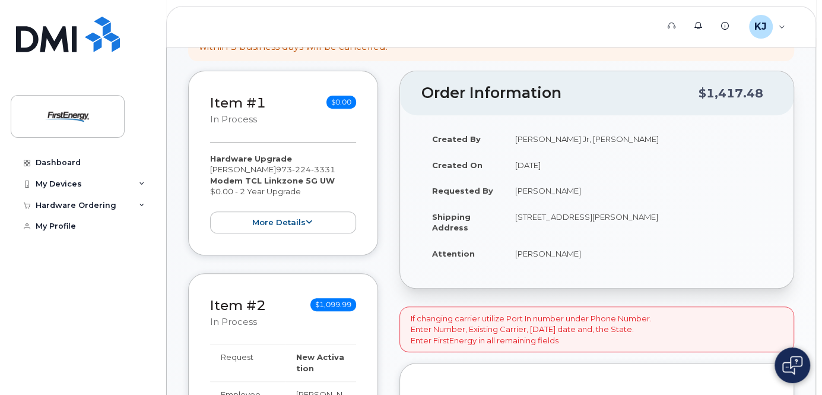
scroll to position [237, 0]
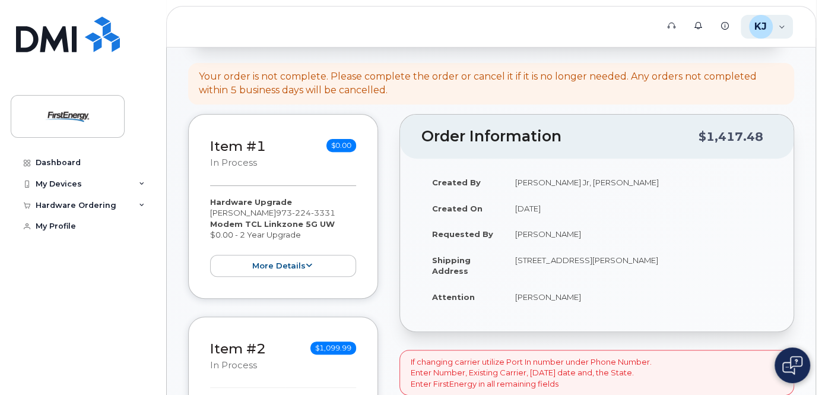
click at [785, 32] on div "[PERSON_NAME], [PERSON_NAME]" at bounding box center [766, 27] width 53 height 24
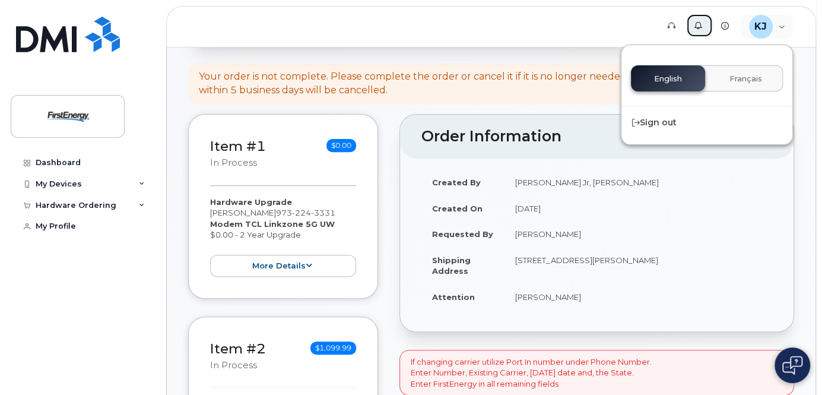
click at [702, 28] on icon at bounding box center [698, 26] width 8 height 8
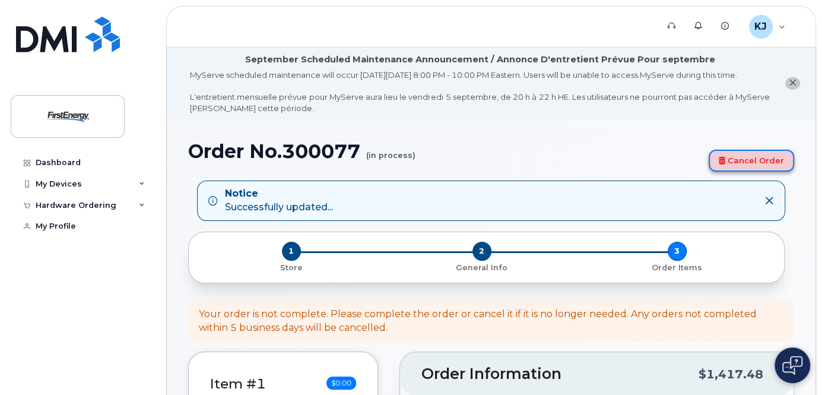
click at [751, 171] on link "Cancel Order" at bounding box center [750, 160] width 85 height 22
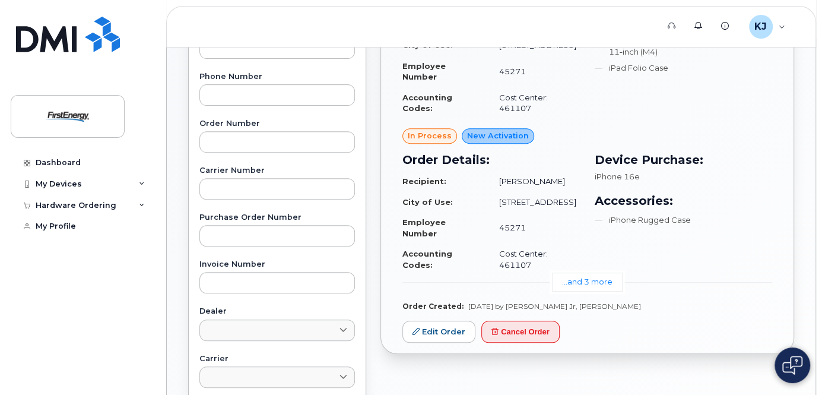
scroll to position [285, 0]
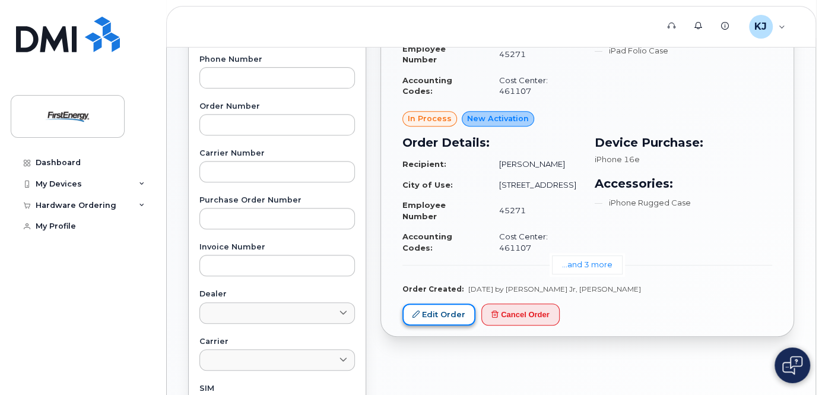
click at [447, 325] on link "Edit Order" at bounding box center [438, 314] width 73 height 22
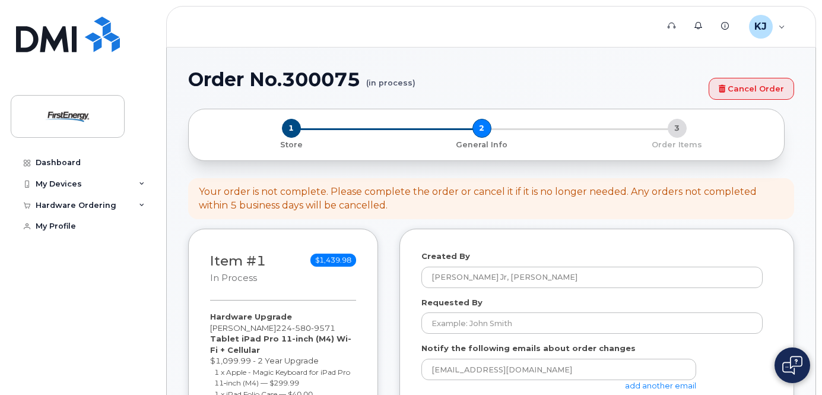
select select
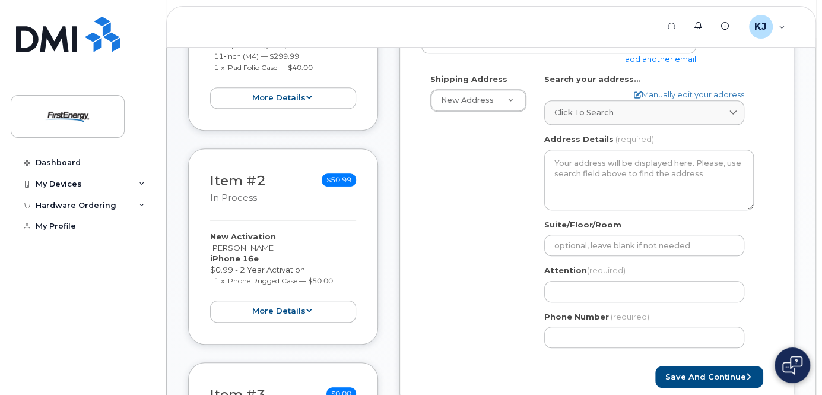
scroll to position [427, 0]
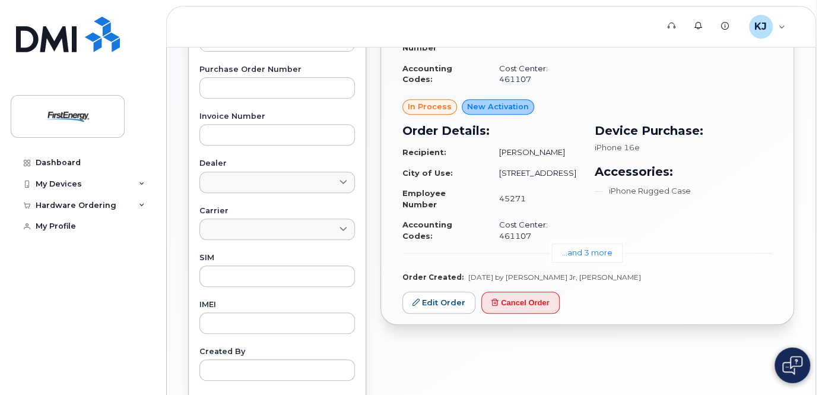
scroll to position [380, 0]
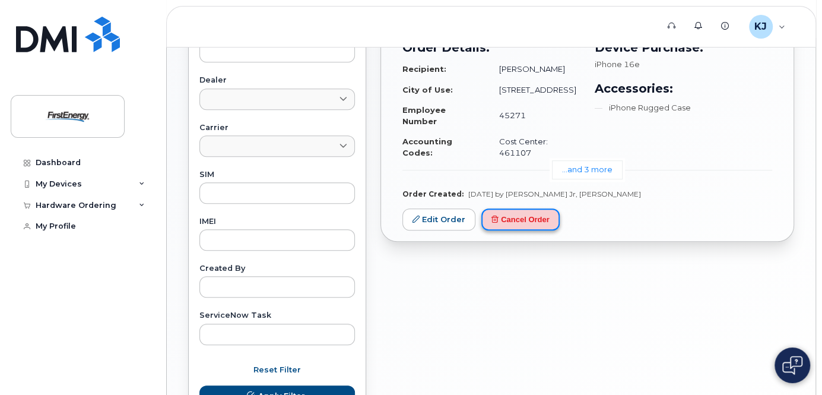
click at [534, 230] on button "Cancel Order" at bounding box center [520, 219] width 78 height 22
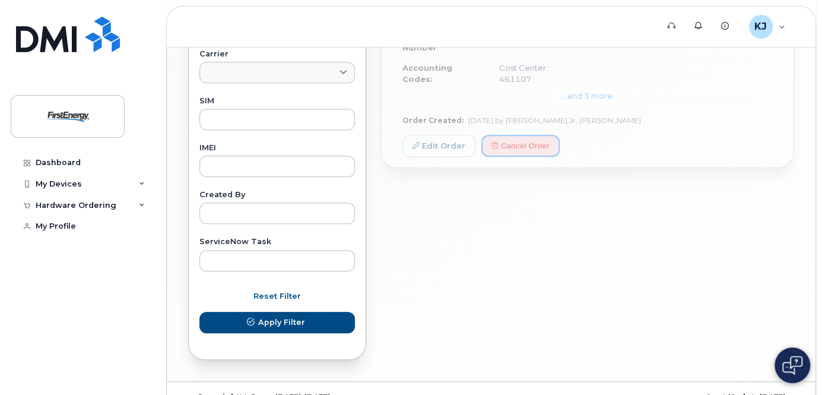
scroll to position [476, 0]
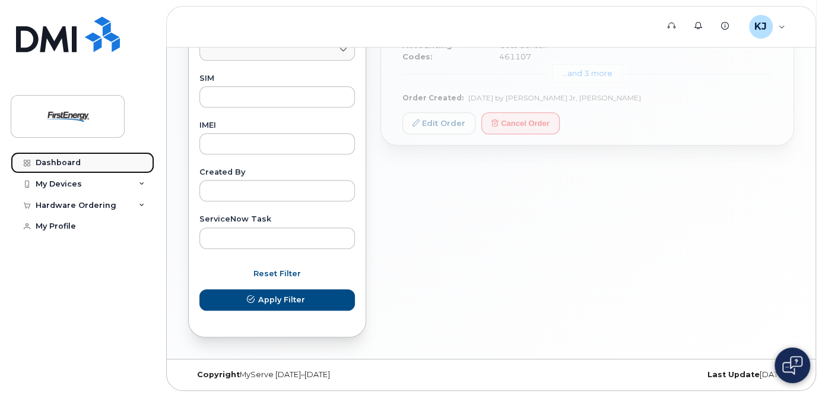
click at [61, 160] on div "Dashboard" at bounding box center [58, 162] width 45 height 9
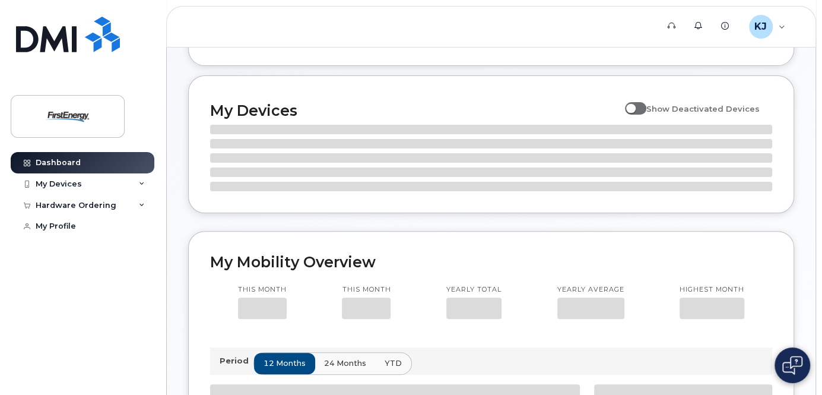
scroll to position [161, 0]
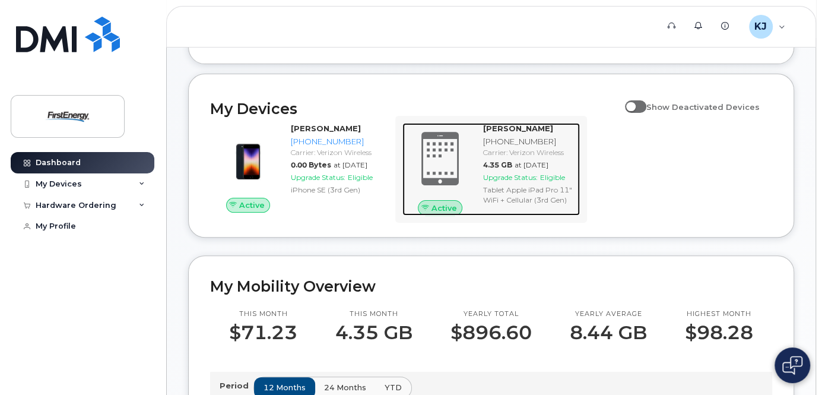
click at [440, 210] on span "Active" at bounding box center [444, 207] width 26 height 11
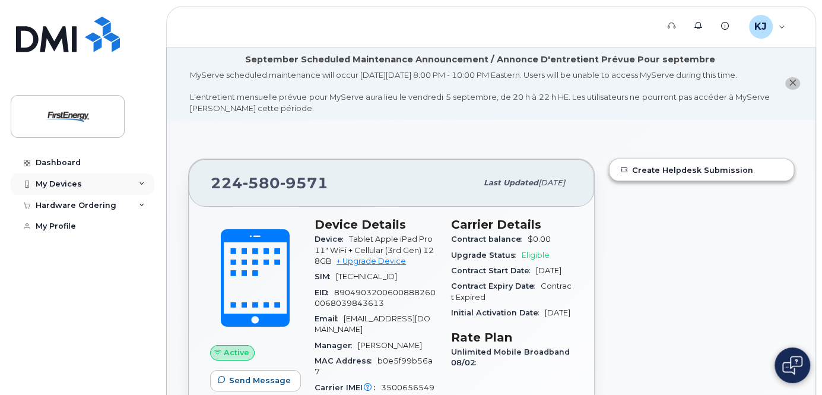
click at [77, 187] on div "My Devices" at bounding box center [59, 183] width 46 height 9
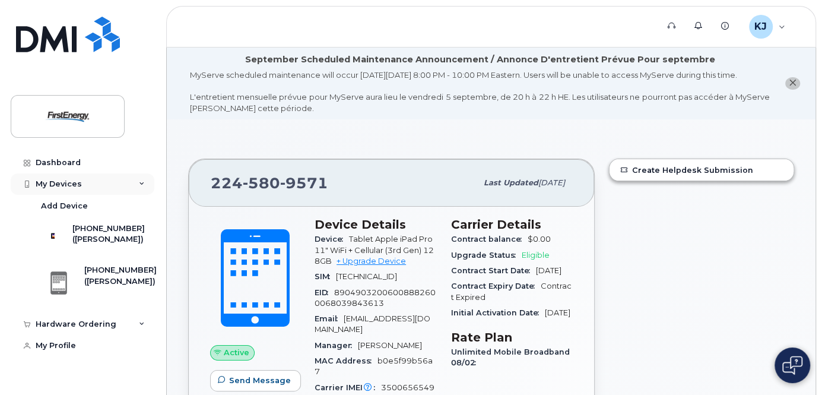
click at [77, 189] on div "My Devices" at bounding box center [83, 183] width 144 height 21
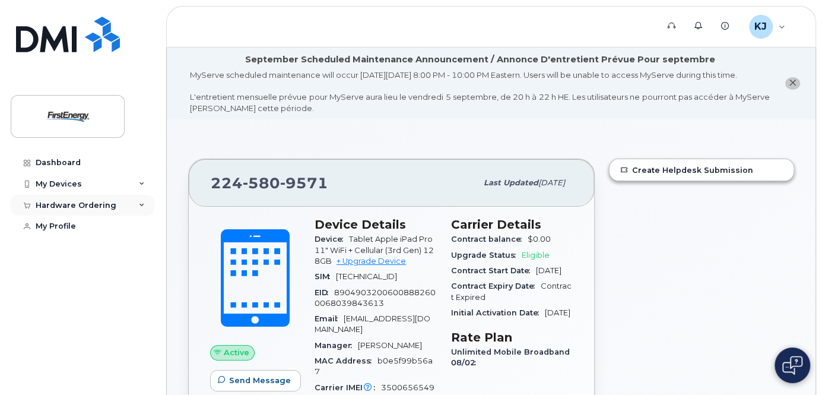
click at [82, 205] on div "Hardware Ordering" at bounding box center [76, 205] width 81 height 9
click at [65, 230] on div "My Orders" at bounding box center [62, 226] width 43 height 11
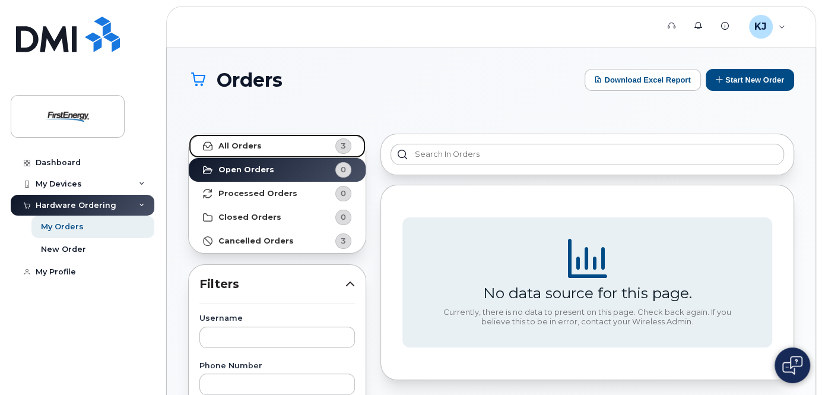
click at [281, 146] on link "All Orders 3" at bounding box center [277, 146] width 177 height 24
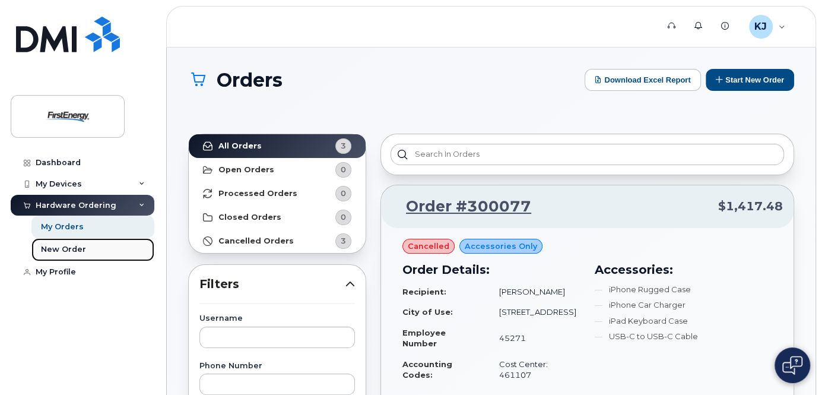
click at [63, 248] on div "New Order" at bounding box center [63, 249] width 45 height 11
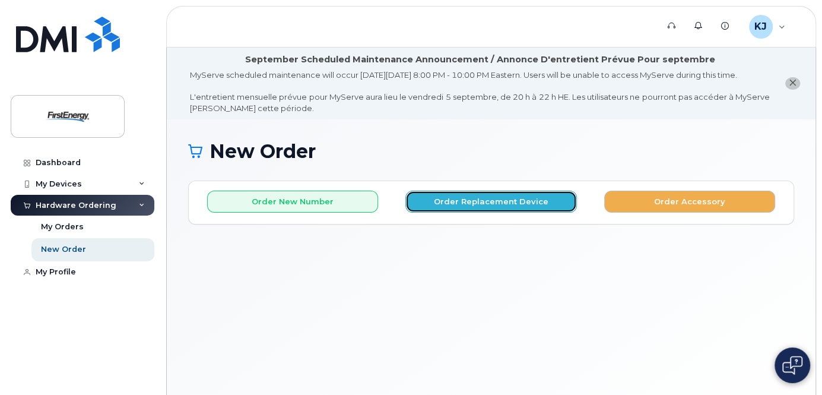
click at [474, 212] on button "Order Replacement Device" at bounding box center [490, 201] width 171 height 22
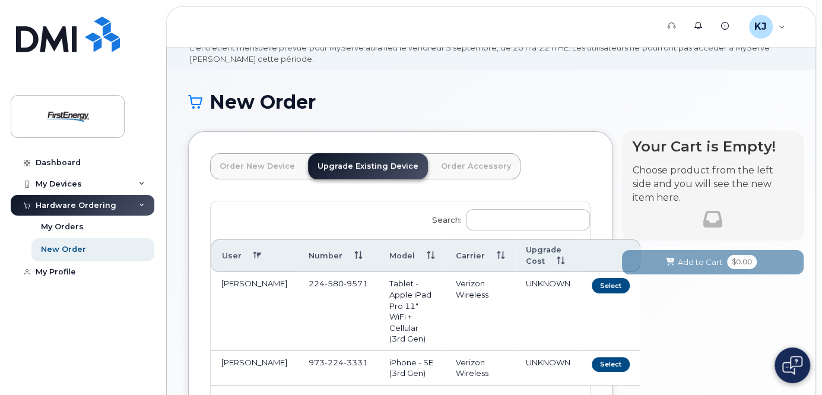
scroll to position [190, 0]
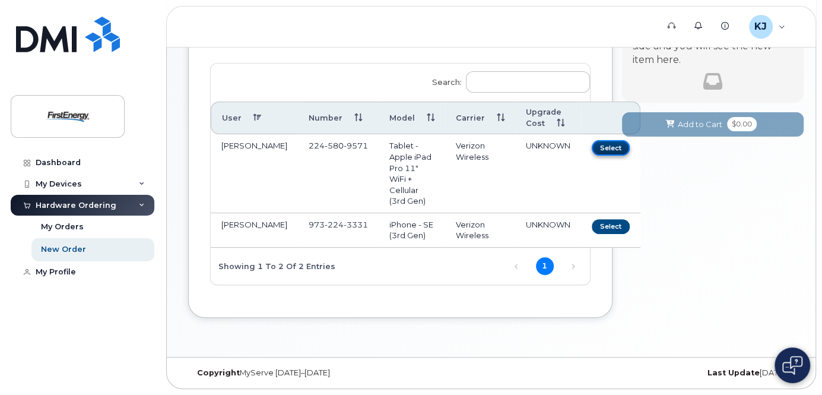
click at [591, 155] on button "Select" at bounding box center [610, 147] width 38 height 15
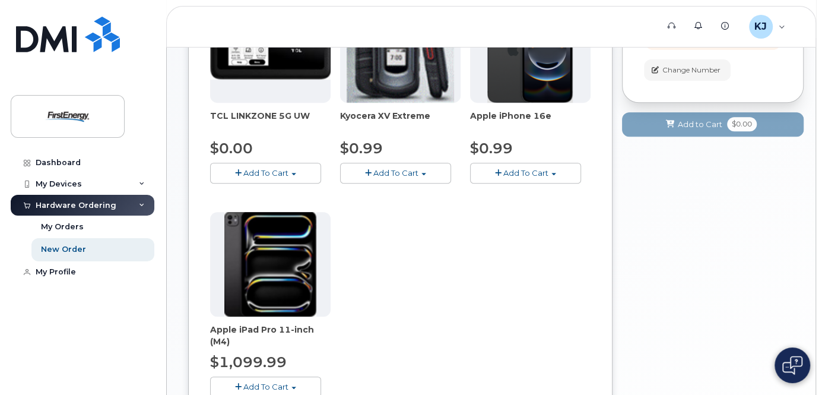
scroll to position [380, 0]
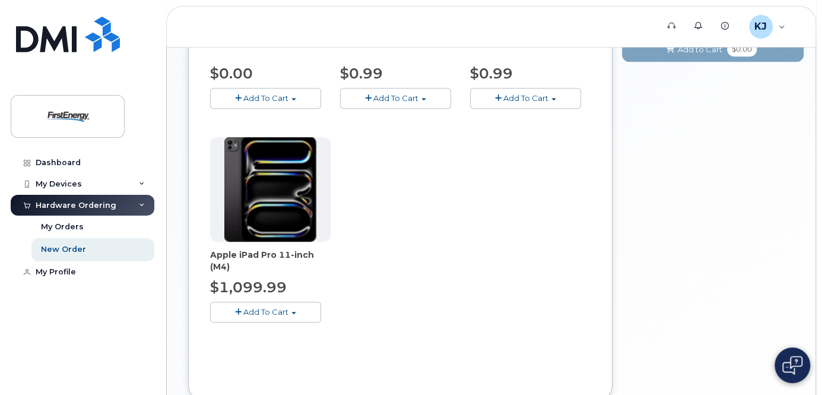
click at [274, 316] on span "Add To Cart" at bounding box center [265, 311] width 45 height 9
click at [288, 341] on link "$1099.99 - 2 Year Upgrade" at bounding box center [278, 333] width 131 height 15
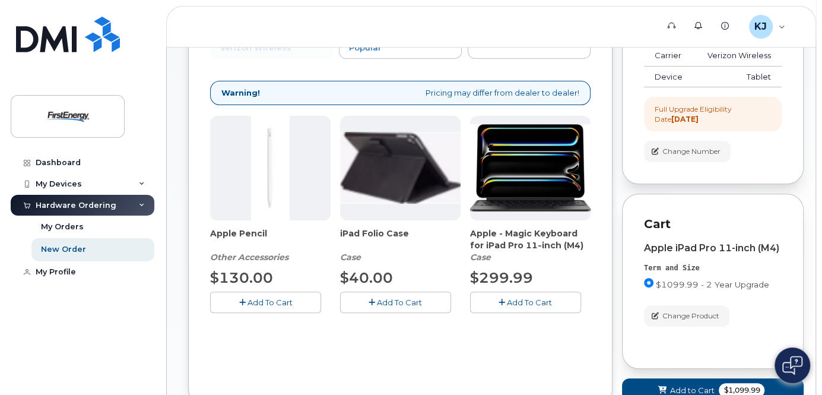
scroll to position [283, 0]
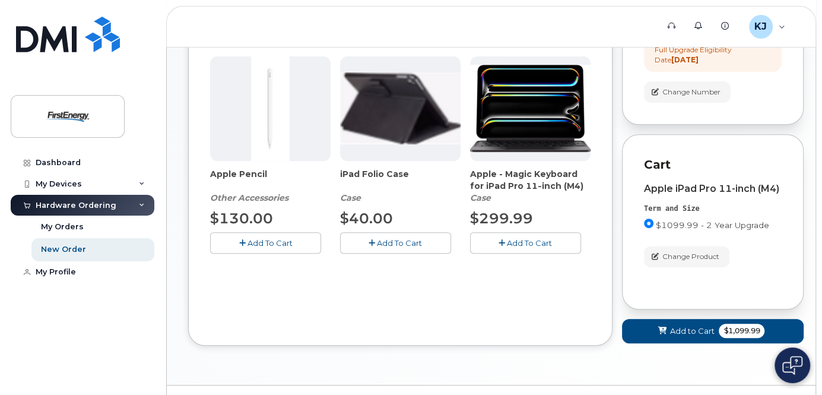
click at [537, 247] on span "Add To Cart" at bounding box center [529, 242] width 45 height 9
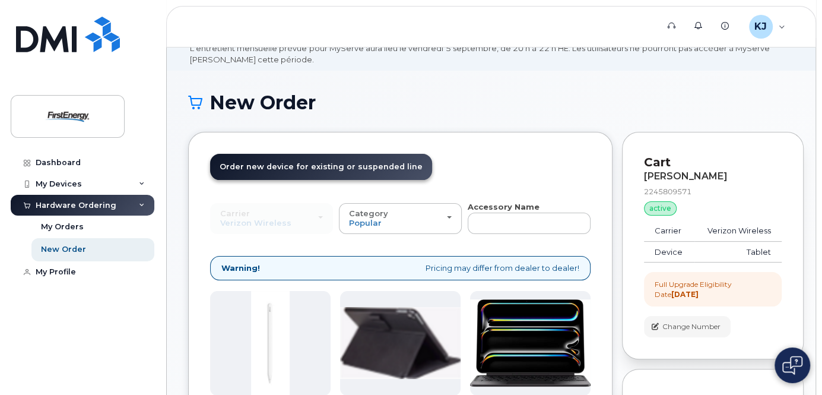
scroll to position [46, 0]
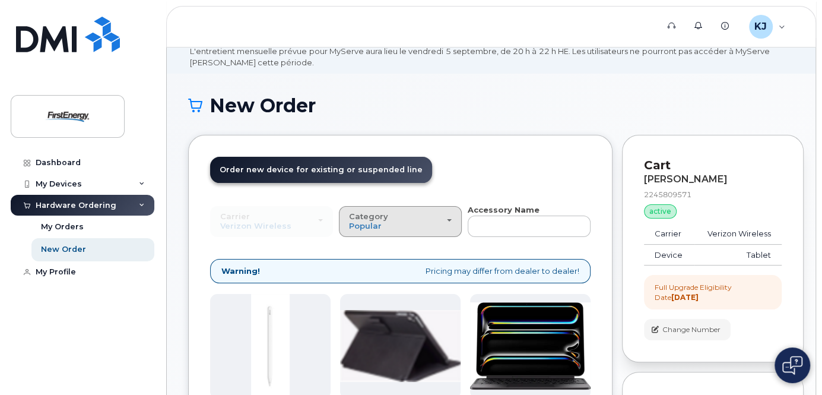
click at [375, 221] on span "Category" at bounding box center [368, 215] width 39 height 9
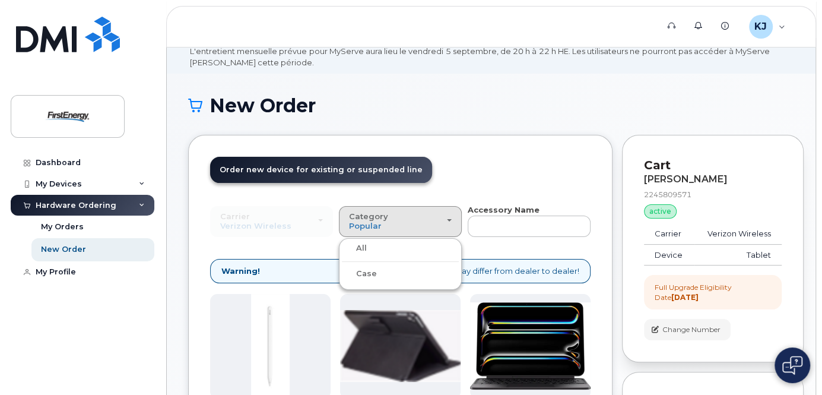
click at [376, 255] on div "All" at bounding box center [400, 248] width 117 height 14
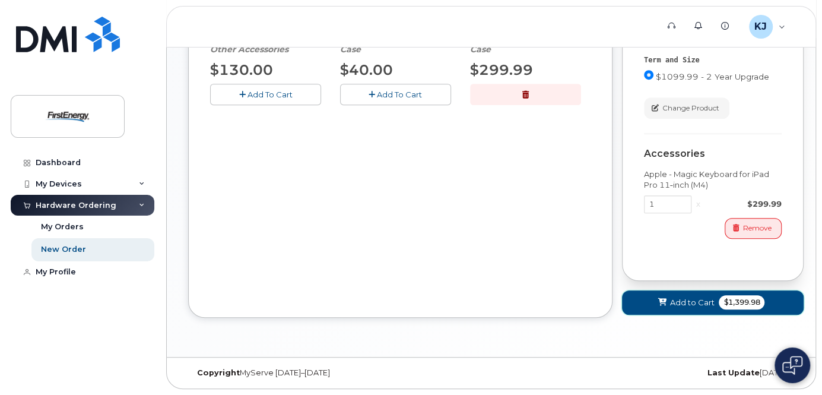
click at [677, 306] on span "Add to Cart" at bounding box center [691, 302] width 44 height 11
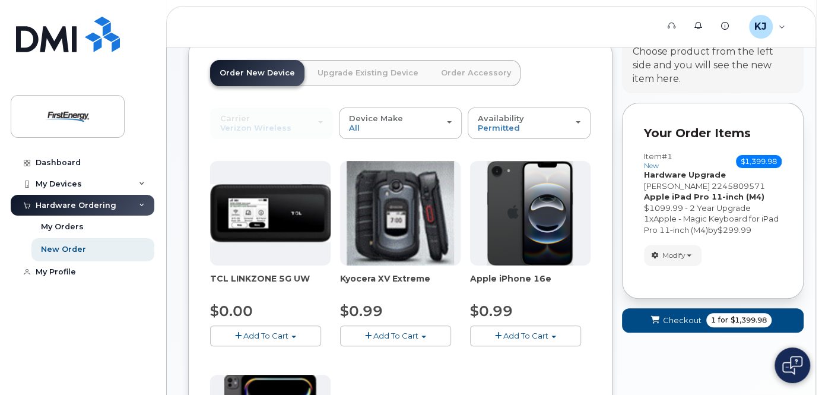
scroll to position [139, 0]
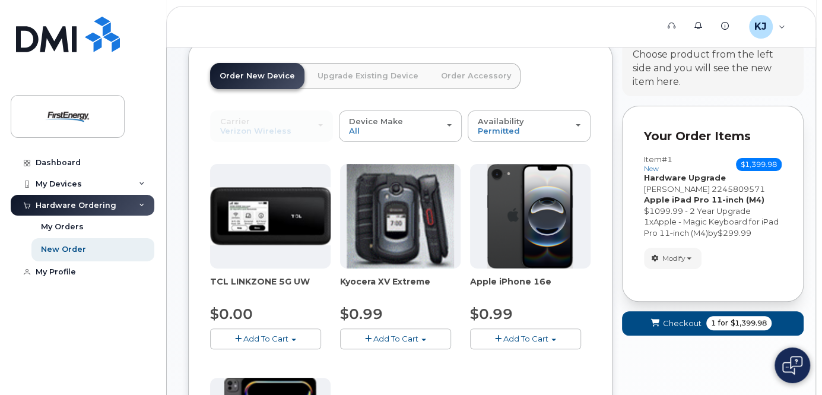
click at [532, 343] on span "Add To Cart" at bounding box center [525, 337] width 45 height 9
click at [544, 368] on link "$0.99 - 2 Year Activation" at bounding box center [532, 360] width 119 height 15
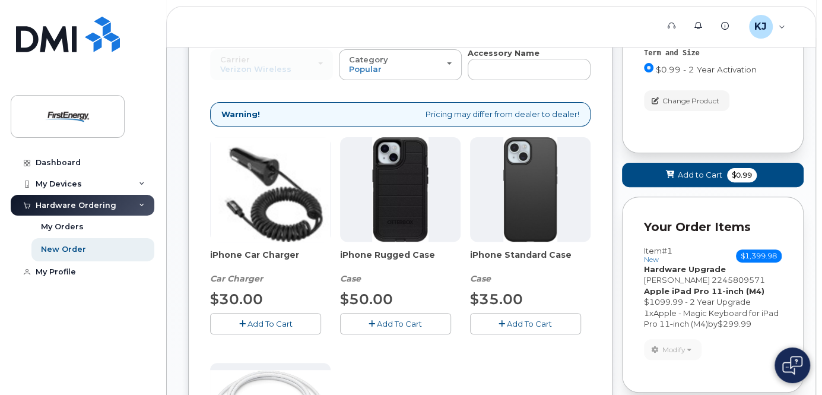
scroll to position [234, 0]
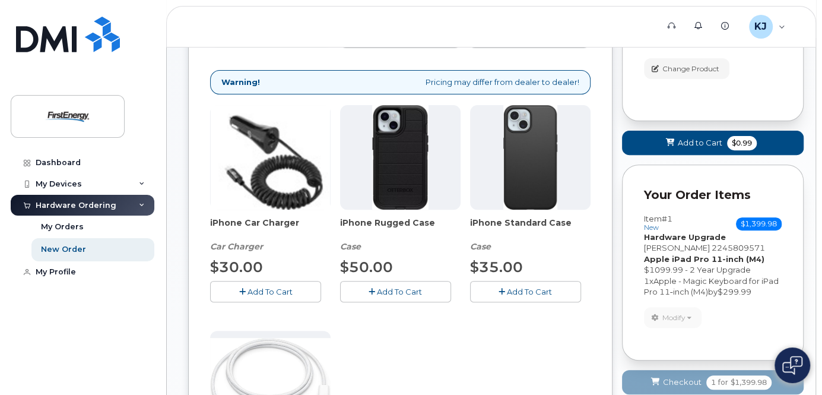
click at [379, 296] on span "Add To Cart" at bounding box center [399, 291] width 45 height 9
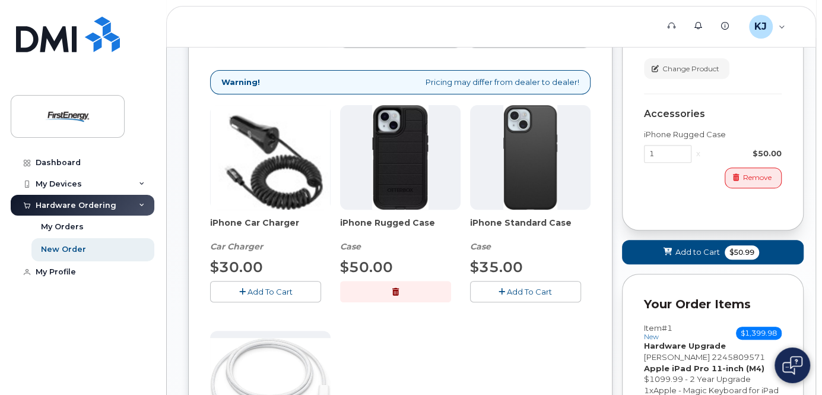
click at [277, 296] on span "Add To Cart" at bounding box center [269, 291] width 45 height 9
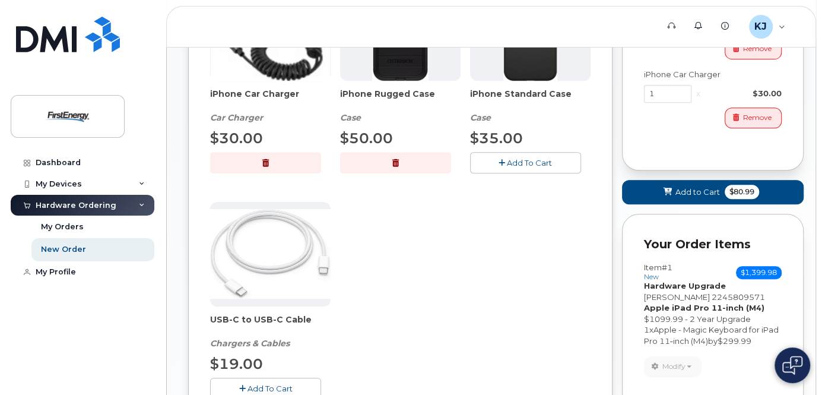
scroll to position [424, 0]
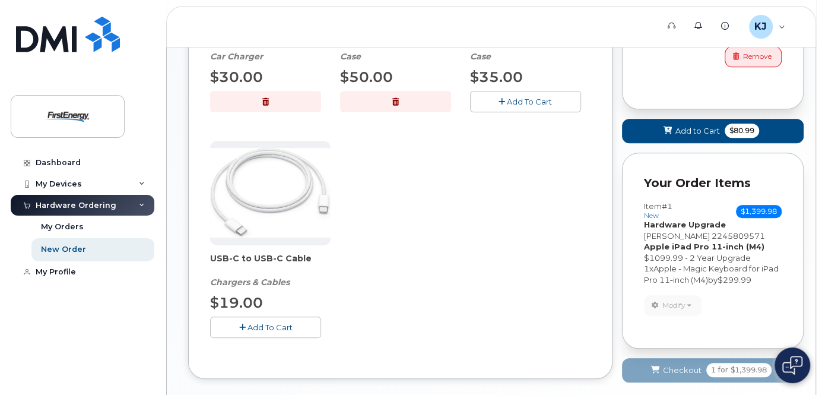
click at [275, 332] on span "Add To Cart" at bounding box center [269, 326] width 45 height 9
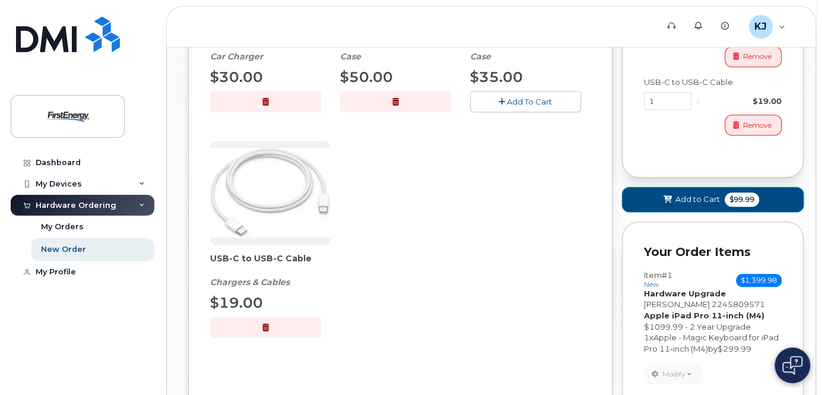
click at [674, 208] on button "Add to Cart $99.99" at bounding box center [713, 199] width 182 height 24
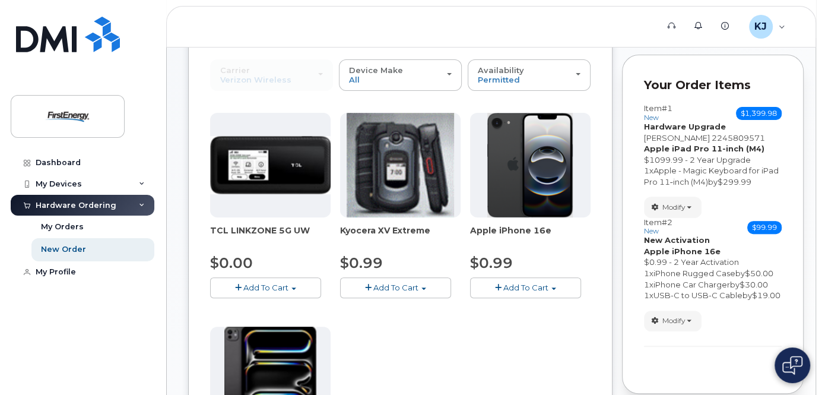
scroll to position [187, 0]
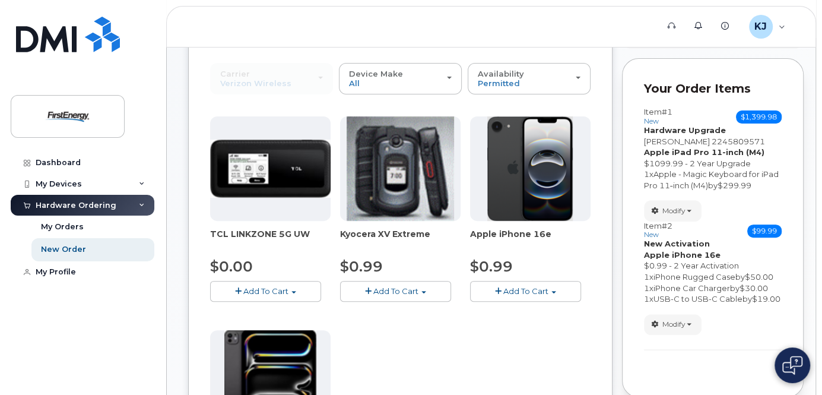
click at [278, 295] on span "Add To Cart" at bounding box center [265, 290] width 45 height 9
click at [288, 320] on link "$0.00 - 2 Year Activation" at bounding box center [272, 313] width 119 height 15
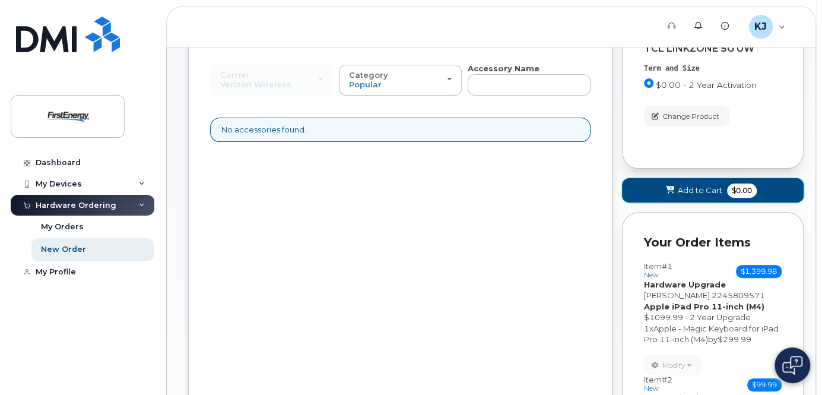
click at [673, 194] on icon at bounding box center [670, 190] width 8 height 8
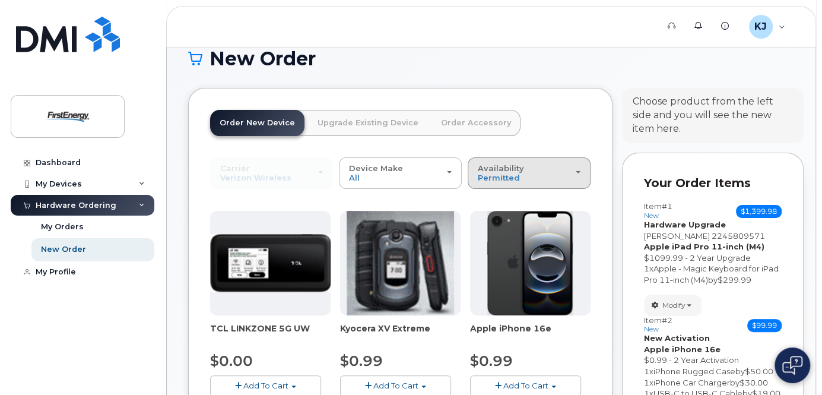
scroll to position [92, 0]
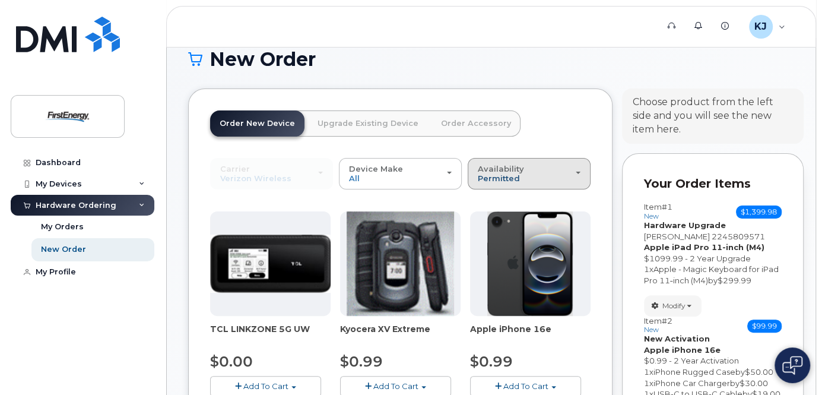
click at [514, 183] on span "Permitted" at bounding box center [499, 177] width 42 height 9
click at [489, 228] on label "All" at bounding box center [482, 221] width 25 height 14
click at [0, 0] on input "All" at bounding box center [0, 0] width 0 height 0
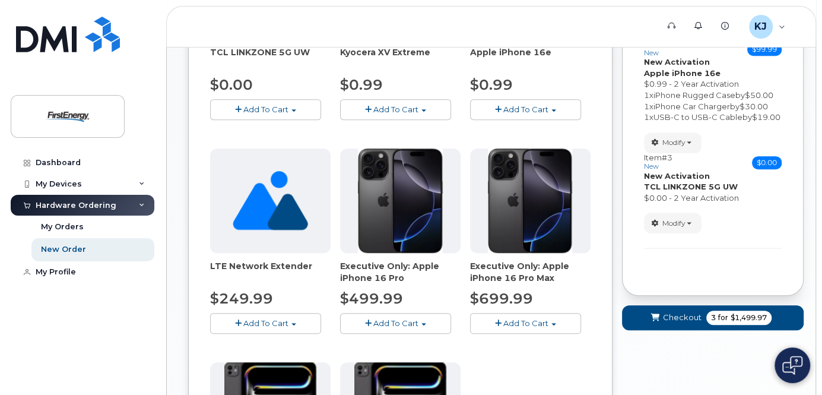
scroll to position [424, 0]
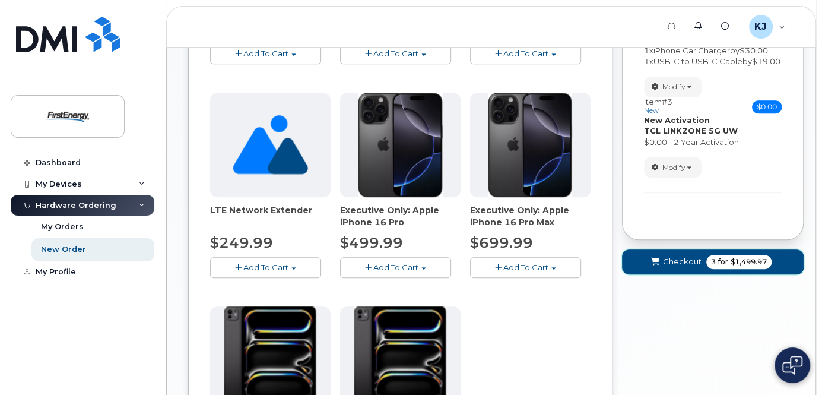
click at [672, 267] on span "Checkout" at bounding box center [682, 261] width 39 height 11
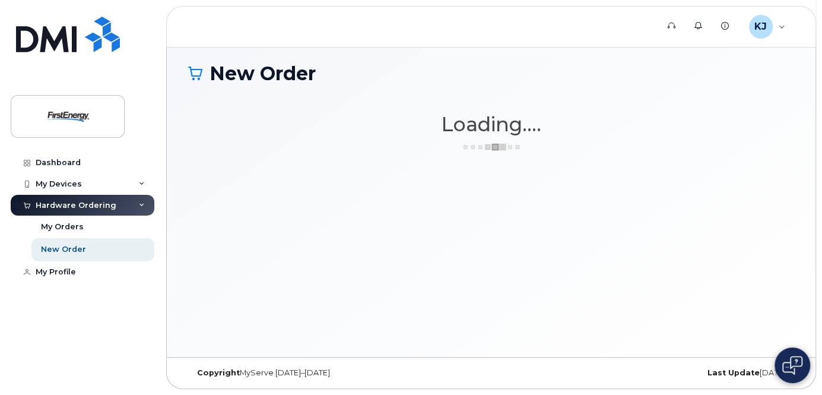
scroll to position [88, 0]
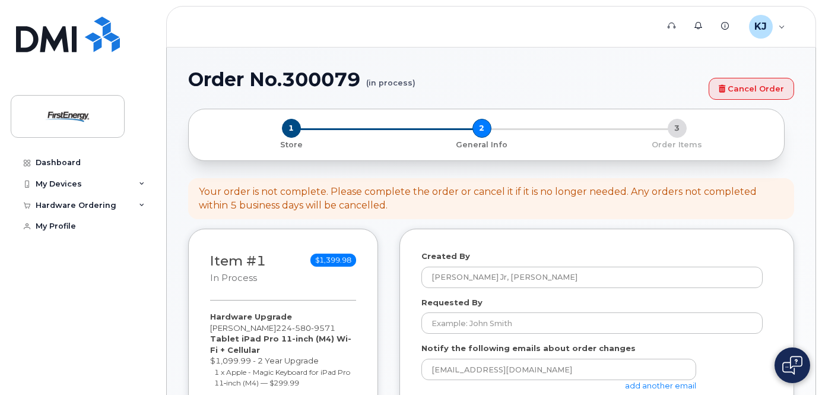
select select
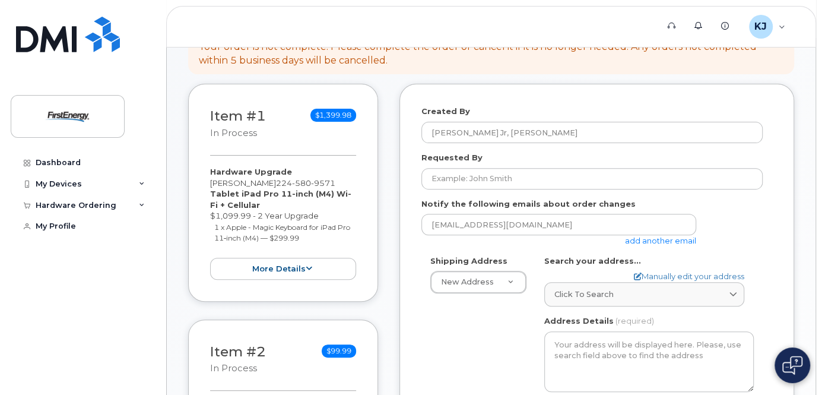
scroll to position [285, 0]
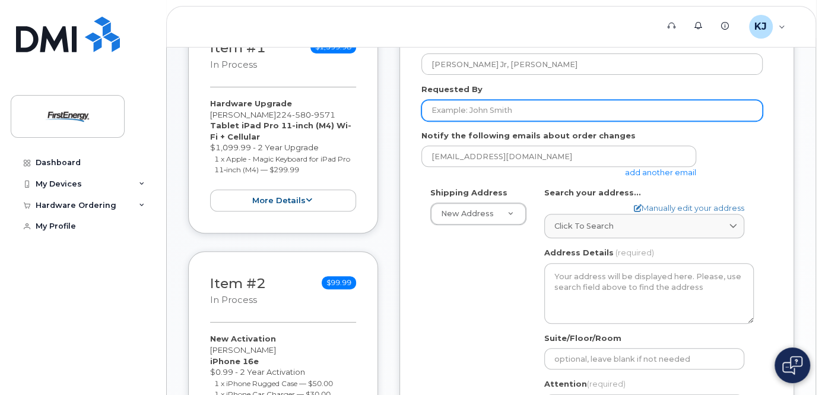
click at [489, 113] on input "Requested By" at bounding box center [591, 110] width 341 height 21
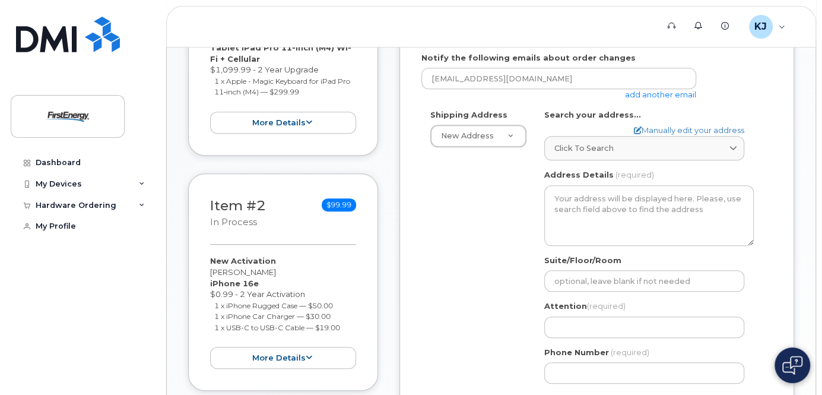
scroll to position [380, 0]
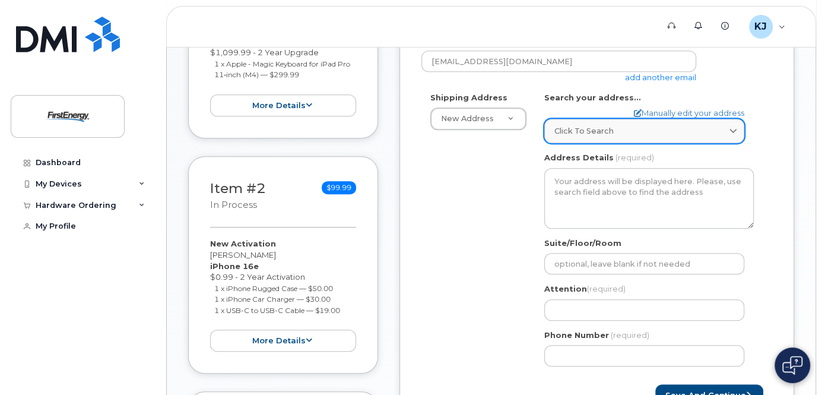
type input "Zdenko Kolanovic"
click at [606, 136] on span "Click to search" at bounding box center [583, 130] width 59 height 11
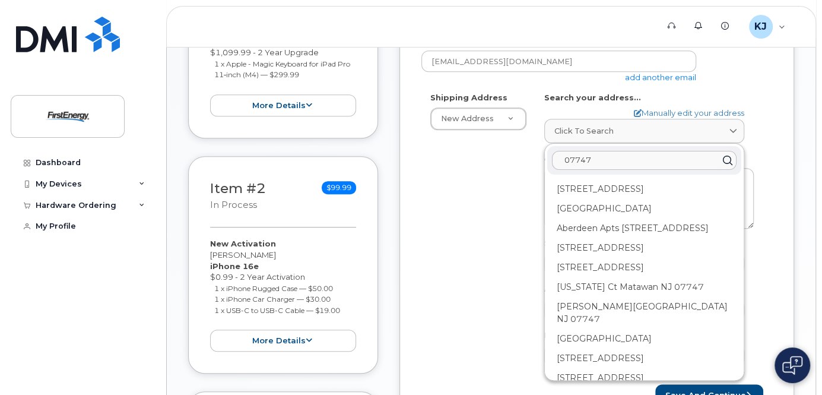
drag, startPoint x: 599, startPoint y: 166, endPoint x: 544, endPoint y: 167, distance: 54.6
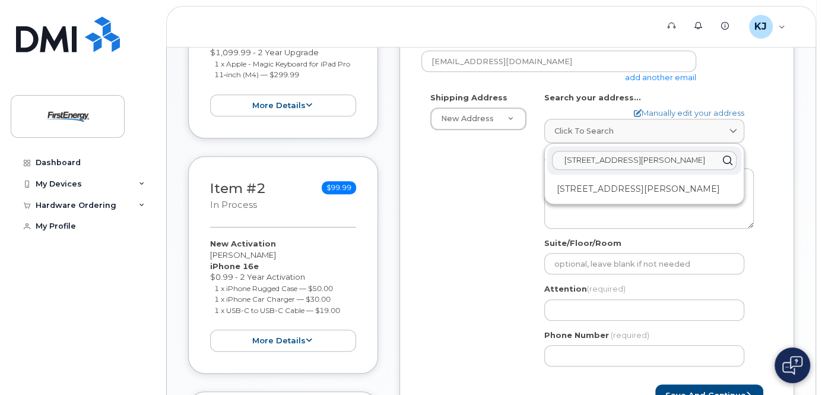
type input "703 Lloyd road aber"
click at [597, 199] on div "703 Lloyd Rd Matawan NJ 07747-1351" at bounding box center [644, 189] width 194 height 20
select select
type textarea "703 Lloyd Rd MATAWAN NJ 07747-1351 UNITED STATES"
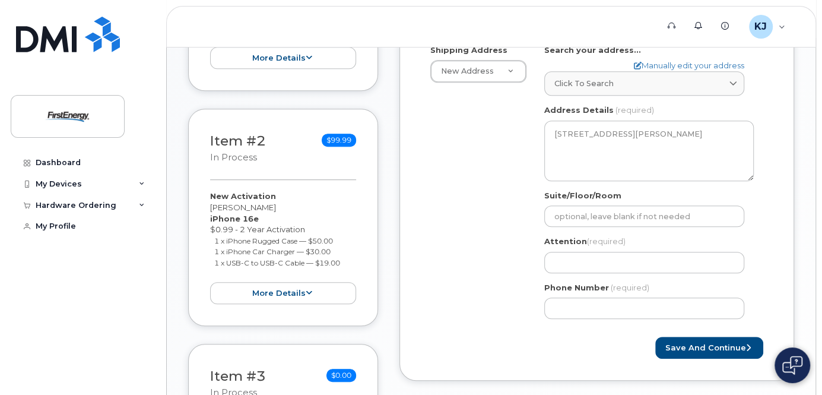
scroll to position [475, 0]
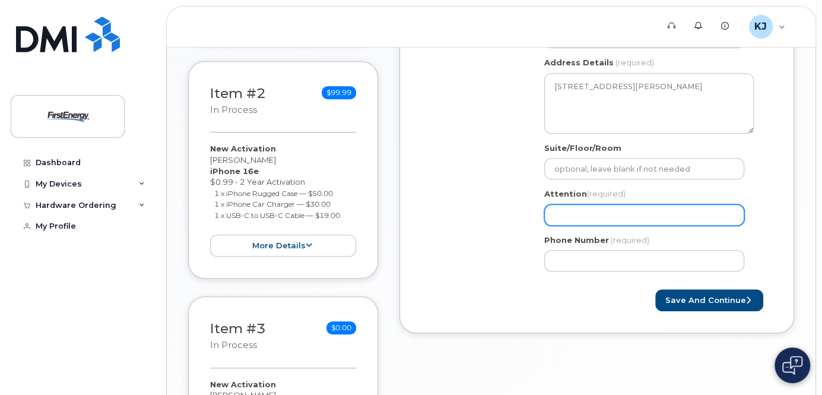
click at [591, 224] on input "Attention (required)" at bounding box center [644, 214] width 200 height 21
select select
type input "Z"
select select
type input "Zd"
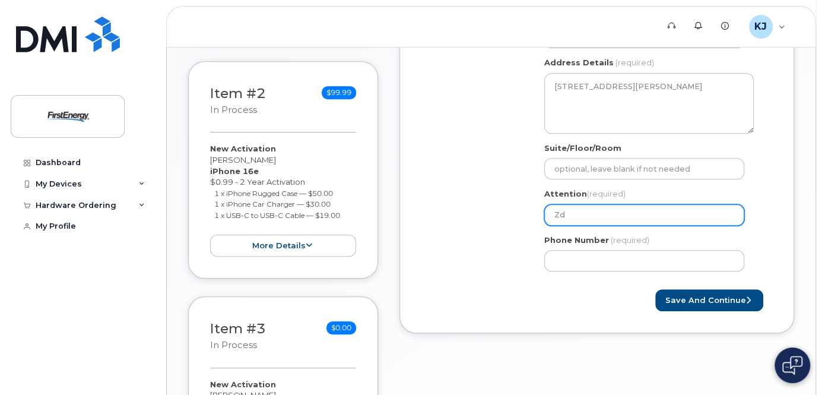
select select
type input "Zde"
select select
type input "Zden"
select select
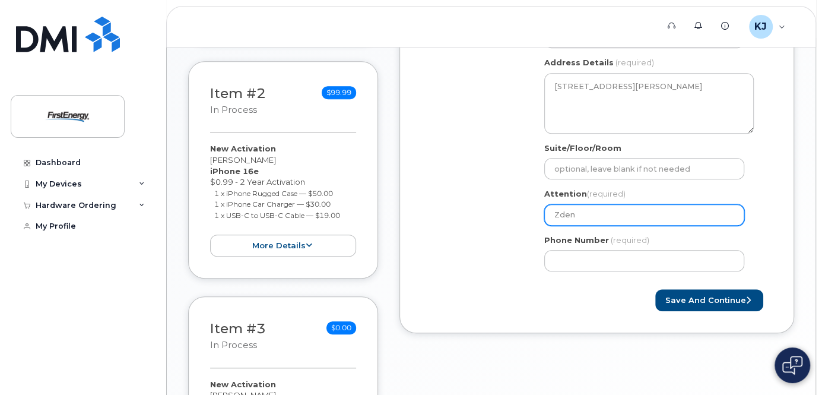
type input "Zdenk"
select select
type input "Zdenko"
select select
type input "Zdenko K"
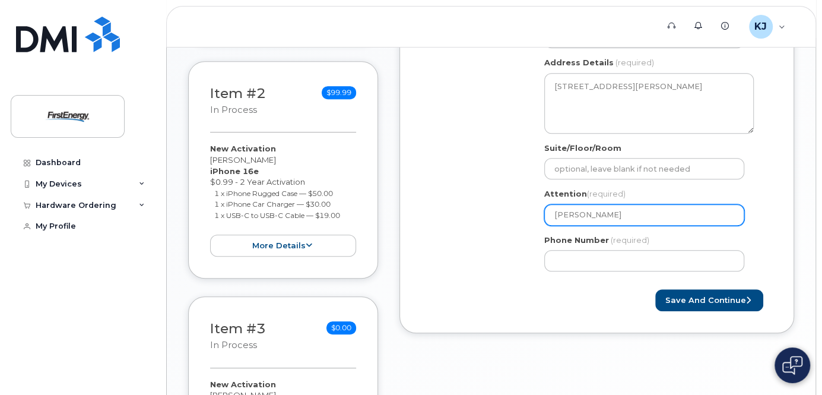
select select
type input "Zdenko Ko"
select select
type input "Zdenko Kol"
select select
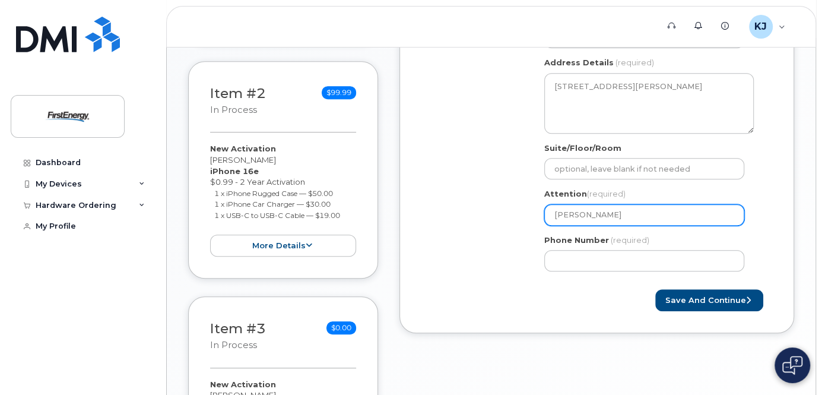
type input "Zdenko Kola"
select select
type input "Zdenko Kolan"
select select
type input "Zdenko Kolano"
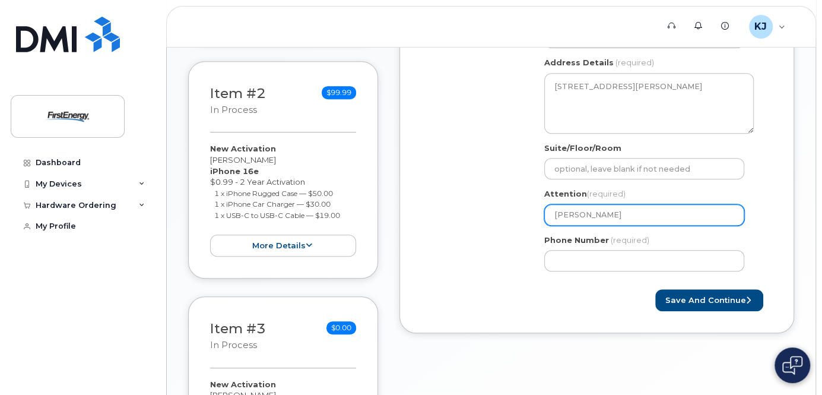
select select
type input "Zdenko Kolanov"
select select
type input "Zdenko Kolanovi"
select select
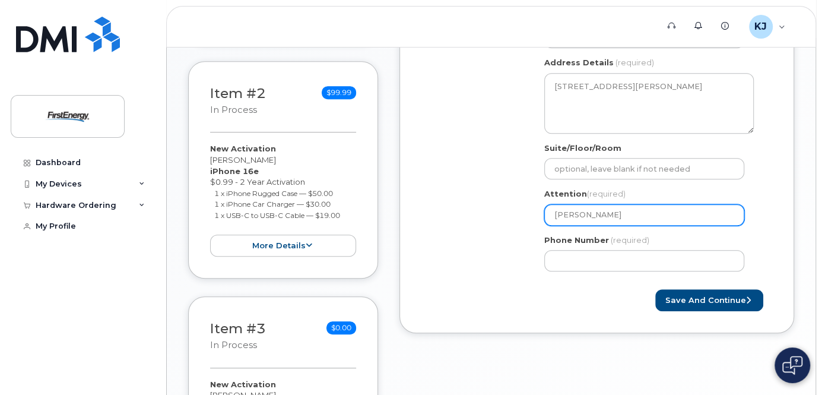
type input "Zdenko Kolanovic"
type input "908692536"
select select
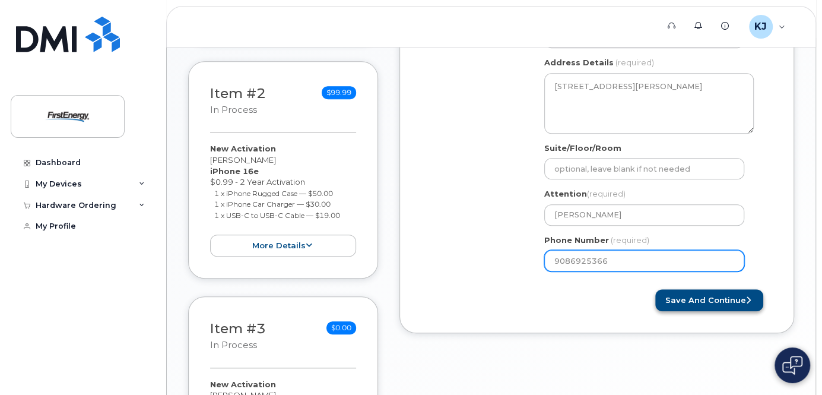
type input "9086925366"
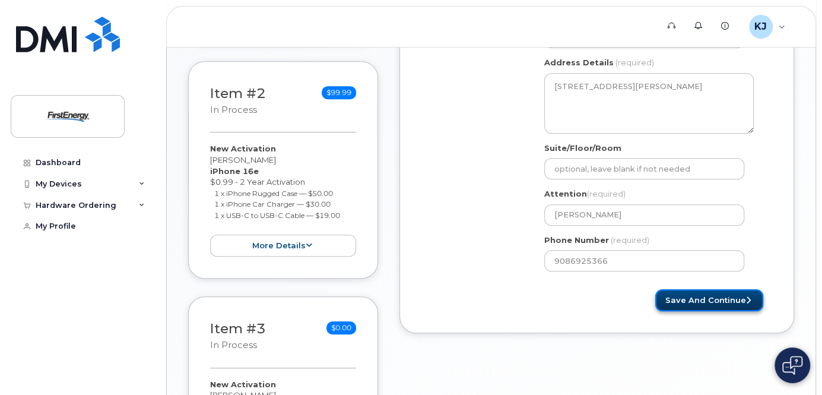
click at [717, 311] on button "Save and Continue" at bounding box center [709, 300] width 108 height 22
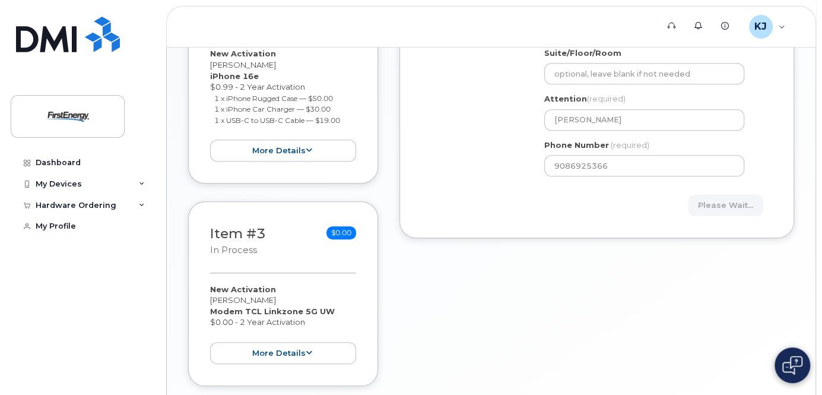
scroll to position [626, 0]
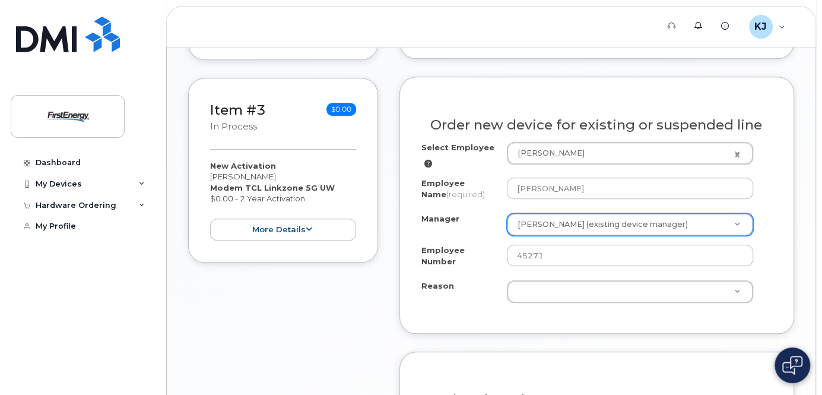
scroll to position [747, 0]
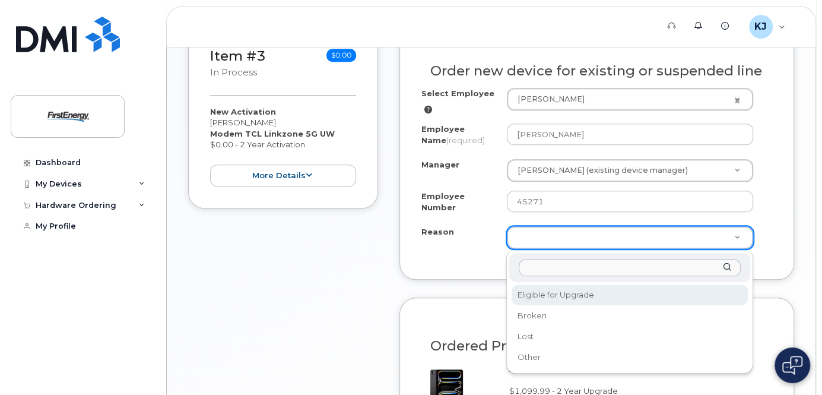
select select "eligible_for_upgrade"
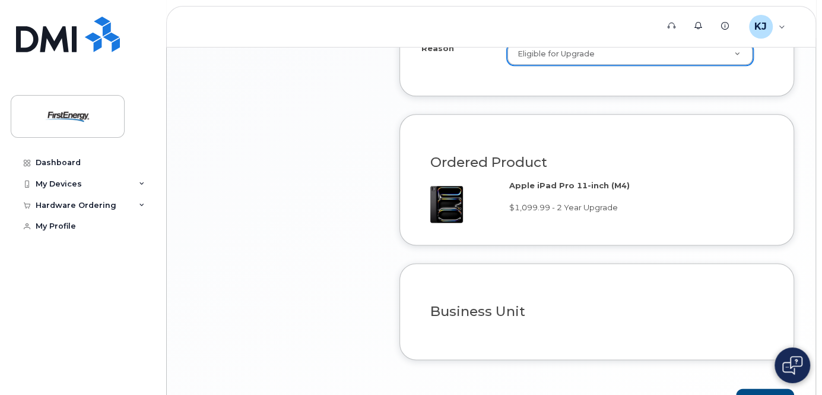
scroll to position [1006, 0]
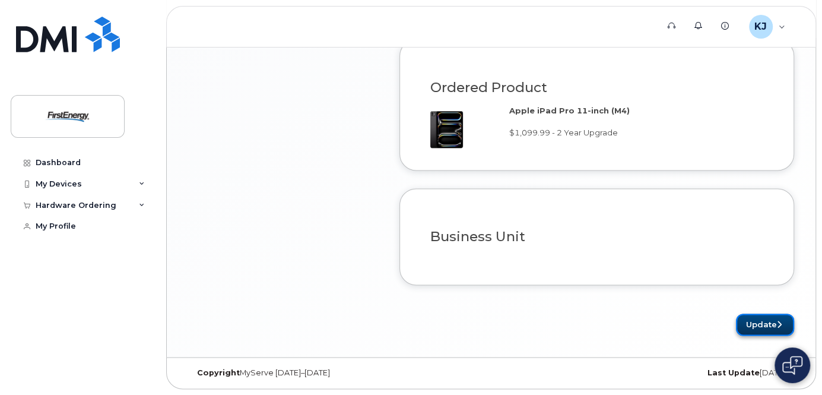
click at [747, 323] on button "Update" at bounding box center [765, 324] width 58 height 22
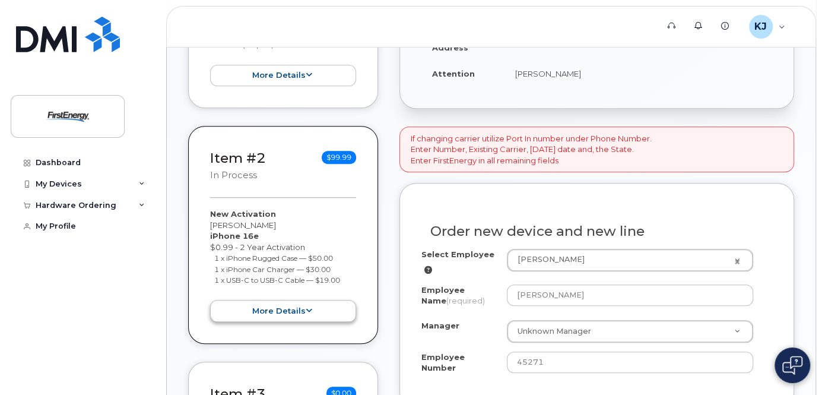
scroll to position [522, 0]
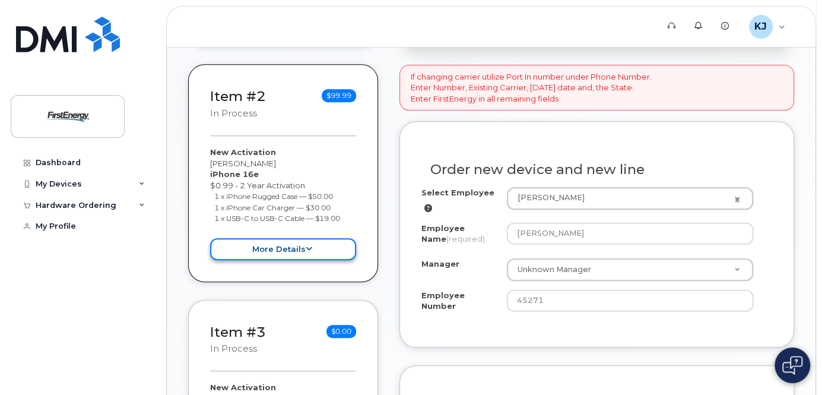
click at [290, 255] on button "more details" at bounding box center [283, 249] width 146 height 22
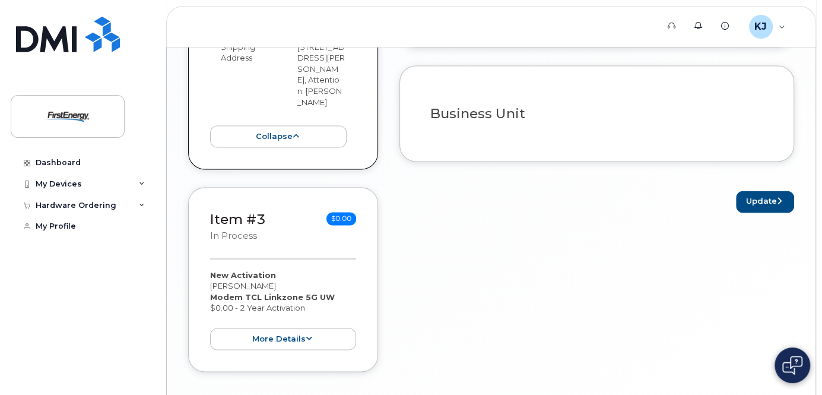
scroll to position [1220, 0]
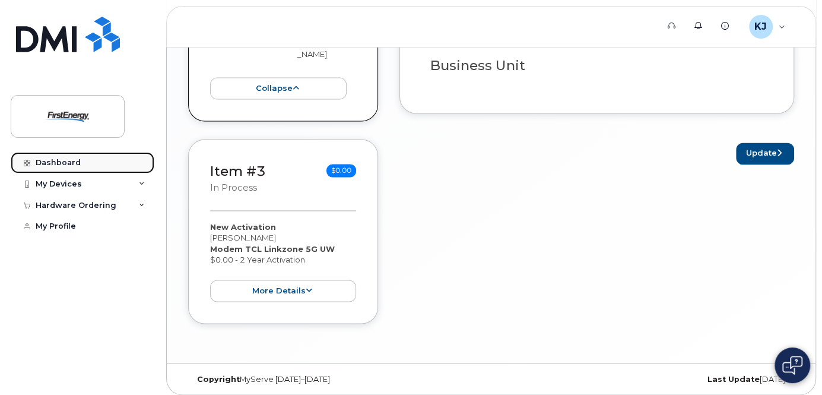
click at [81, 158] on link "Dashboard" at bounding box center [83, 162] width 144 height 21
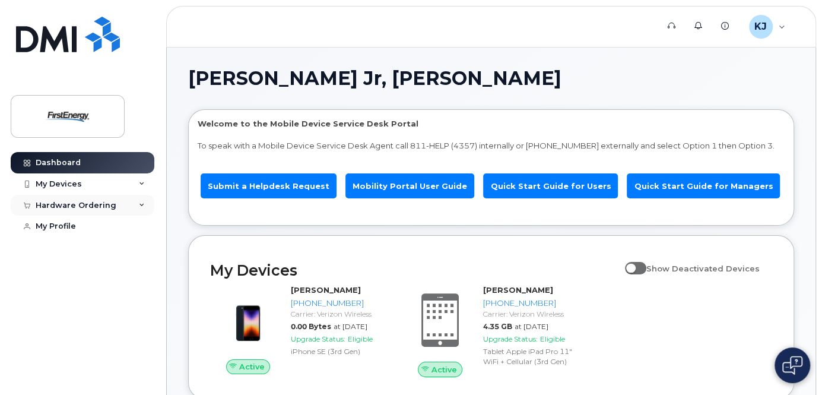
click at [79, 208] on div "Hardware Ordering" at bounding box center [76, 205] width 81 height 9
click at [61, 230] on div "My Orders" at bounding box center [62, 226] width 43 height 11
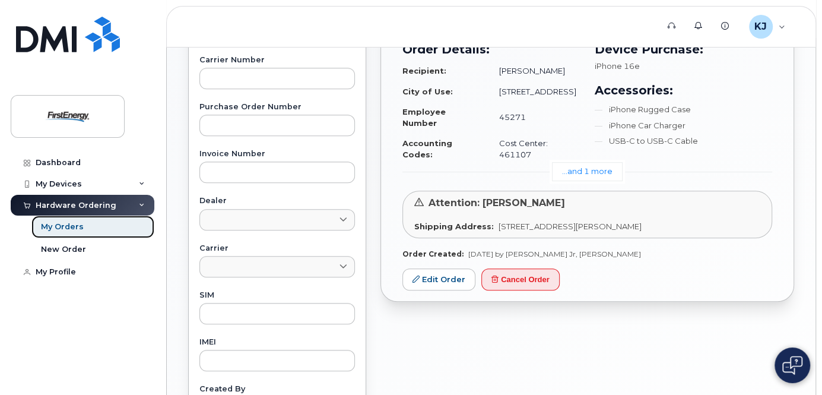
scroll to position [427, 0]
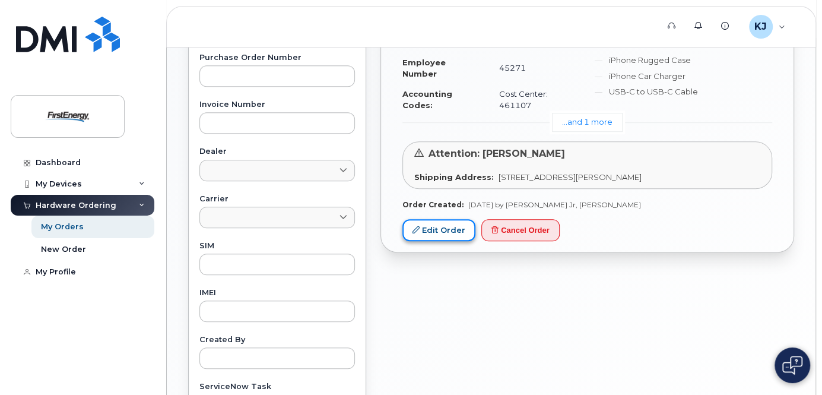
click at [447, 241] on link "Edit Order" at bounding box center [438, 230] width 73 height 22
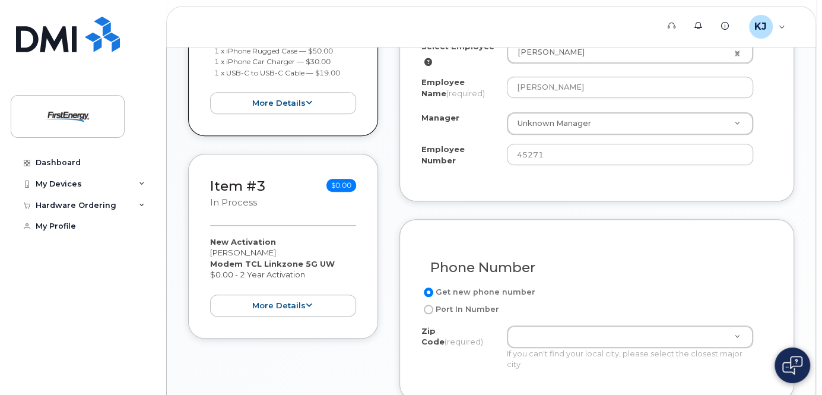
scroll to position [522, 0]
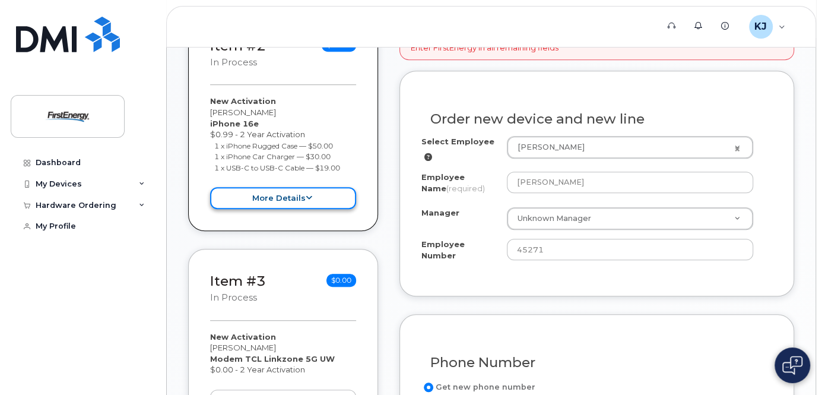
click at [302, 207] on button "more details" at bounding box center [283, 198] width 146 height 22
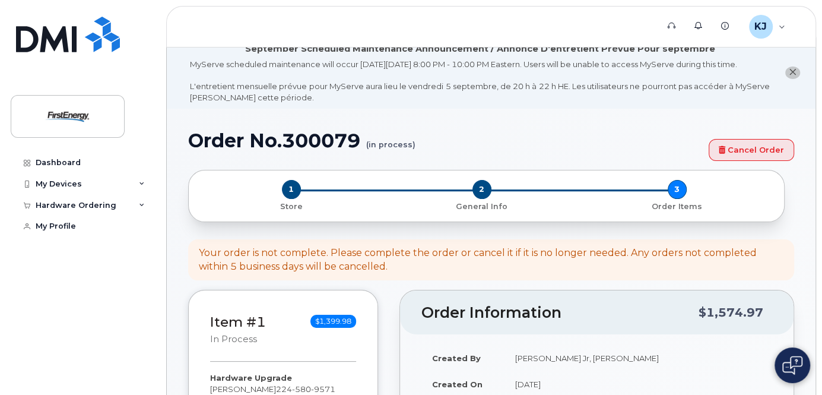
scroll to position [0, 0]
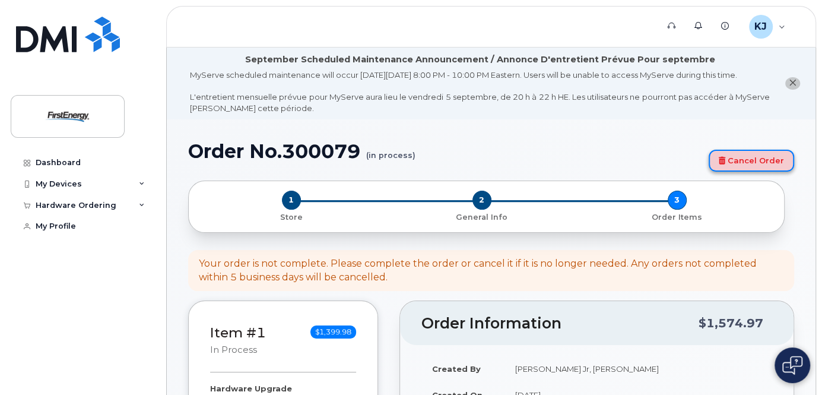
click at [738, 171] on link "Cancel Order" at bounding box center [750, 160] width 85 height 22
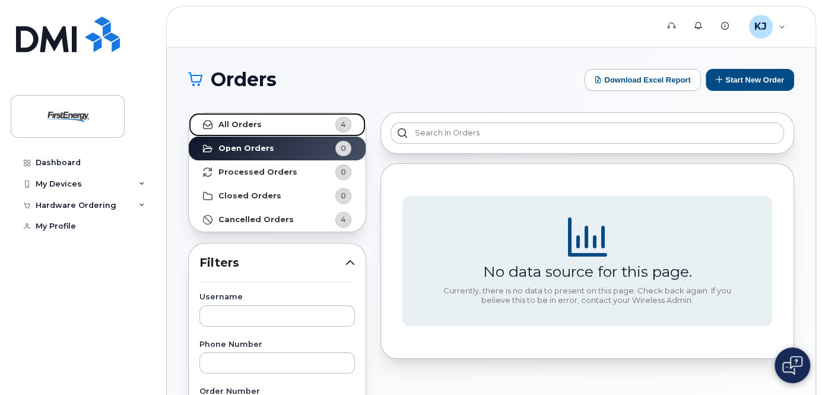
click at [281, 123] on link "All Orders 4" at bounding box center [277, 125] width 177 height 24
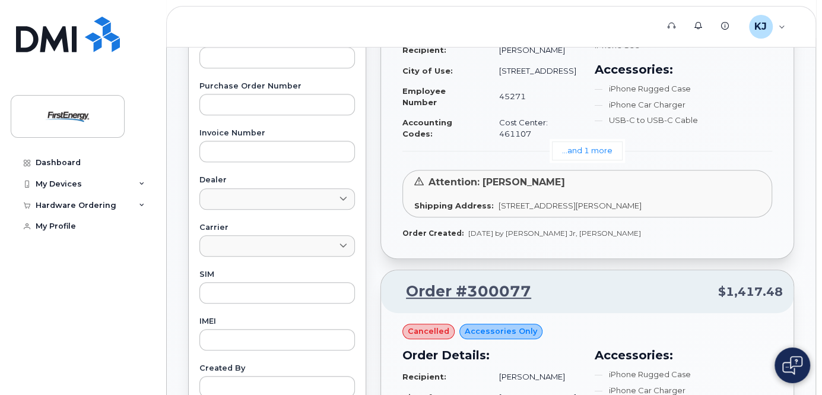
scroll to position [332, 0]
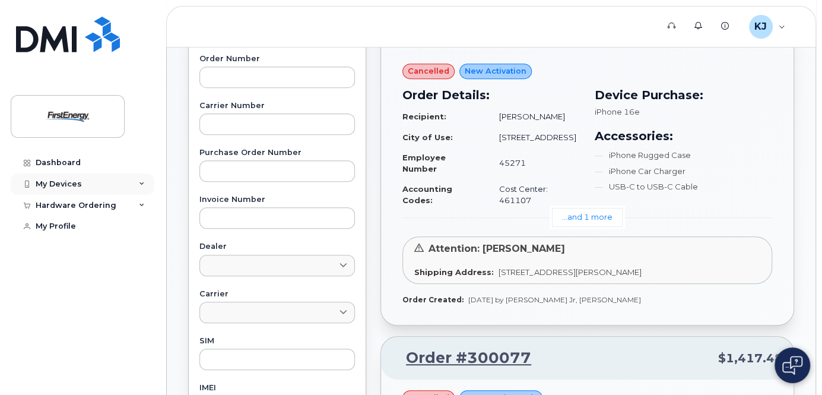
click at [76, 189] on div "My Devices" at bounding box center [83, 183] width 144 height 21
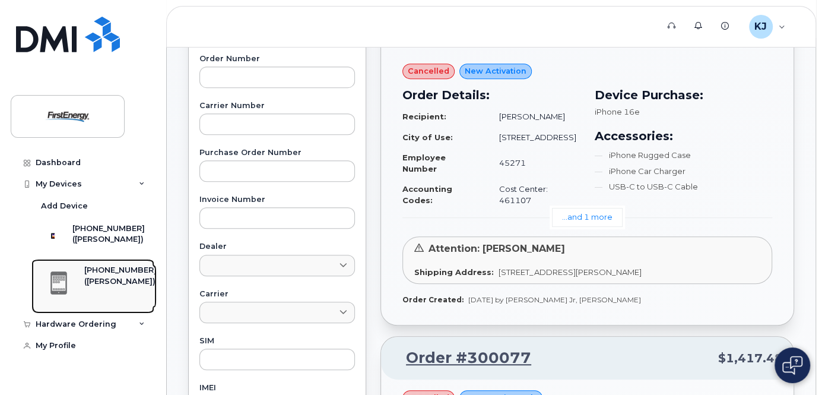
click at [107, 287] on div "([PERSON_NAME])" at bounding box center [120, 281] width 72 height 11
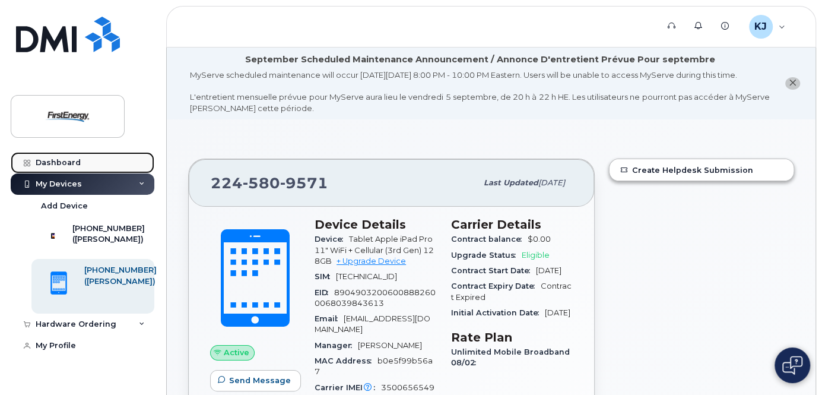
click at [74, 164] on div "Dashboard" at bounding box center [58, 162] width 45 height 9
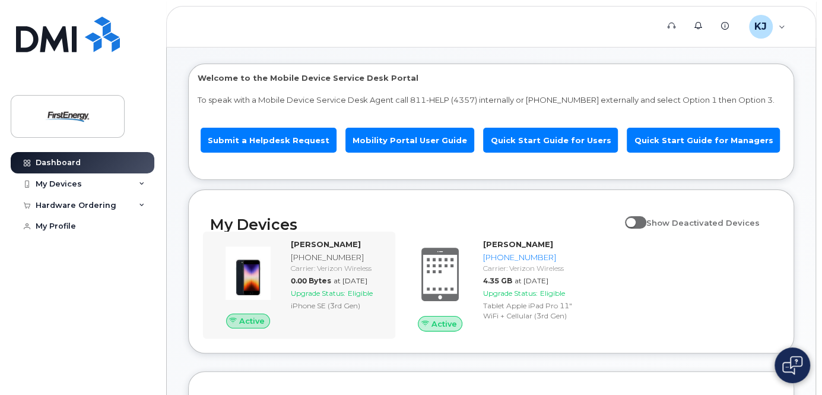
scroll to position [95, 0]
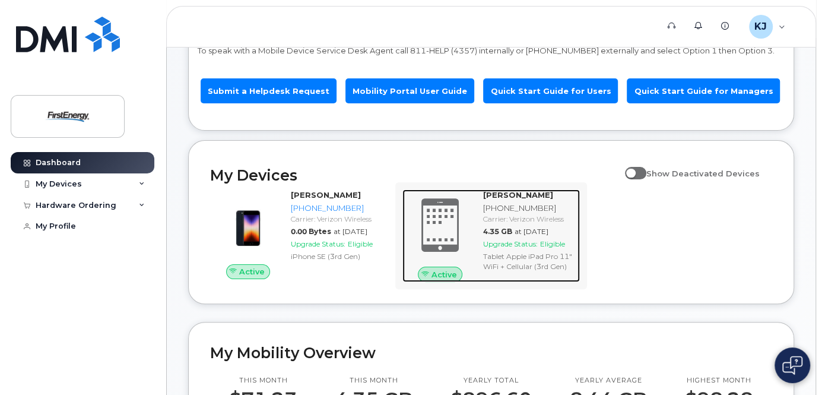
click at [511, 260] on div "ZDENKO KOLANOVIC JR 224-580-9571 Carrier: Verizon Wireless 4.35 GB at Aug 01, 2…" at bounding box center [529, 235] width 102 height 93
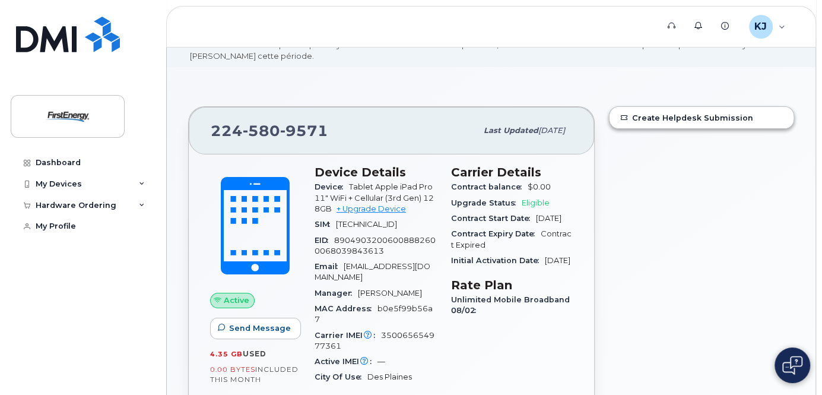
scroll to position [142, 0]
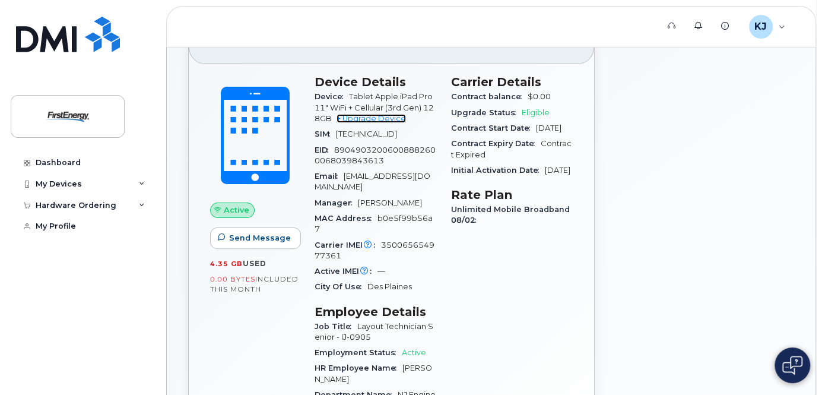
click at [378, 123] on link "+ Upgrade Device" at bounding box center [370, 118] width 69 height 9
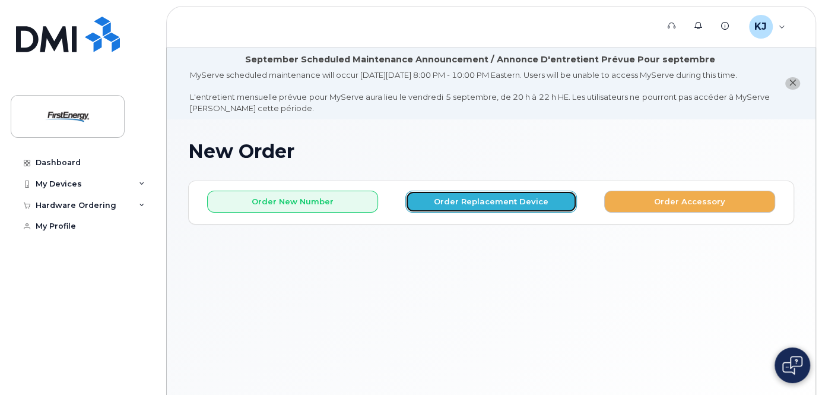
click at [514, 212] on button "Order Replacement Device" at bounding box center [490, 201] width 171 height 22
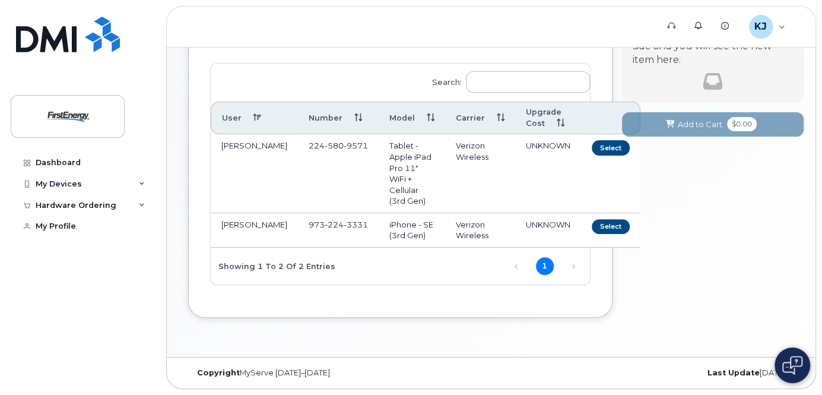
scroll to position [190, 0]
click at [591, 154] on button "Select" at bounding box center [610, 147] width 38 height 15
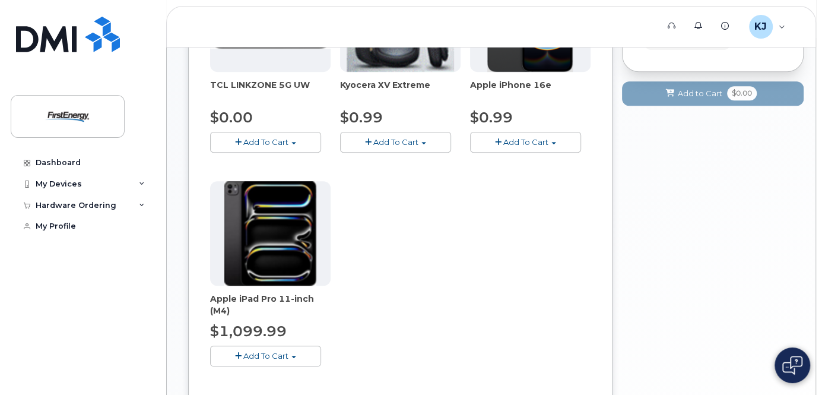
scroll to position [380, 0]
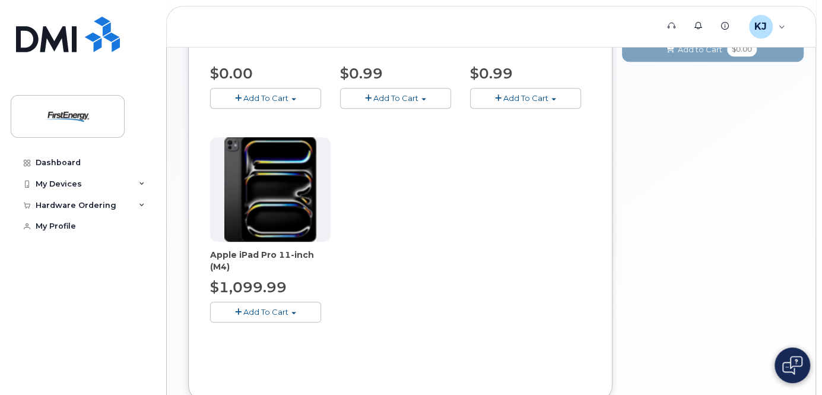
click at [272, 316] on span "Add To Cart" at bounding box center [265, 311] width 45 height 9
click at [301, 341] on link "$1099.99 - 2 Year Upgrade" at bounding box center [278, 333] width 131 height 15
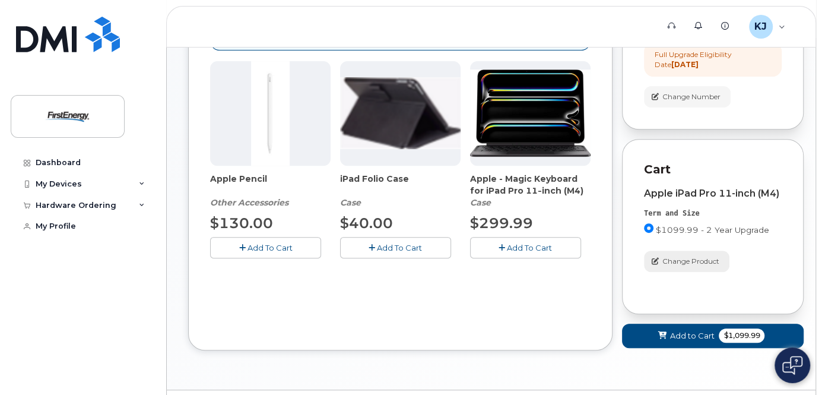
scroll to position [330, 0]
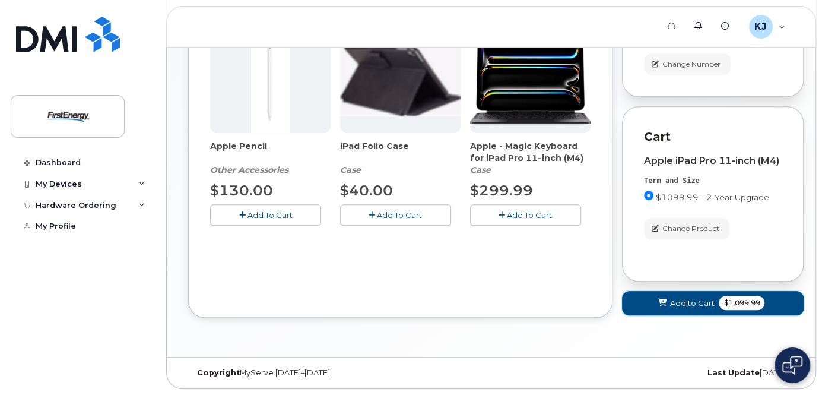
click at [685, 303] on span "Add to Cart" at bounding box center [691, 302] width 44 height 11
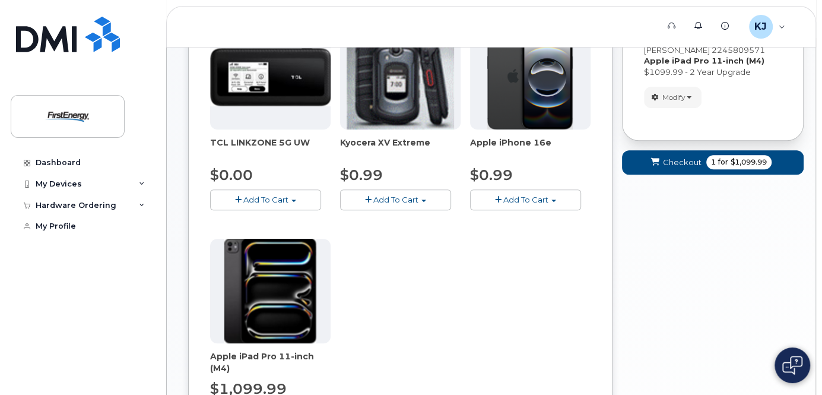
scroll to position [234, 0]
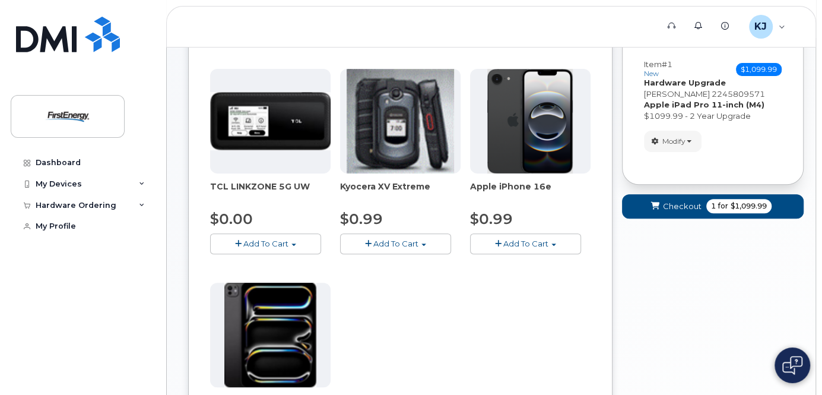
click at [284, 248] on span "Add To Cart" at bounding box center [265, 242] width 45 height 9
click at [295, 273] on link "$0.00 - 2 Year Activation" at bounding box center [272, 265] width 119 height 15
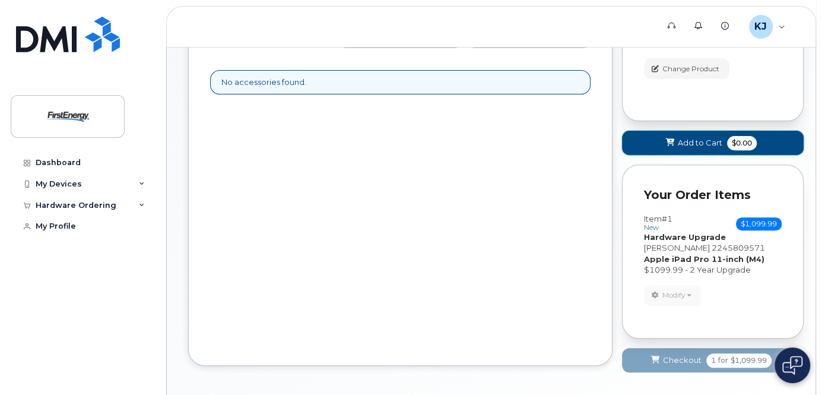
click at [677, 148] on span "Add to Cart" at bounding box center [699, 142] width 44 height 11
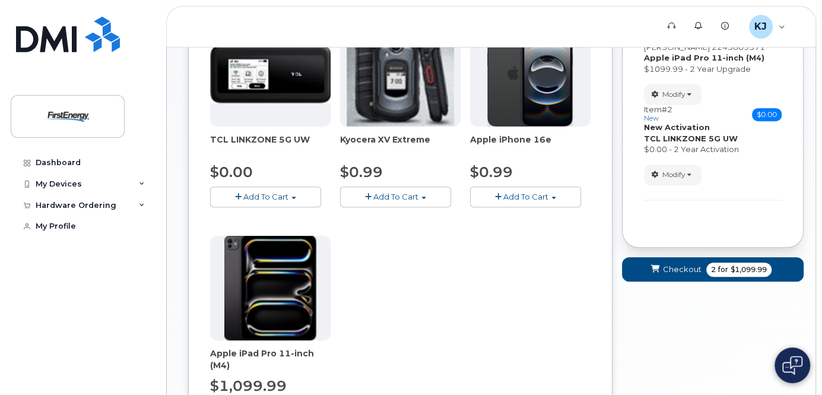
scroll to position [139, 0]
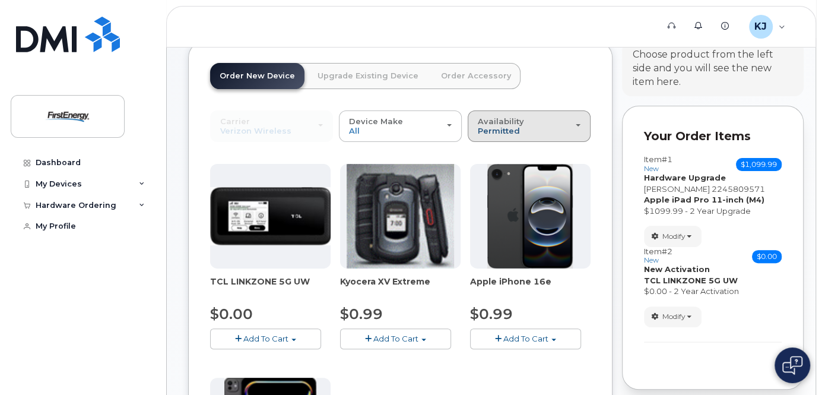
click at [497, 135] on span "Permitted" at bounding box center [499, 130] width 42 height 9
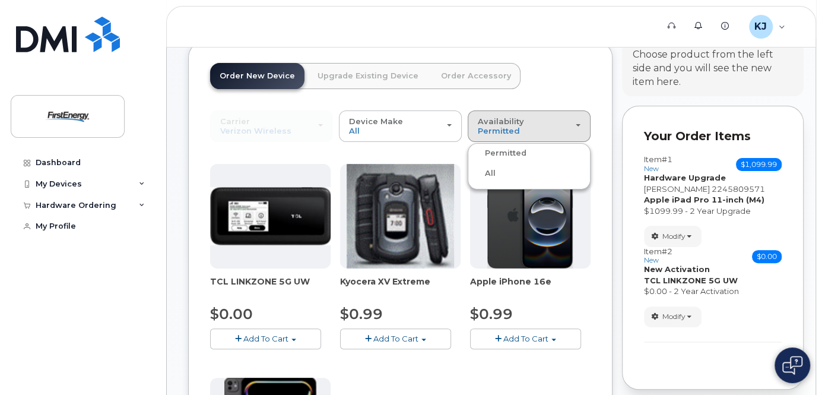
click at [492, 180] on label "All" at bounding box center [482, 173] width 25 height 14
click at [0, 0] on input "All" at bounding box center [0, 0] width 0 height 0
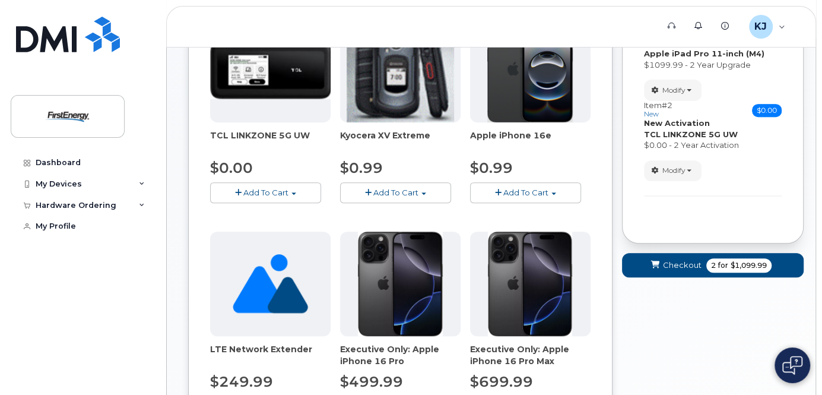
scroll to position [234, 0]
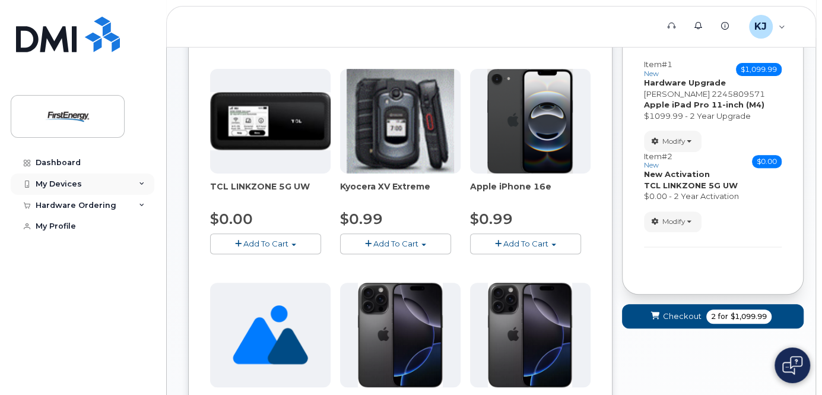
click at [74, 181] on div "My Devices" at bounding box center [59, 183] width 46 height 9
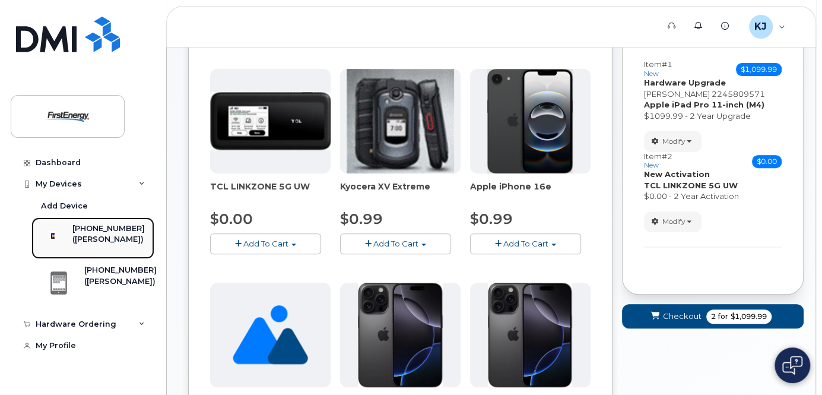
click at [110, 240] on div "([PERSON_NAME])" at bounding box center [108, 239] width 72 height 11
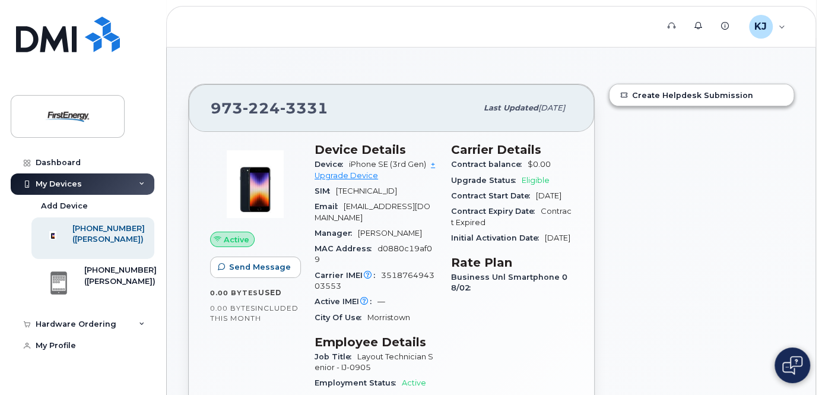
scroll to position [95, 0]
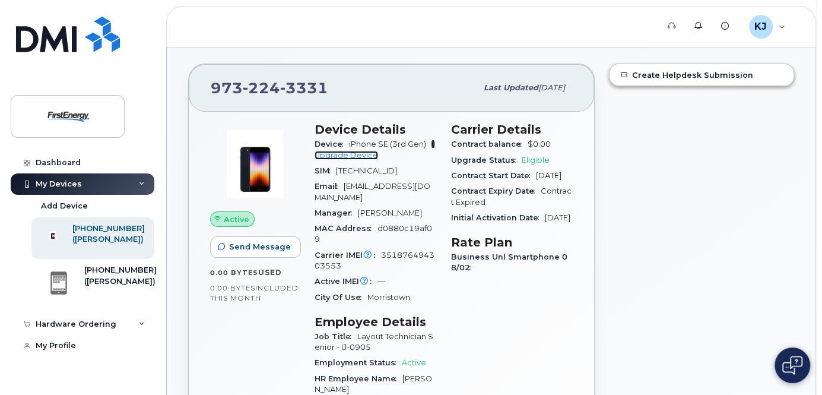
click at [349, 159] on link "+ Upgrade Device" at bounding box center [374, 149] width 120 height 20
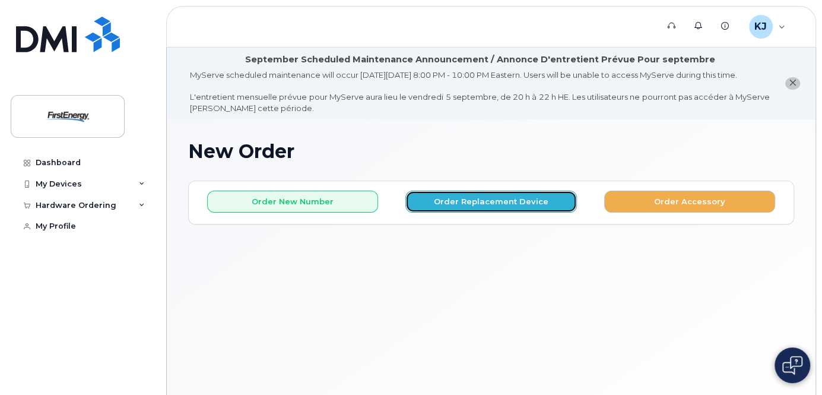
click at [495, 212] on button "Order Replacement Device" at bounding box center [490, 201] width 171 height 22
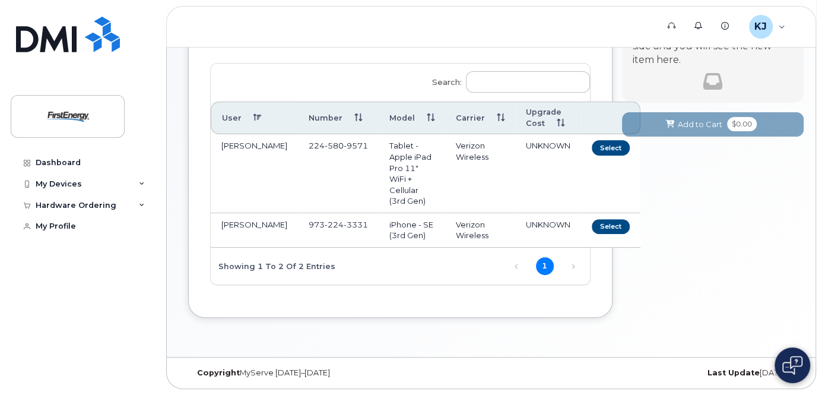
scroll to position [190, 0]
click at [591, 155] on button "Select" at bounding box center [610, 147] width 38 height 15
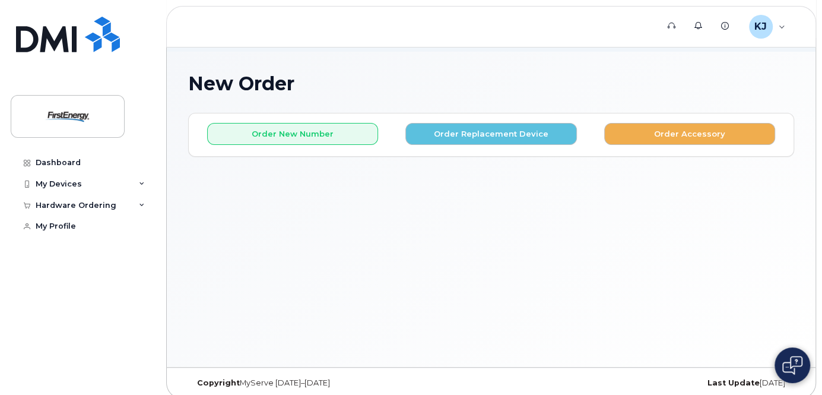
scroll to position [88, 0]
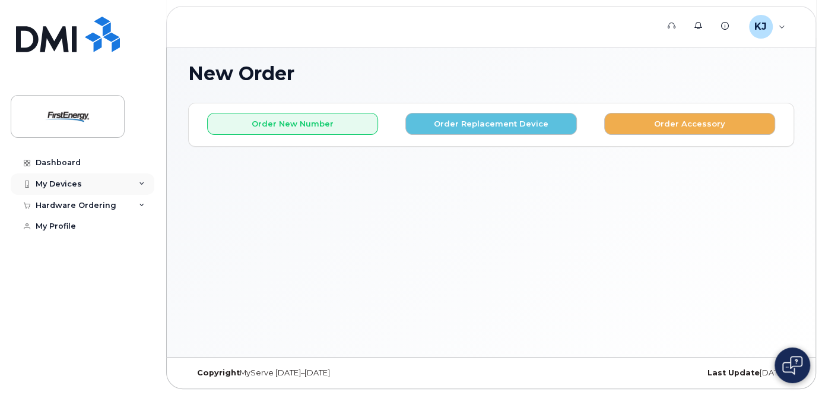
click at [77, 187] on div "My Devices" at bounding box center [59, 183] width 46 height 9
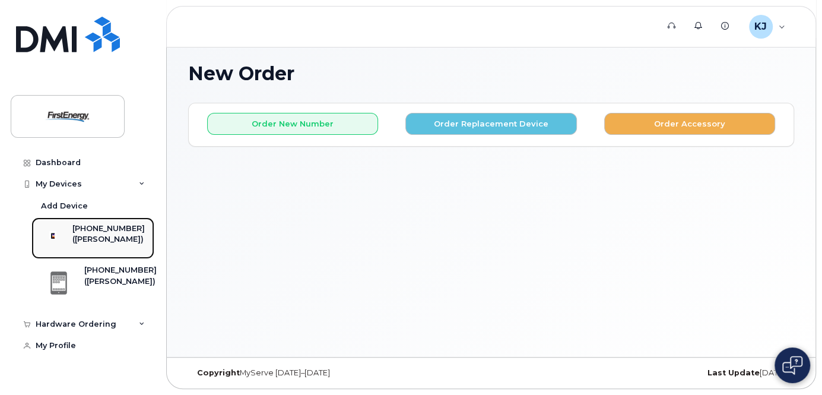
drag, startPoint x: 112, startPoint y: 240, endPoint x: 118, endPoint y: 239, distance: 6.6
click at [112, 240] on div "([PERSON_NAME])" at bounding box center [108, 239] width 72 height 11
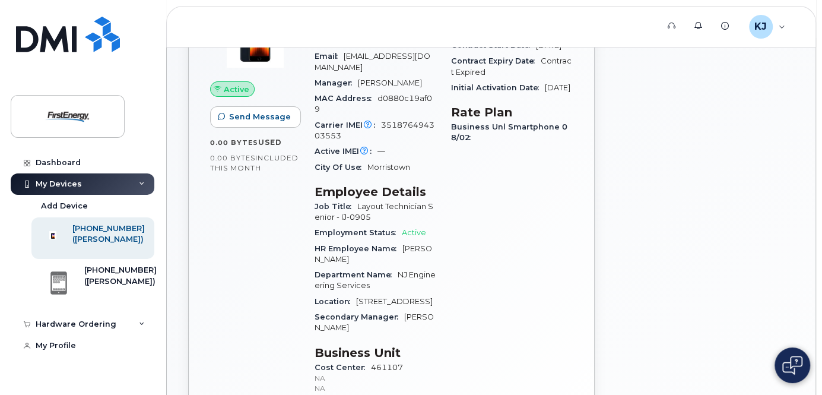
scroll to position [130, 0]
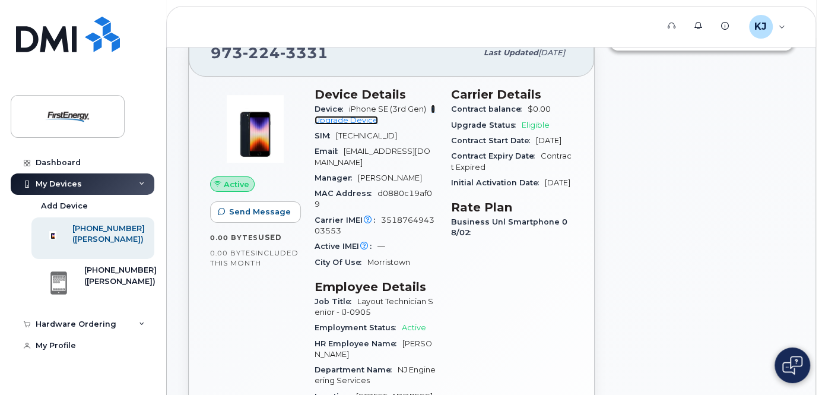
click at [355, 124] on link "+ Upgrade Device" at bounding box center [374, 114] width 120 height 20
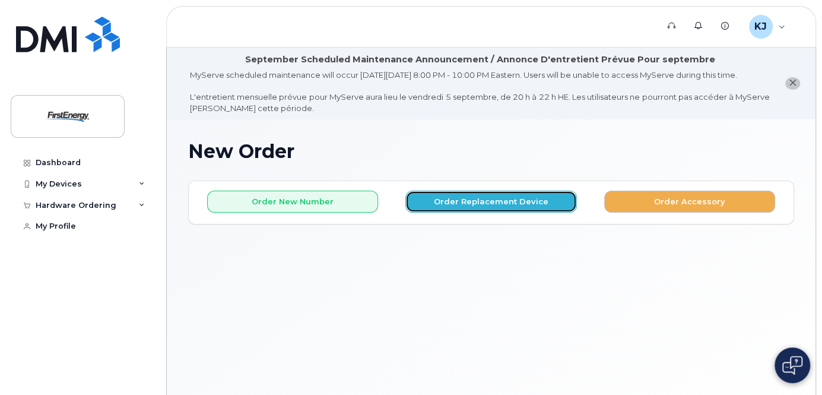
click at [494, 208] on button "Order Replacement Device" at bounding box center [490, 201] width 171 height 22
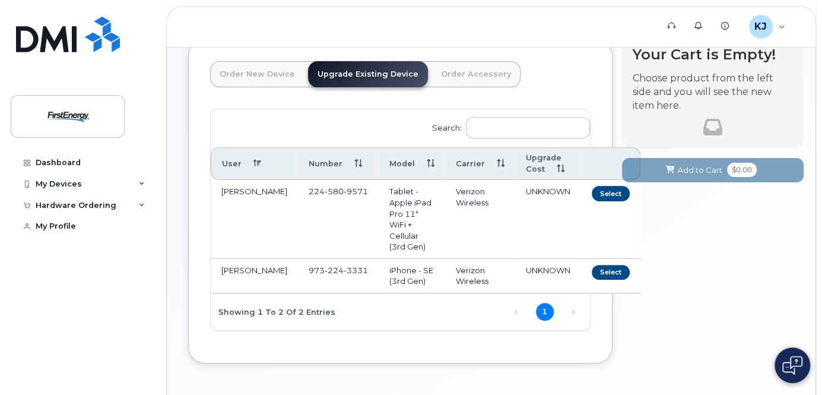
scroll to position [142, 0]
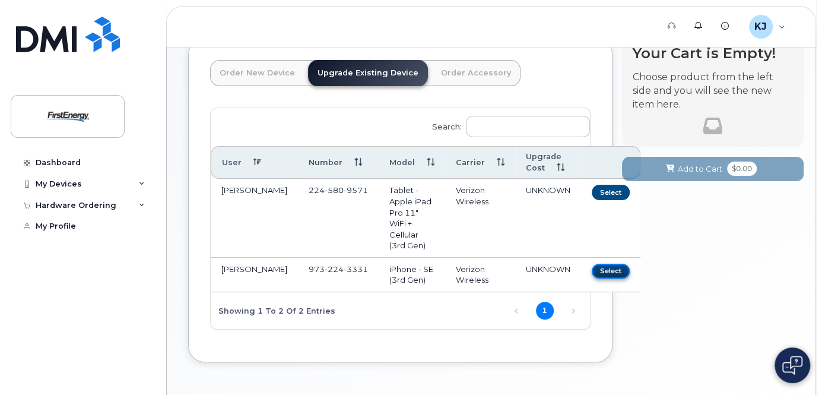
click at [591, 278] on button "Select" at bounding box center [610, 270] width 38 height 15
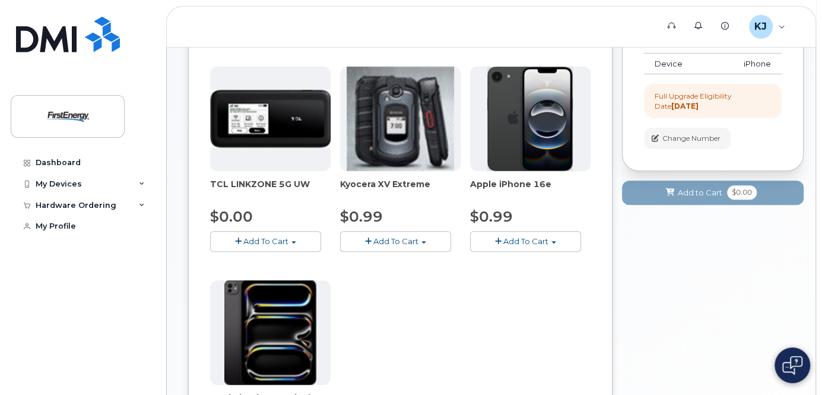
scroll to position [237, 0]
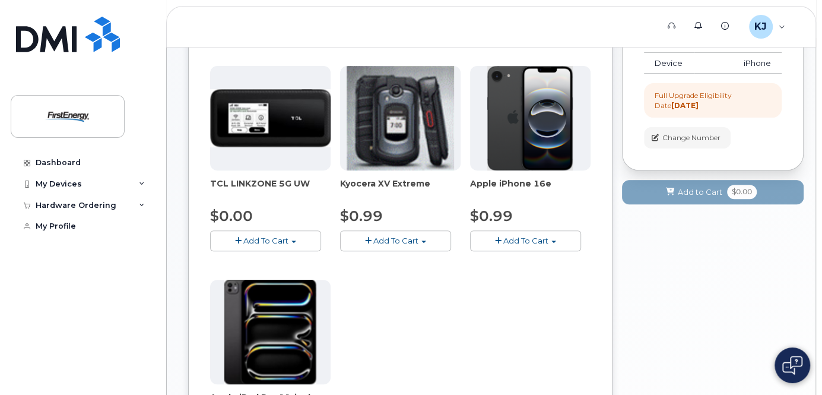
click at [515, 245] on span "Add To Cart" at bounding box center [525, 240] width 45 height 9
click at [523, 270] on link "$0.99 - 2 Year Upgrade" at bounding box center [530, 262] width 114 height 15
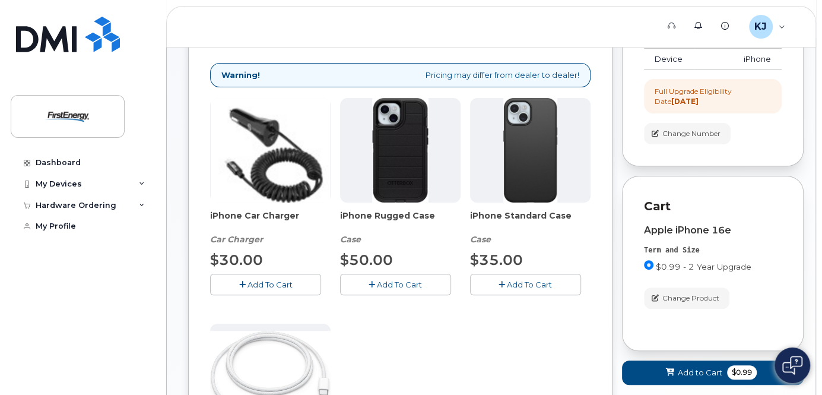
scroll to position [332, 0]
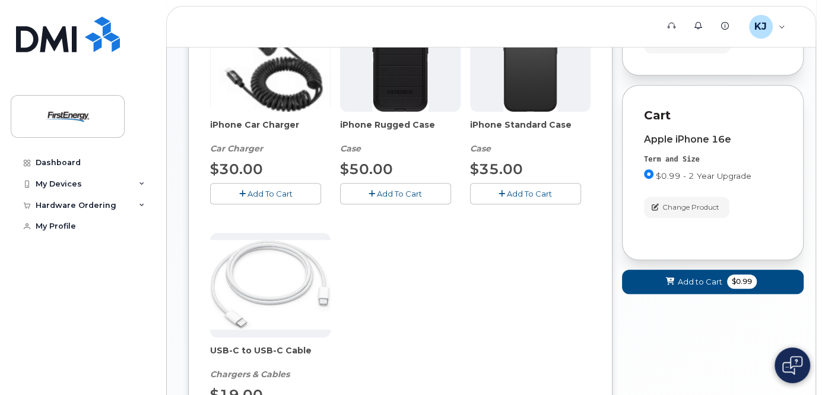
click at [388, 198] on span "Add To Cart" at bounding box center [399, 193] width 45 height 9
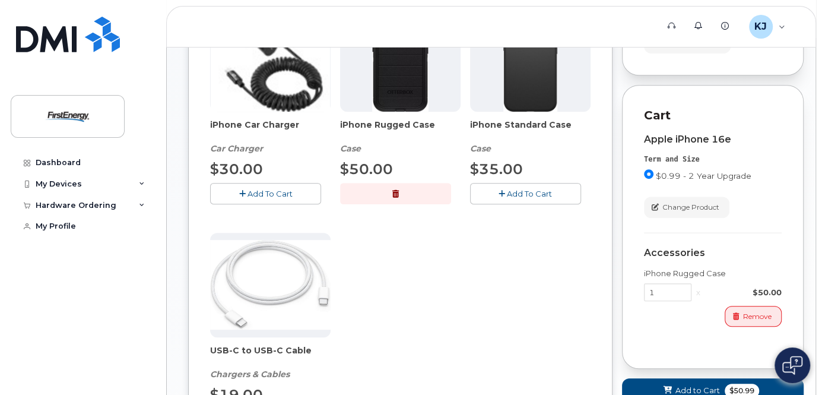
click at [265, 198] on span "Add To Cart" at bounding box center [269, 193] width 45 height 9
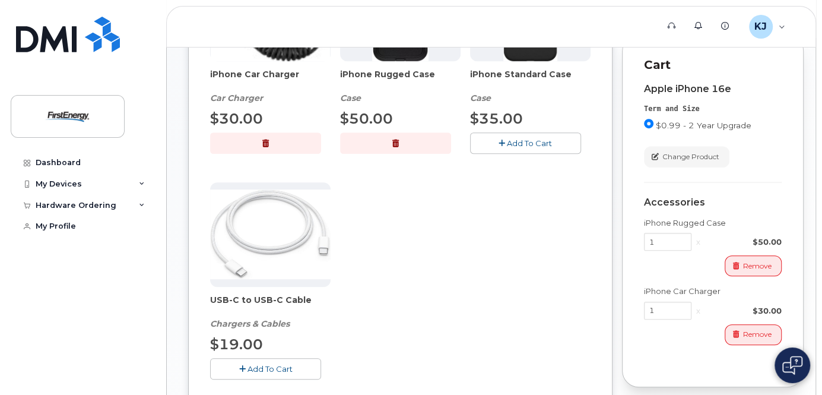
scroll to position [427, 0]
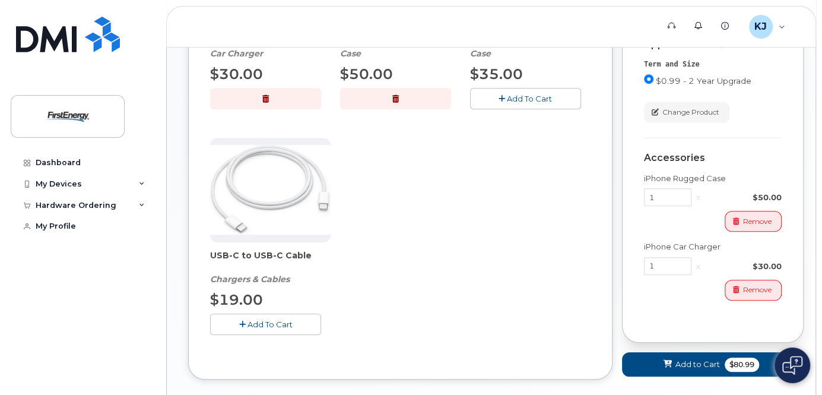
click at [262, 329] on span "Add To Cart" at bounding box center [269, 323] width 45 height 9
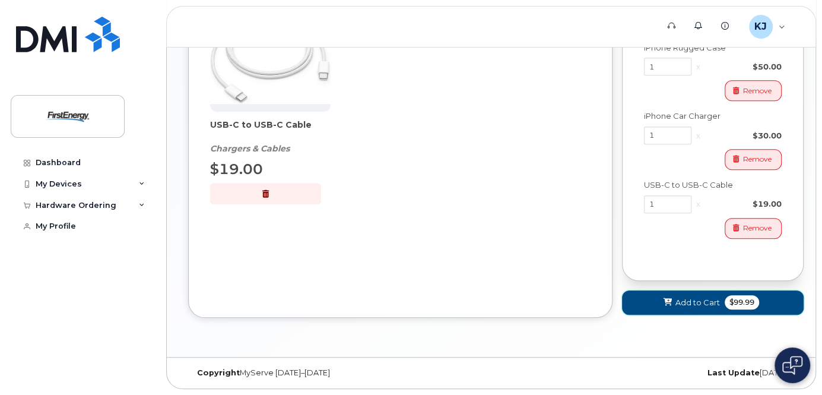
click at [677, 301] on span "Add to Cart" at bounding box center [697, 302] width 44 height 11
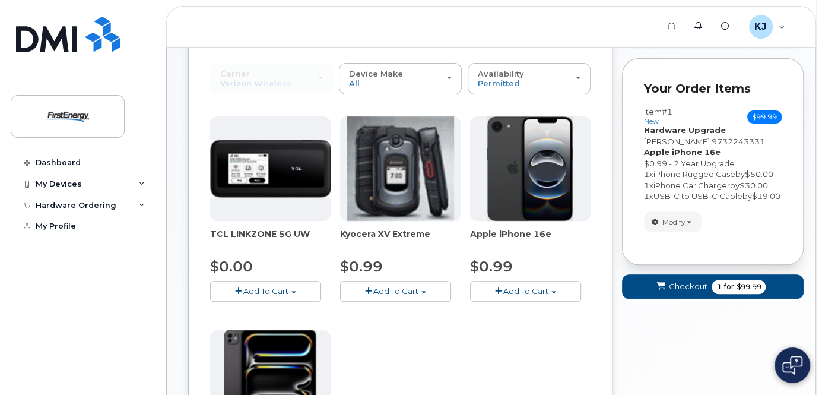
scroll to position [92, 0]
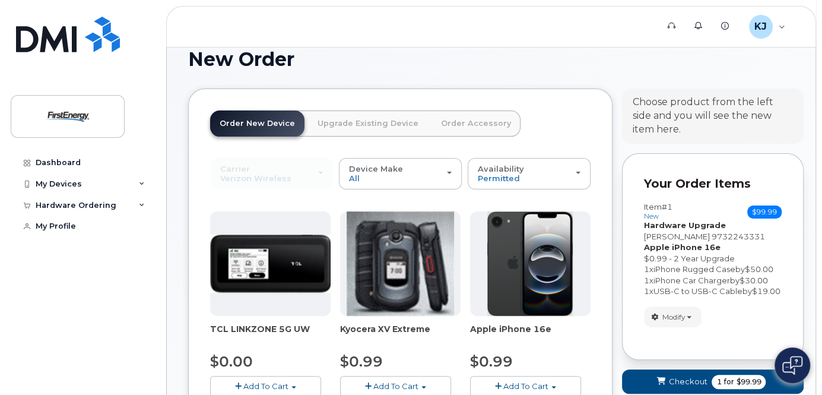
click at [360, 131] on link "Upgrade Existing Device" at bounding box center [368, 123] width 120 height 26
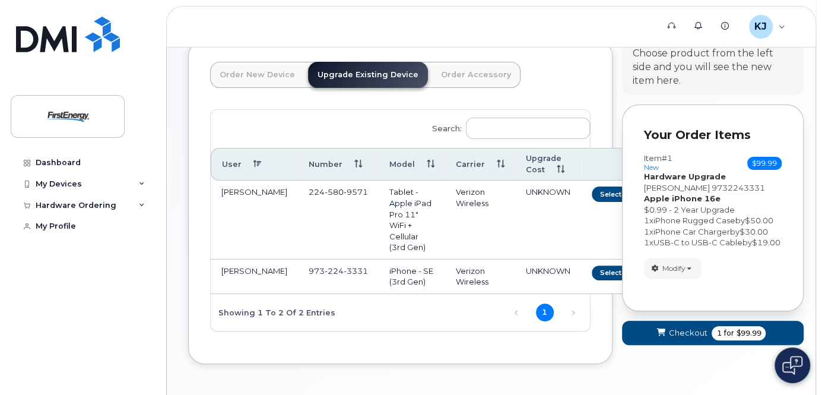
scroll to position [207, 0]
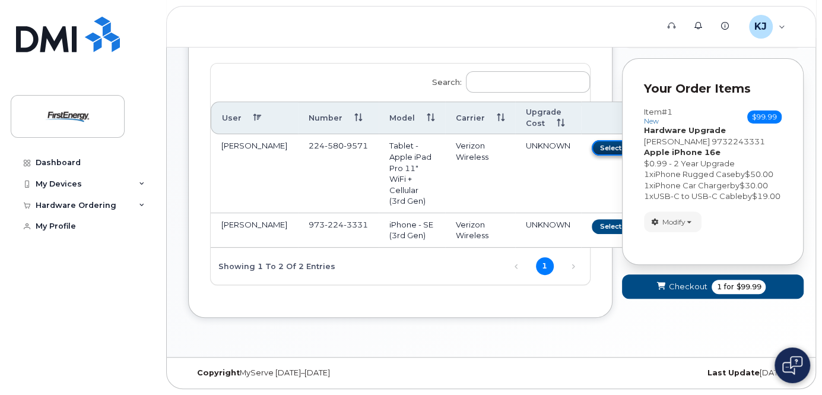
click at [591, 140] on button "Select" at bounding box center [610, 147] width 38 height 15
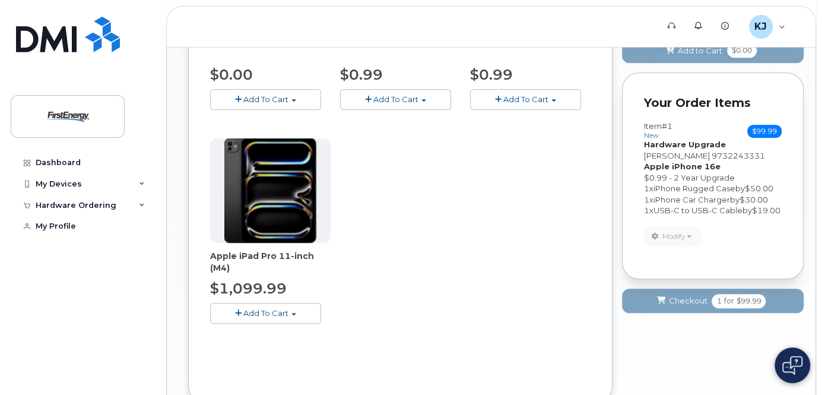
scroll to position [444, 0]
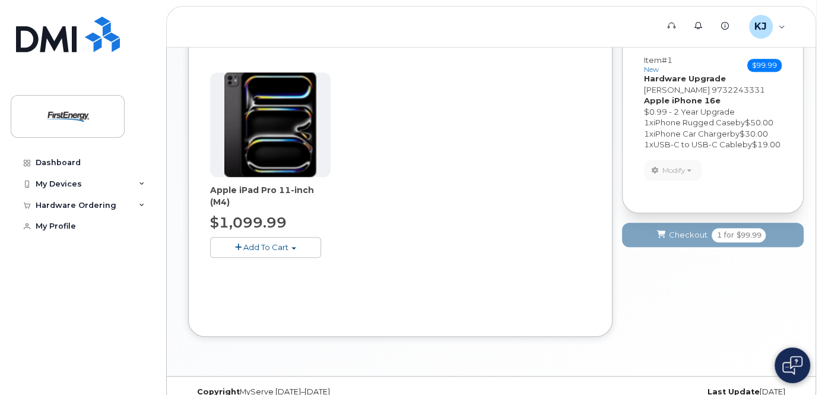
click at [259, 252] on span "Add To Cart" at bounding box center [265, 246] width 45 height 9
click at [306, 276] on link "$1099.99 - 2 Year Upgrade" at bounding box center [278, 269] width 131 height 15
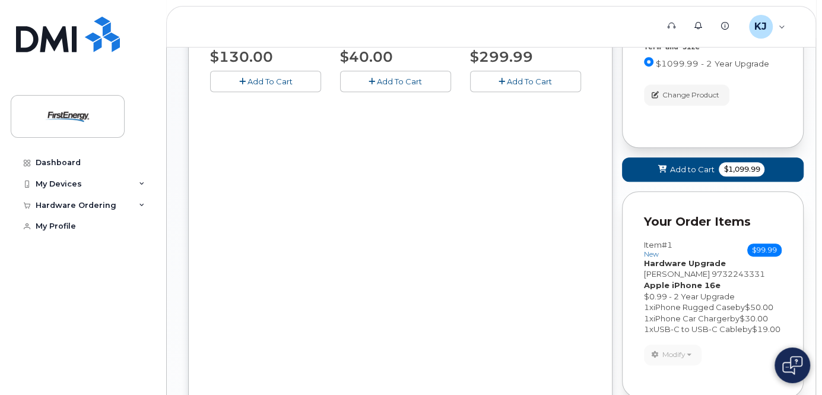
scroll to position [302, 0]
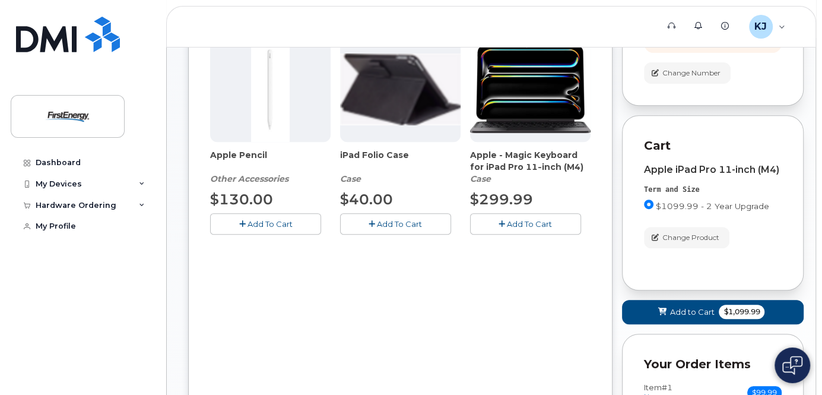
click at [504, 233] on button "Add To Cart" at bounding box center [525, 223] width 111 height 21
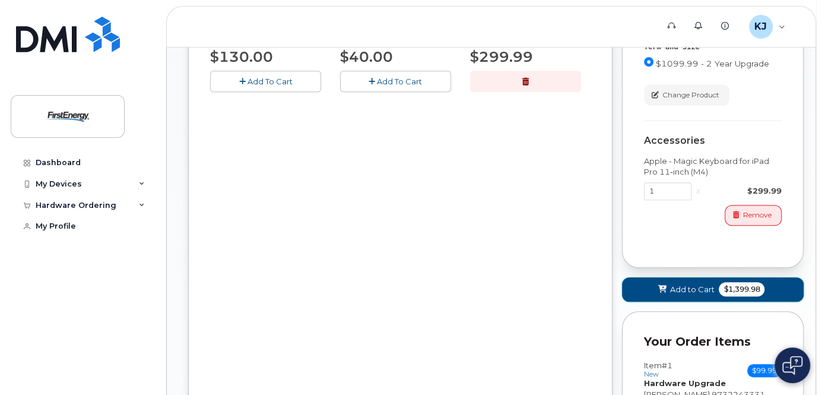
click at [689, 295] on span "Add to Cart" at bounding box center [691, 289] width 44 height 11
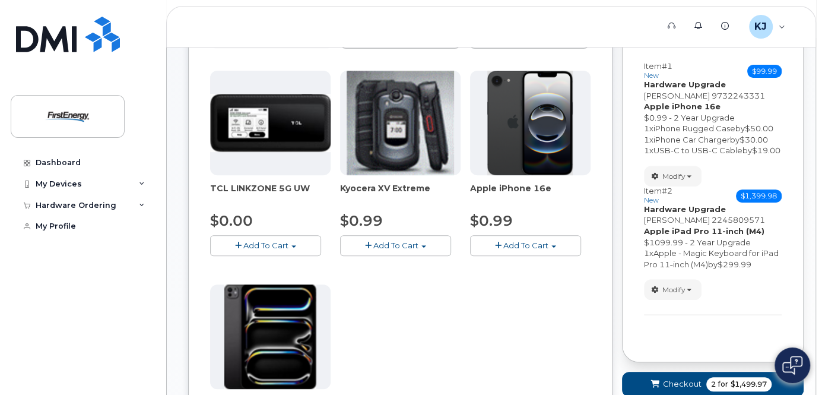
scroll to position [234, 0]
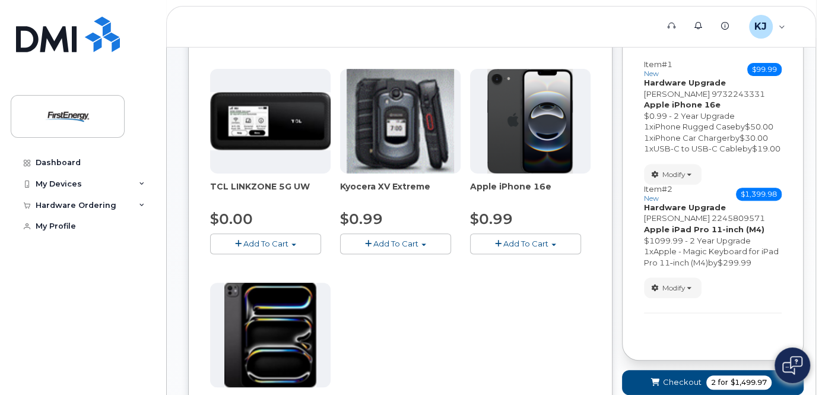
click at [275, 247] on button "Add To Cart" at bounding box center [265, 243] width 111 height 21
click at [292, 273] on link "$0.00 - 2 Year Activation" at bounding box center [272, 265] width 119 height 15
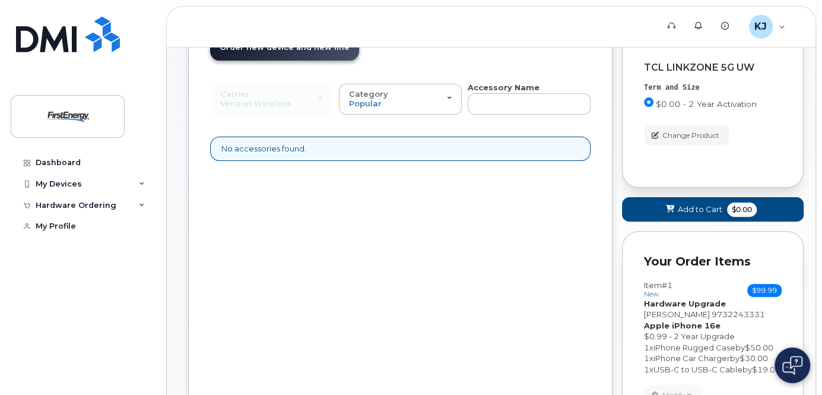
scroll to position [72, 0]
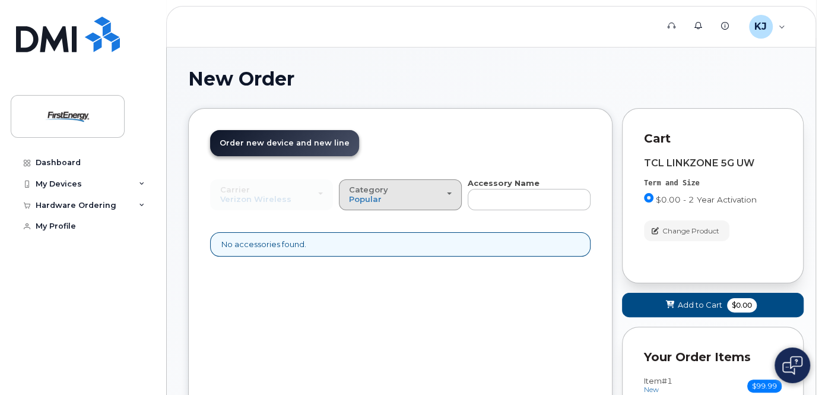
click at [427, 203] on div "Category Popular" at bounding box center [400, 194] width 103 height 18
click at [393, 228] on div "All" at bounding box center [400, 221] width 117 height 14
click at [366, 203] on span "Popular" at bounding box center [365, 198] width 33 height 9
click at [358, 228] on label "All" at bounding box center [354, 221] width 25 height 14
click at [0, 0] on input "All" at bounding box center [0, 0] width 0 height 0
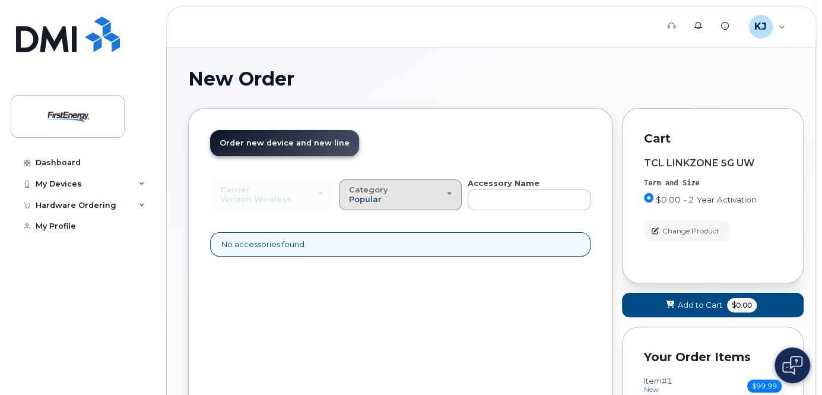
click at [373, 203] on span "Popular" at bounding box center [365, 198] width 33 height 9
click at [360, 228] on label "All" at bounding box center [354, 221] width 25 height 14
click at [0, 0] on input "All" at bounding box center [0, 0] width 0 height 0
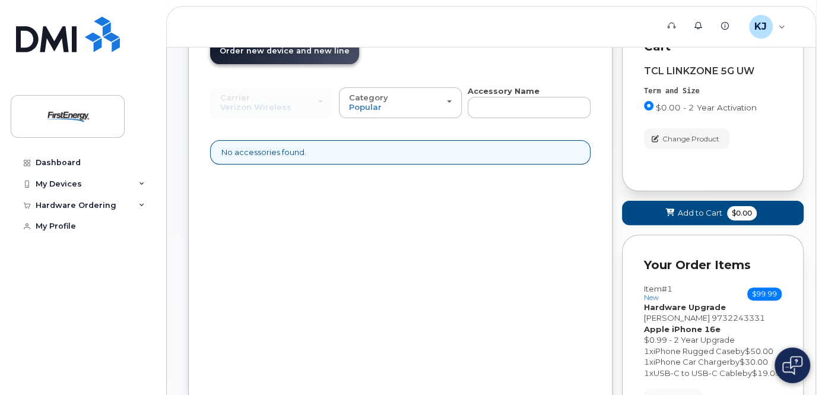
scroll to position [0, 0]
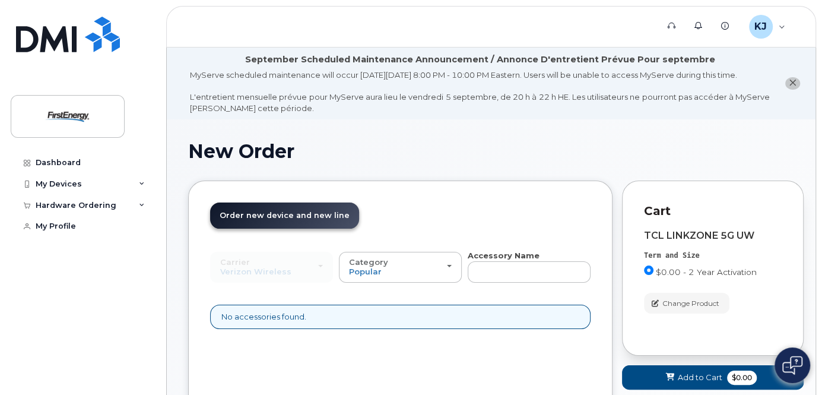
click at [793, 87] on icon "close notification" at bounding box center [792, 83] width 8 height 8
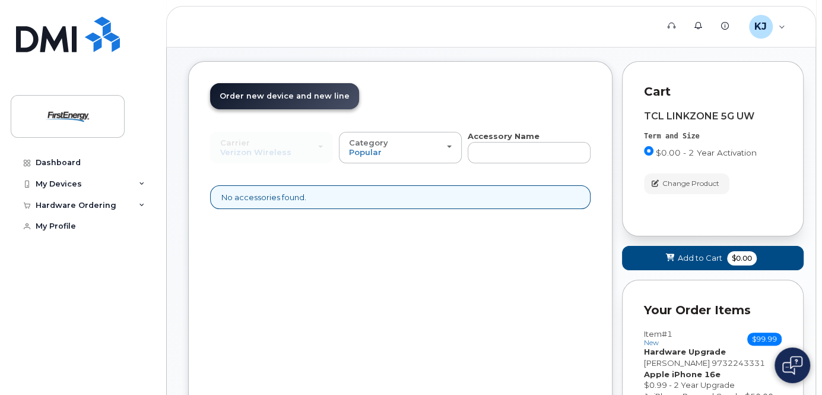
scroll to position [37, 0]
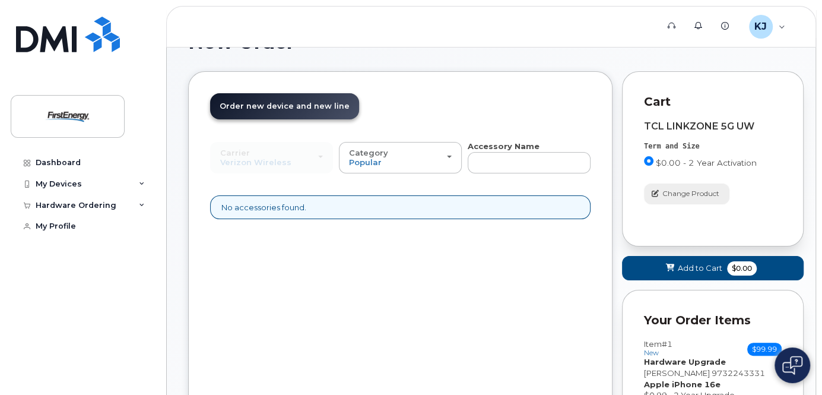
click at [691, 189] on span "Change Product" at bounding box center [690, 193] width 57 height 11
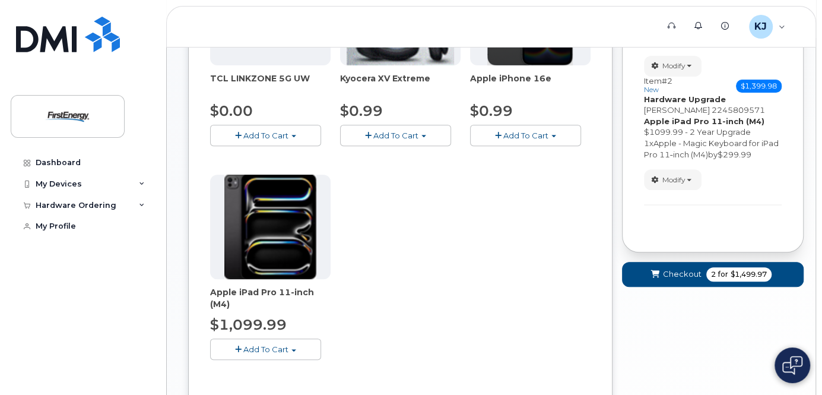
scroll to position [322, 0]
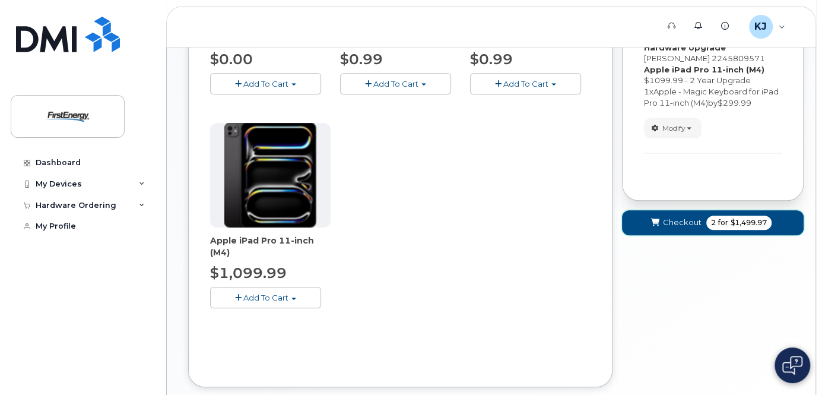
click at [668, 228] on span "Checkout" at bounding box center [682, 222] width 39 height 11
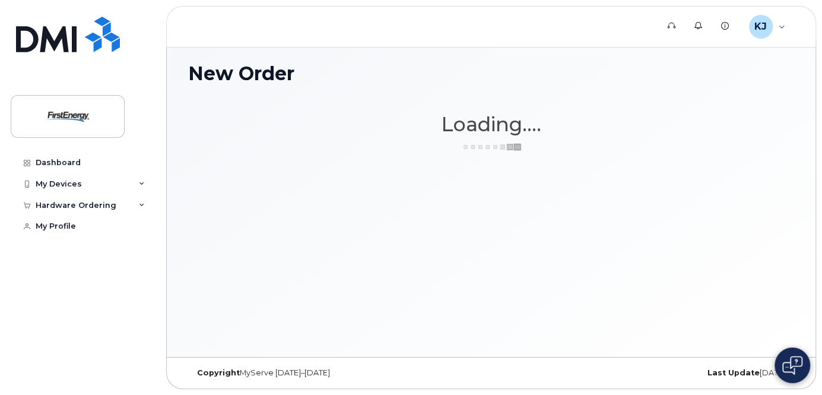
scroll to position [5, 0]
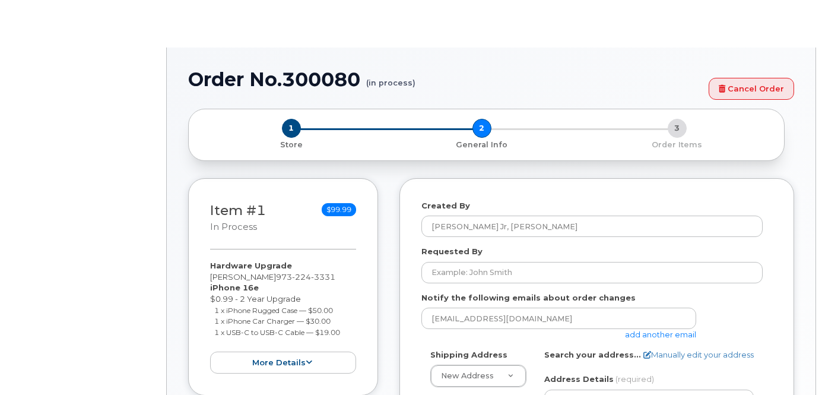
select select
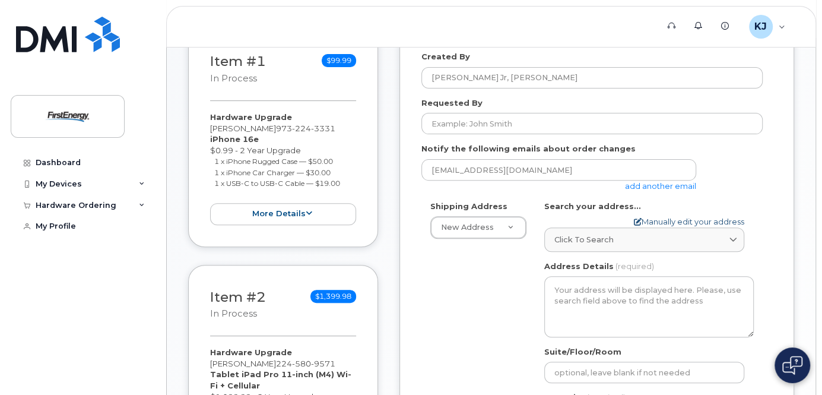
scroll to position [237, 0]
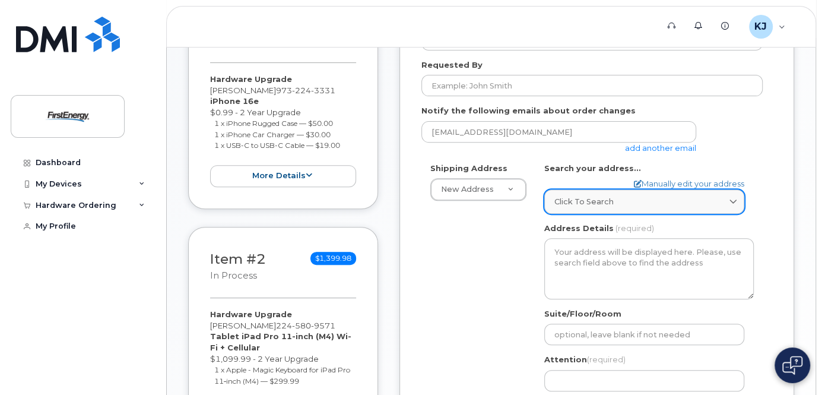
click at [629, 211] on link "Click to search" at bounding box center [644, 201] width 200 height 24
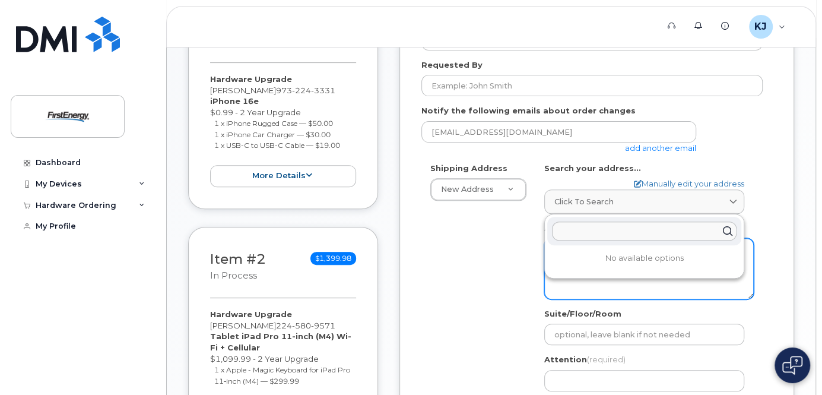
click at [622, 293] on textarea "Address Details" at bounding box center [648, 268] width 209 height 61
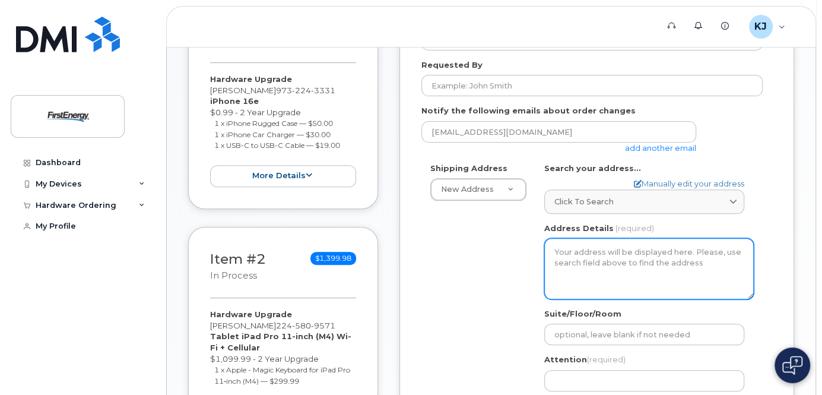
click at [618, 278] on textarea "Address Details" at bounding box center [648, 268] width 209 height 61
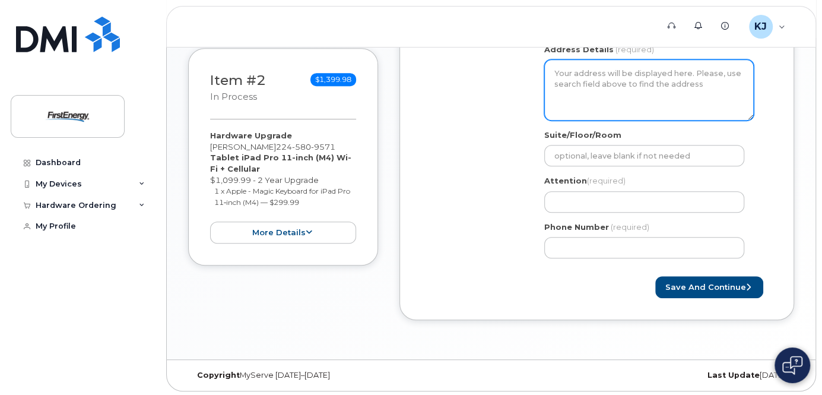
click at [637, 92] on textarea "Address Details" at bounding box center [648, 89] width 209 height 61
click at [597, 79] on textarea "Address Details" at bounding box center [648, 89] width 209 height 61
click at [577, 77] on textarea "Address Details" at bounding box center [648, 89] width 209 height 61
click at [578, 92] on textarea "Address Details" at bounding box center [648, 89] width 209 height 61
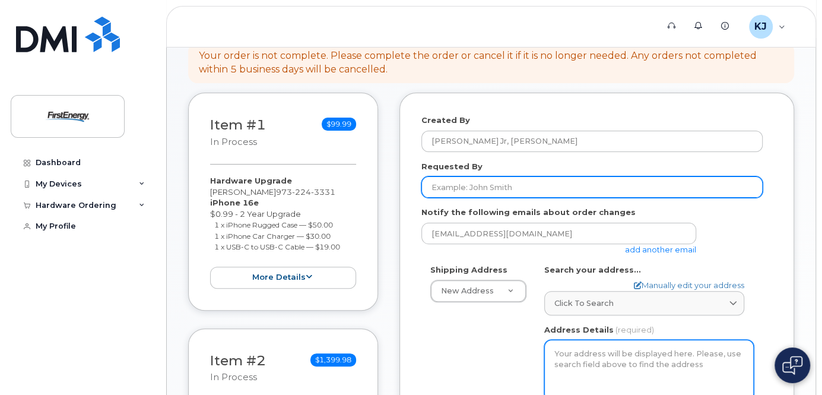
scroll to position [131, 0]
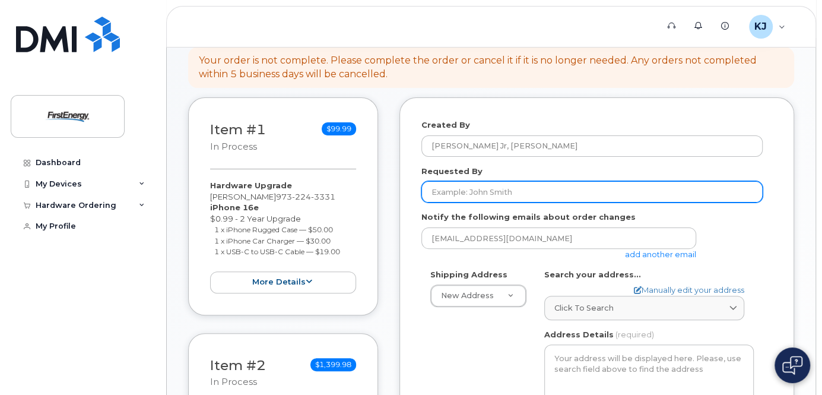
click at [558, 195] on input "Requested By" at bounding box center [591, 191] width 341 height 21
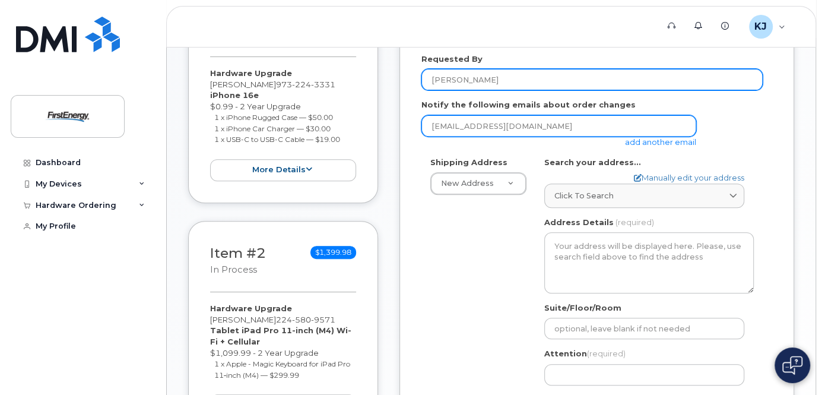
scroll to position [273, 0]
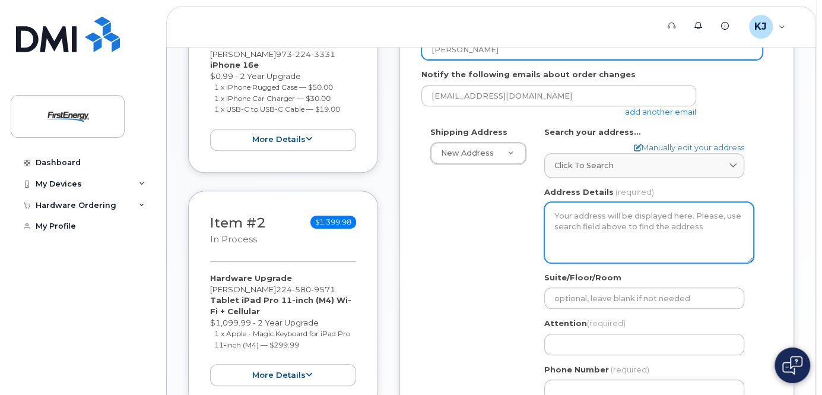
type input "[PERSON_NAME]"
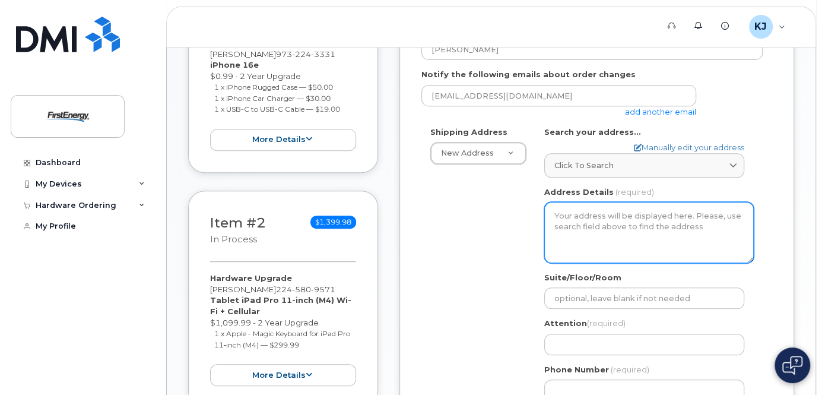
click at [597, 224] on textarea "Address Details" at bounding box center [648, 232] width 209 height 61
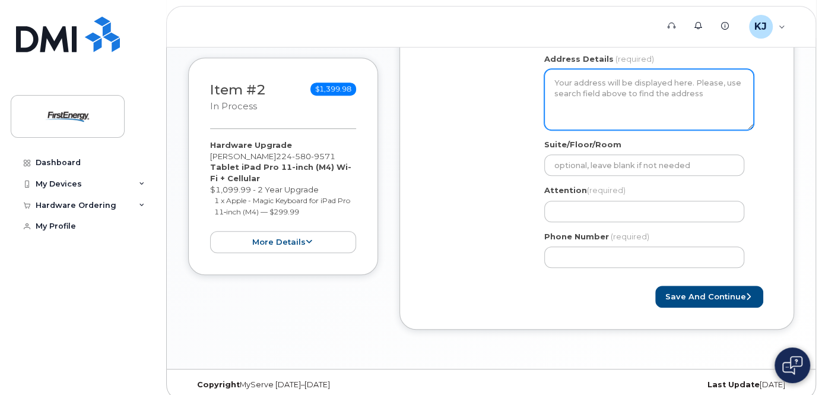
scroll to position [416, 0]
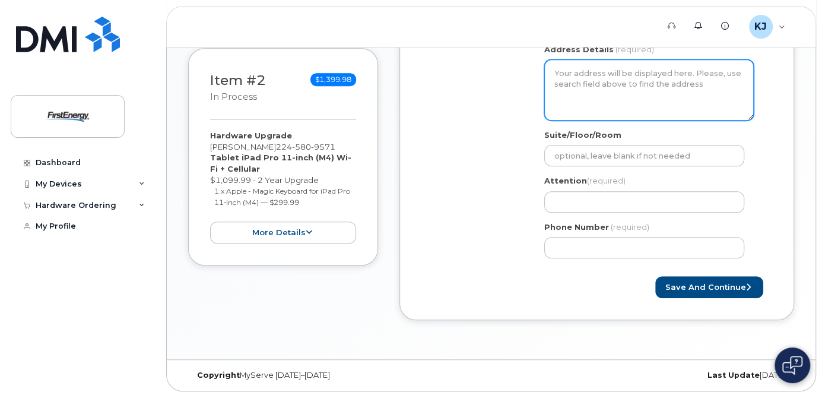
click at [632, 68] on textarea "Address Details" at bounding box center [648, 89] width 209 height 61
click at [627, 81] on textarea "Address Details" at bounding box center [648, 89] width 209 height 61
click at [623, 84] on textarea "Address Details" at bounding box center [648, 89] width 209 height 61
click at [594, 86] on textarea "Address Details" at bounding box center [648, 89] width 209 height 61
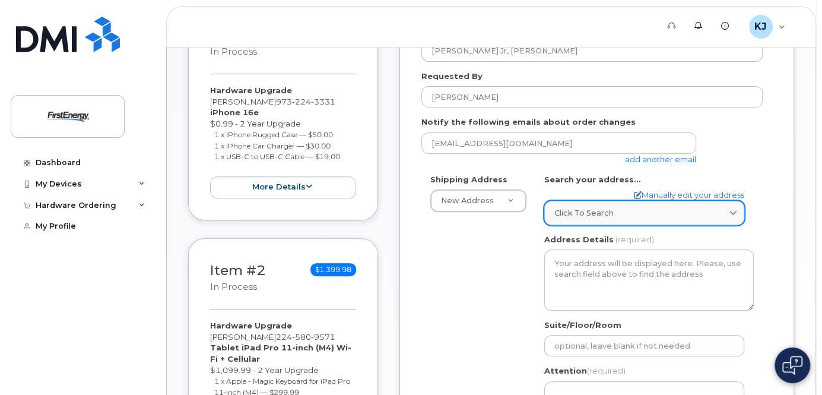
click at [637, 208] on div "Click to search" at bounding box center [644, 212] width 180 height 11
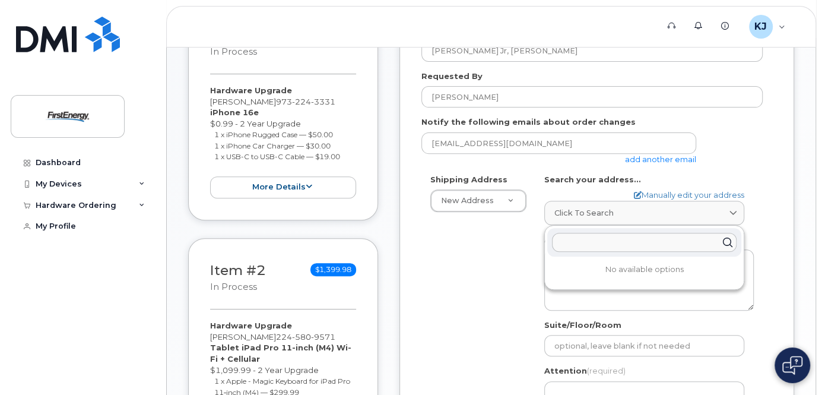
click at [619, 241] on input "text" at bounding box center [644, 242] width 184 height 19
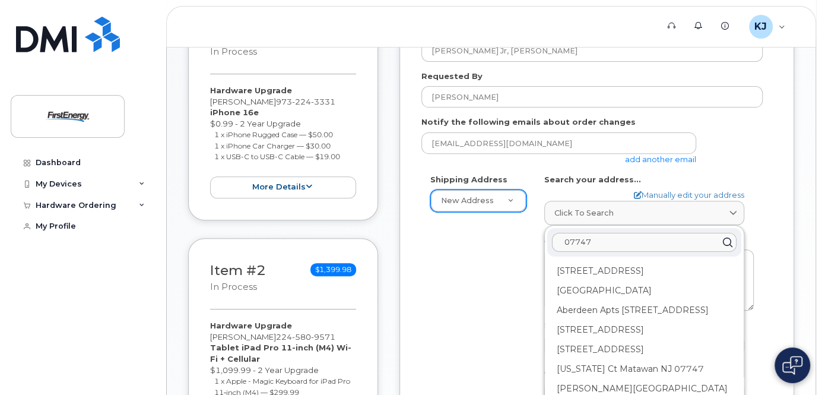
type input "07747"
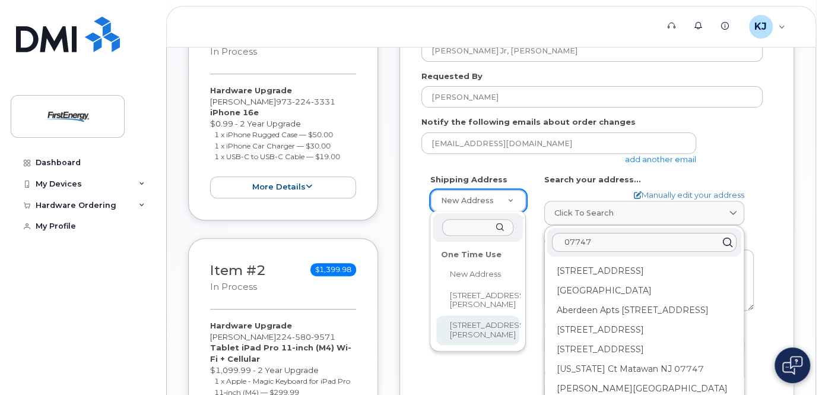
select select "[STREET_ADDRESS][PERSON_NAME]"
type input "[PERSON_NAME]"
type input "9086925366"
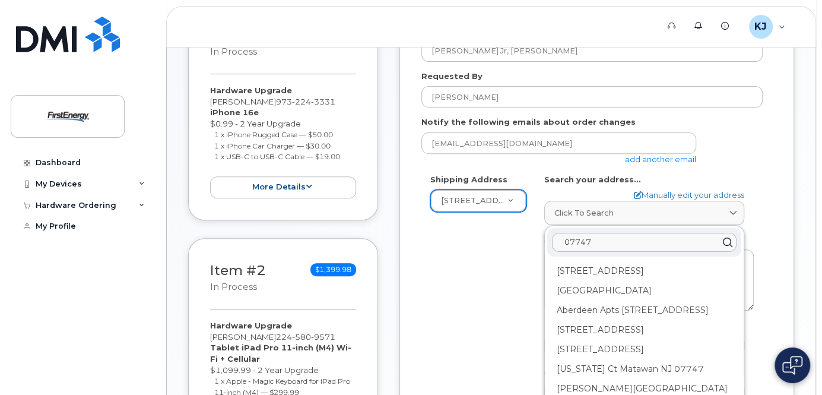
click at [494, 246] on div "Shipping Address [STREET_ADDRESS][GEOGRAPHIC_DATA][PERSON_NAME] [STREET_ADDRESS…" at bounding box center [591, 316] width 341 height 284
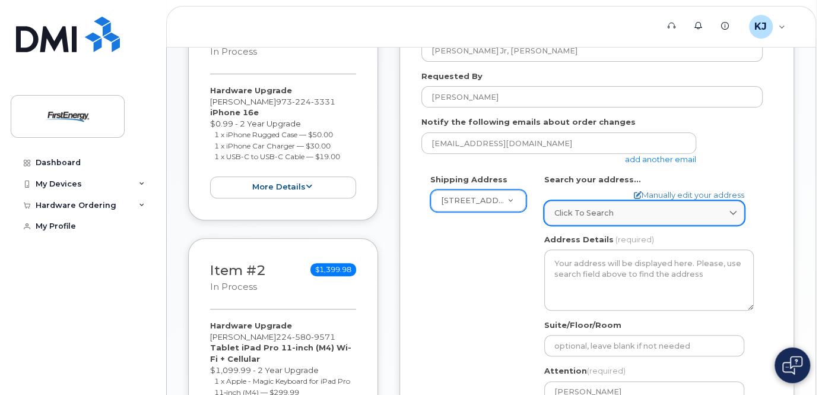
click at [572, 213] on span "Click to search" at bounding box center [583, 212] width 59 height 11
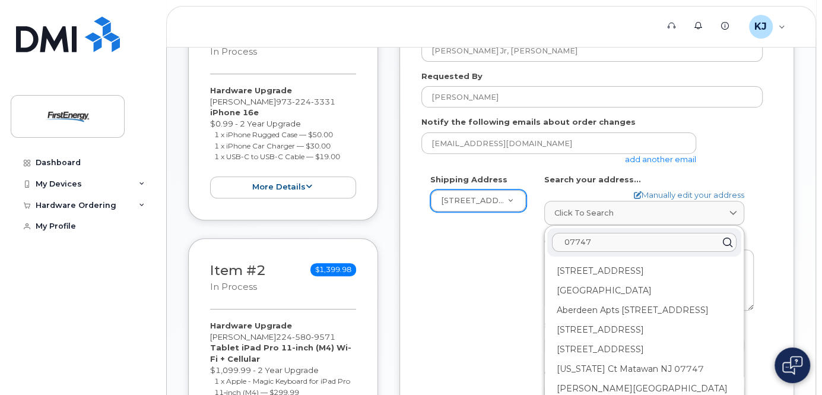
click at [600, 241] on input "07747" at bounding box center [644, 242] width 184 height 19
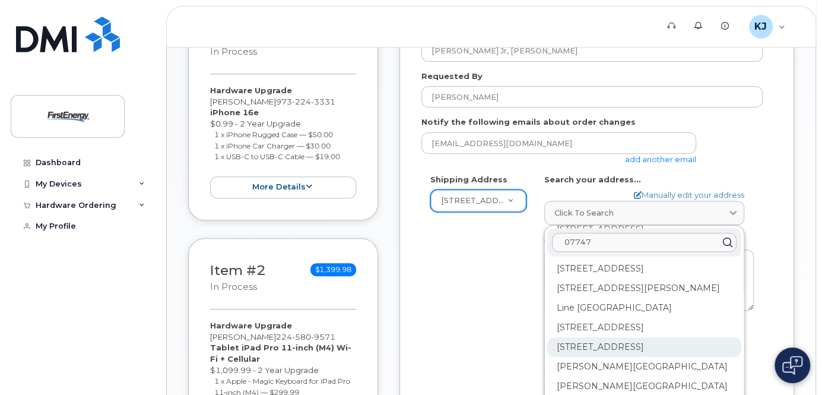
scroll to position [617, 0]
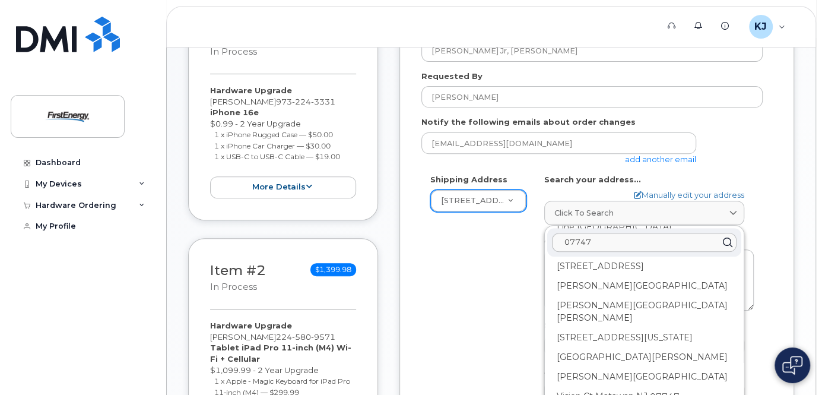
click at [527, 271] on div "Shipping Address [STREET_ADDRESS][GEOGRAPHIC_DATA][PERSON_NAME] [STREET_ADDRESS…" at bounding box center [591, 316] width 341 height 284
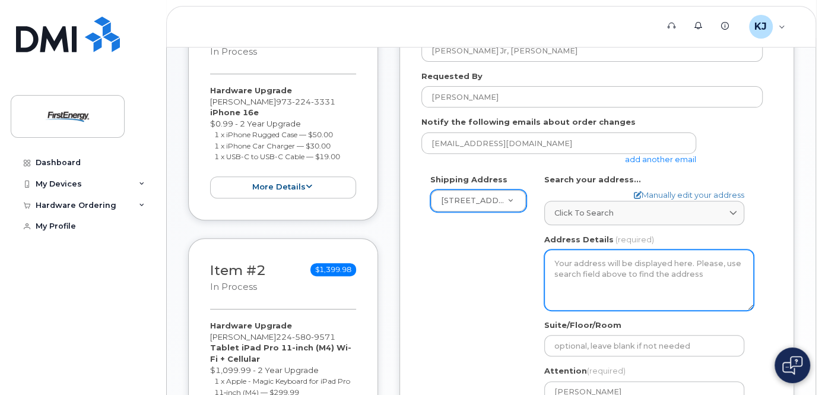
click at [585, 269] on textarea "Address Details" at bounding box center [648, 279] width 209 height 61
click at [582, 262] on textarea "Address Details" at bounding box center [648, 279] width 209 height 61
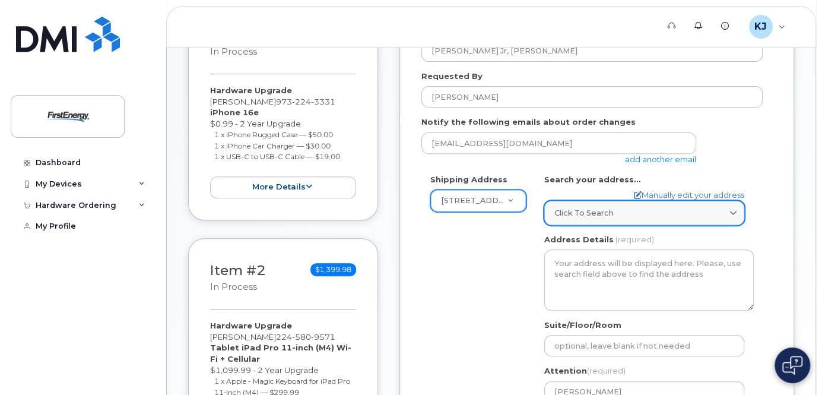
click at [558, 213] on span "Click to search" at bounding box center [583, 212] width 59 height 11
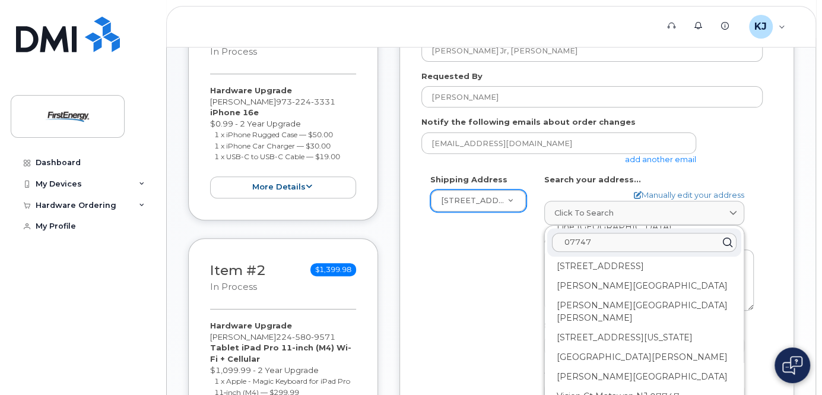
drag, startPoint x: 595, startPoint y: 243, endPoint x: 545, endPoint y: 238, distance: 50.0
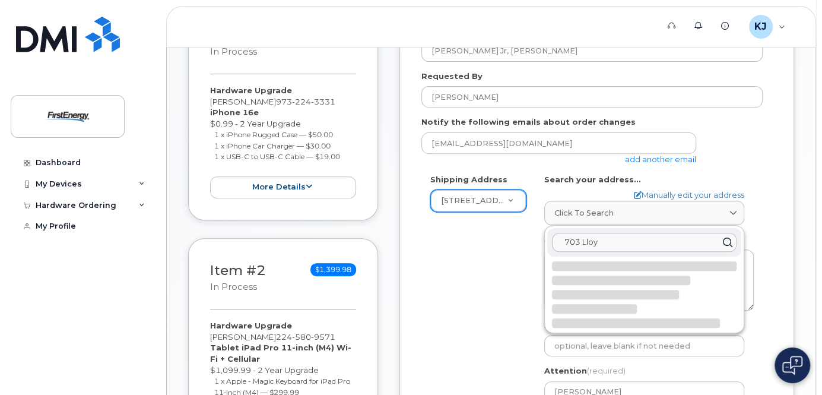
scroll to position [0, 0]
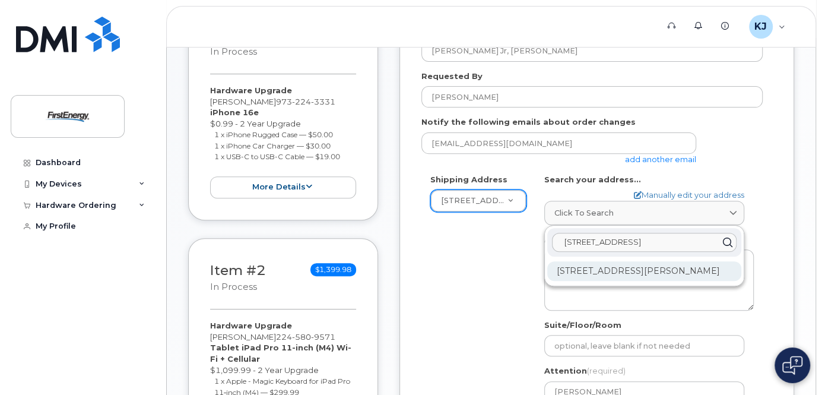
type input "[STREET_ADDRESS]"
click at [584, 269] on div "[STREET_ADDRESS][PERSON_NAME]" at bounding box center [644, 271] width 194 height 20
select select
type textarea "[STREET_ADDRESS][PERSON_NAME]"
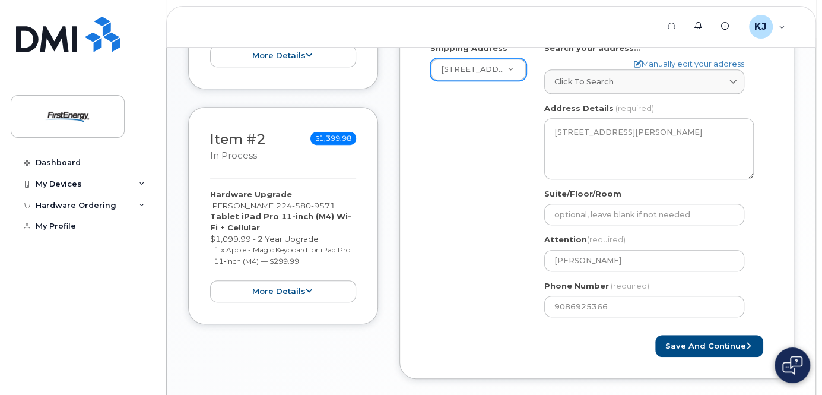
scroll to position [416, 0]
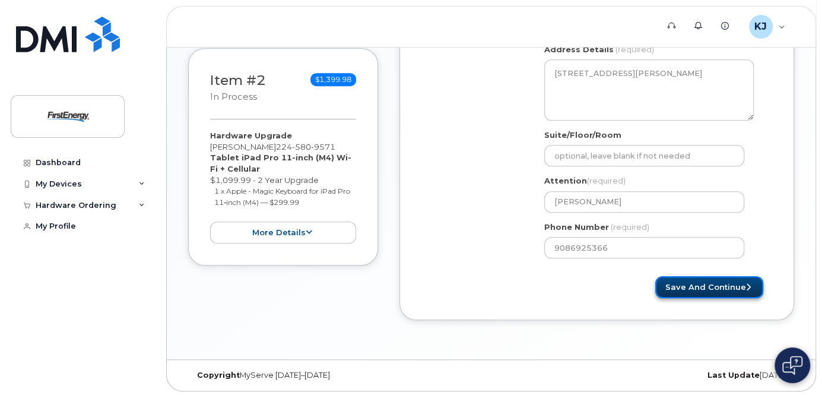
click at [682, 281] on button "Save and Continue" at bounding box center [709, 287] width 108 height 22
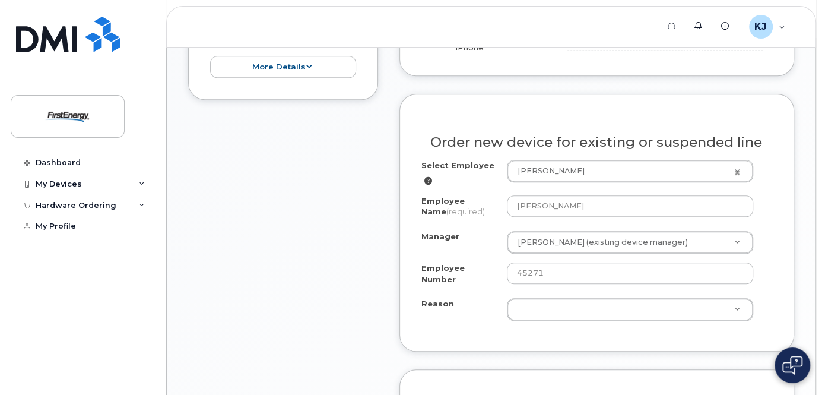
scroll to position [344, 0]
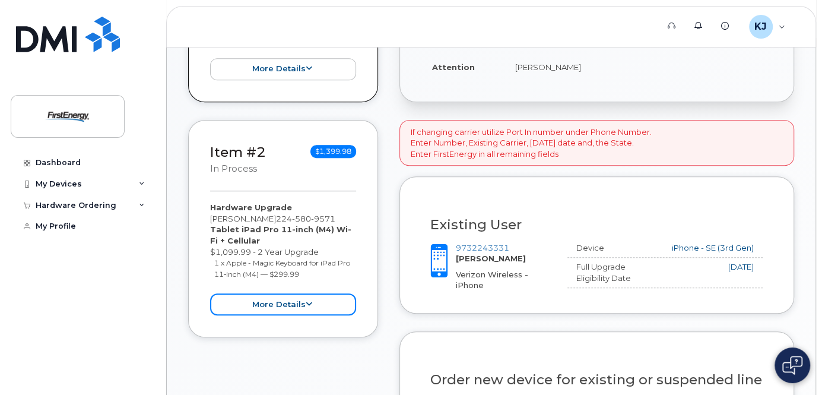
click at [282, 303] on button "more details" at bounding box center [283, 304] width 146 height 22
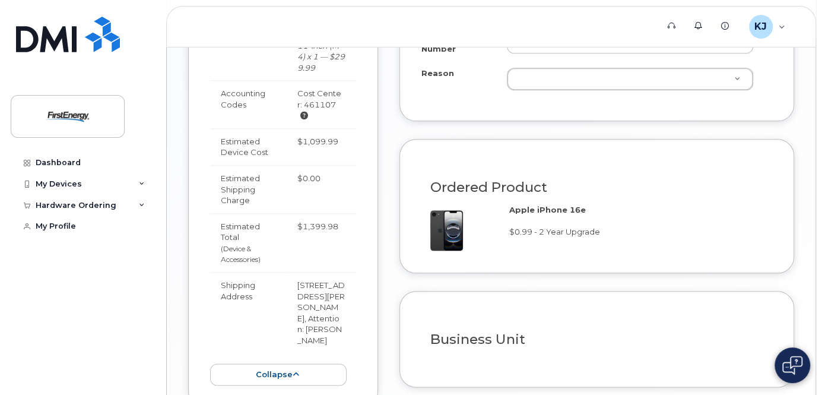
scroll to position [866, 0]
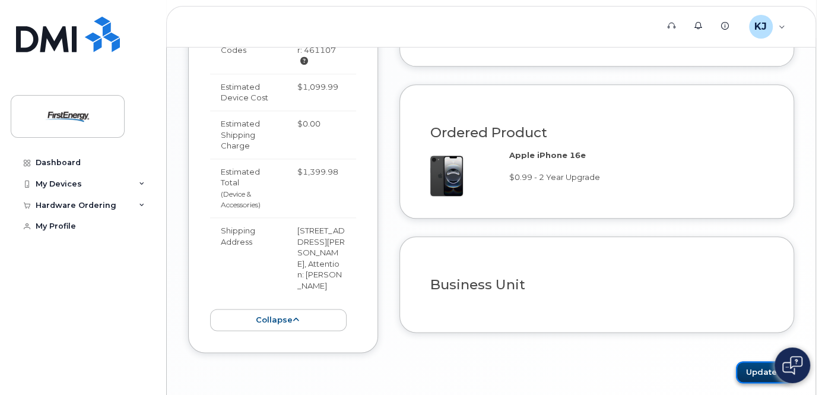
click at [747, 373] on button "Update" at bounding box center [765, 372] width 58 height 22
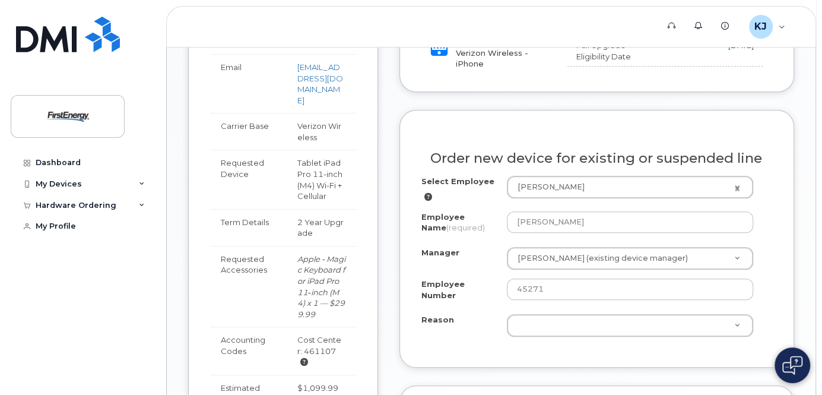
scroll to position [581, 0]
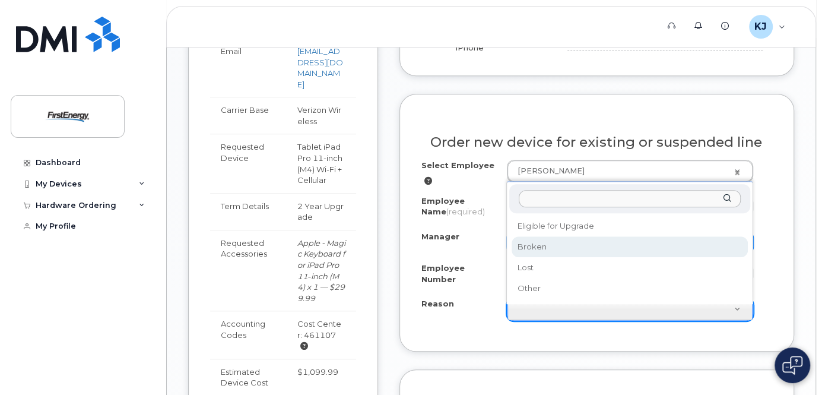
select select "broken"
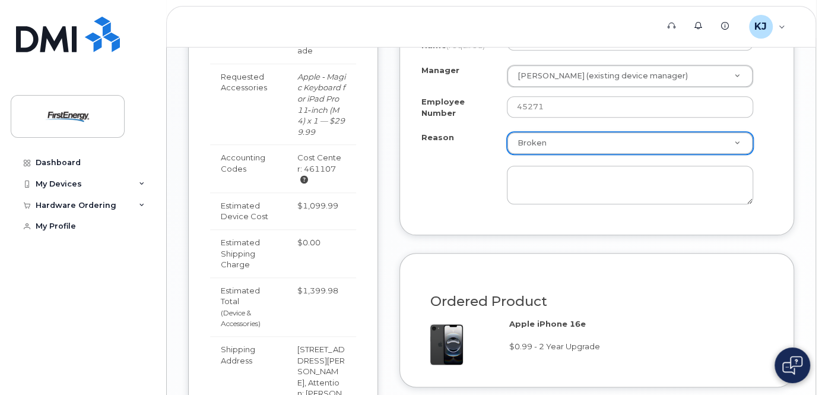
scroll to position [771, 0]
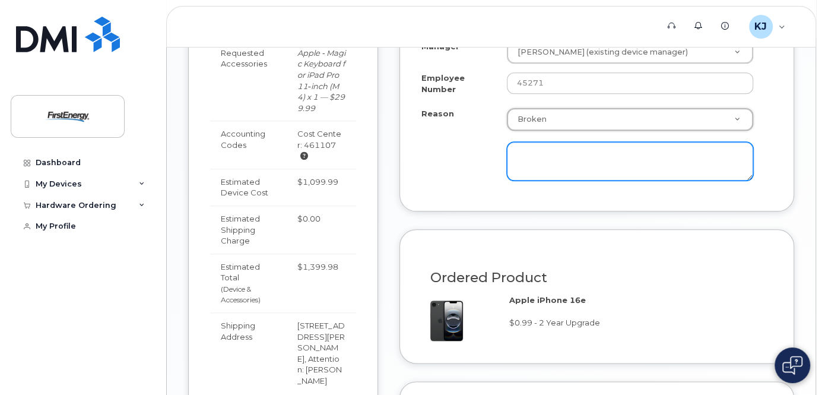
click at [532, 165] on textarea at bounding box center [630, 161] width 246 height 39
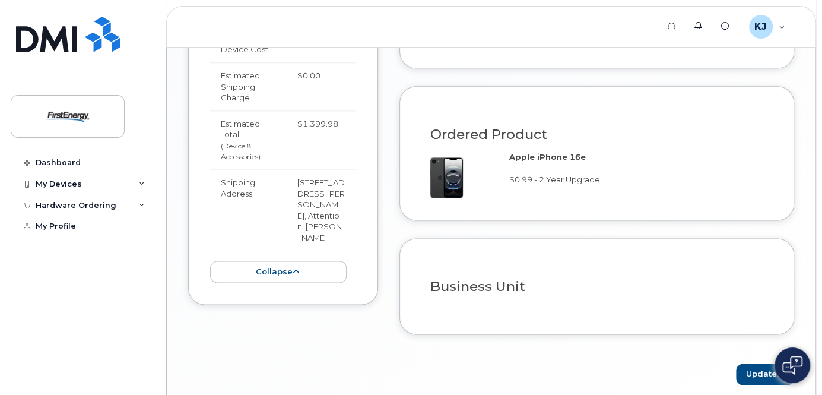
scroll to position [963, 0]
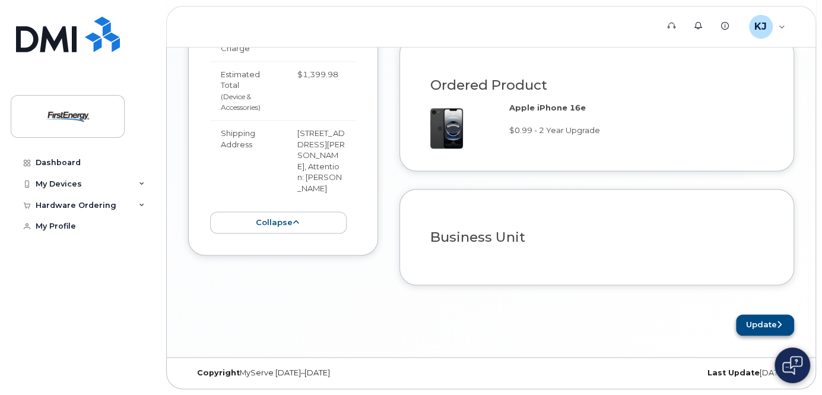
type textarea "Cracked screens"
click at [765, 329] on button "Update" at bounding box center [765, 325] width 58 height 22
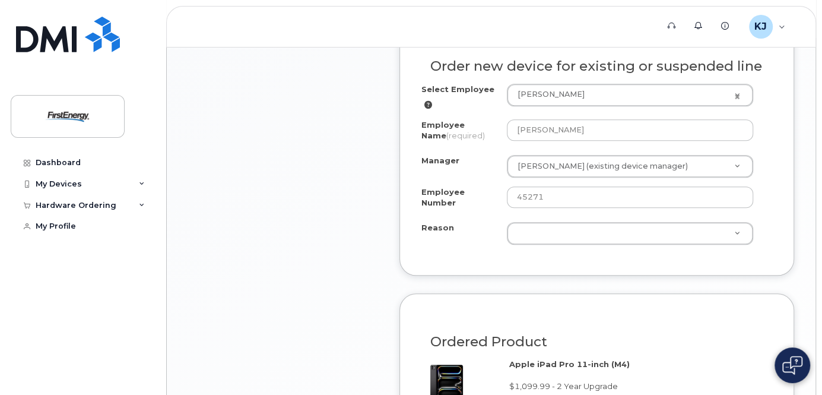
scroll to position [807, 0]
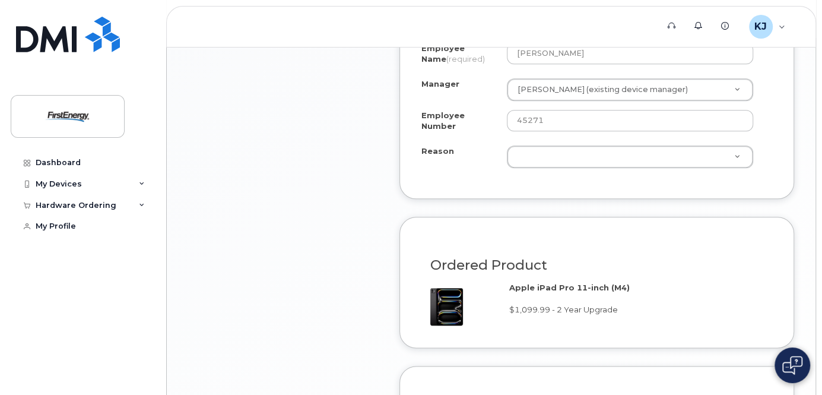
click at [599, 160] on div "Select Employee Zdenko Kolanovic Jr 2079231 Employee Name (required) Zdenko Kol…" at bounding box center [596, 92] width 351 height 170
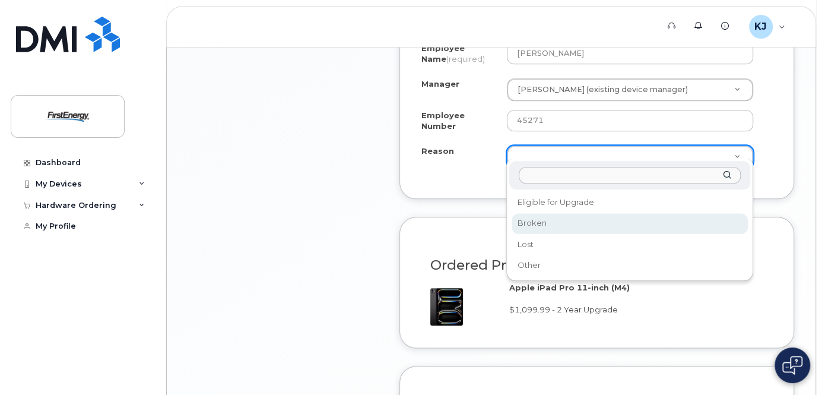
select select "broken"
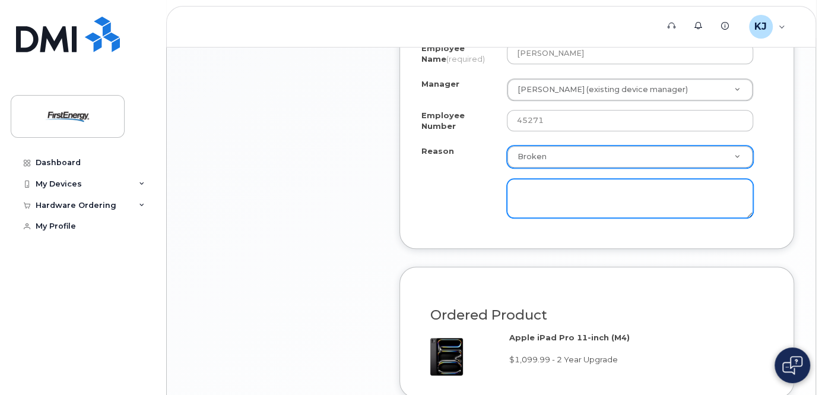
click at [549, 192] on textarea at bounding box center [630, 198] width 246 height 39
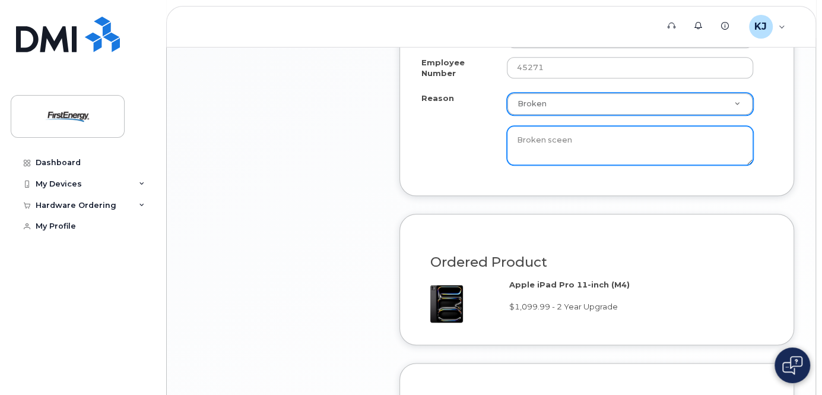
scroll to position [1023, 0]
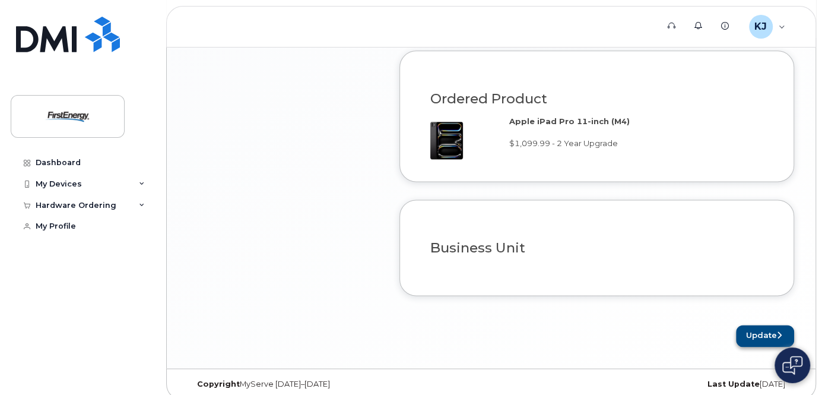
type textarea "Broken sceen"
click at [758, 325] on button "Update" at bounding box center [765, 336] width 58 height 22
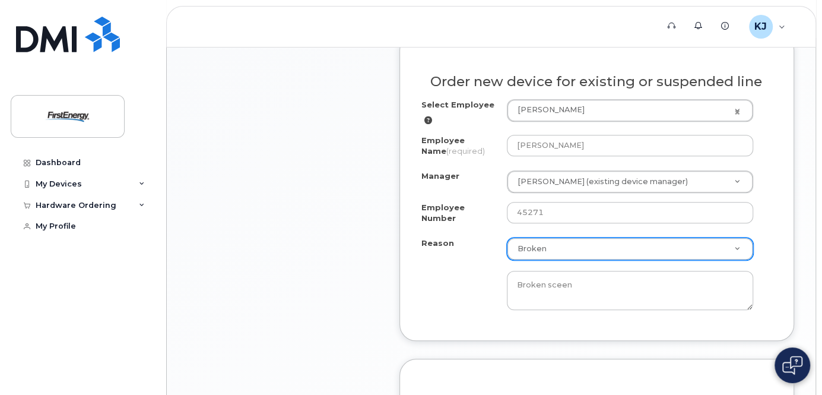
scroll to position [643, 0]
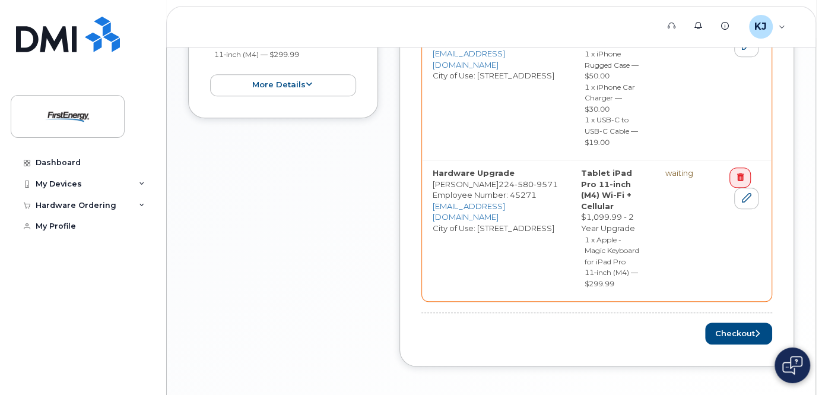
scroll to position [617, 0]
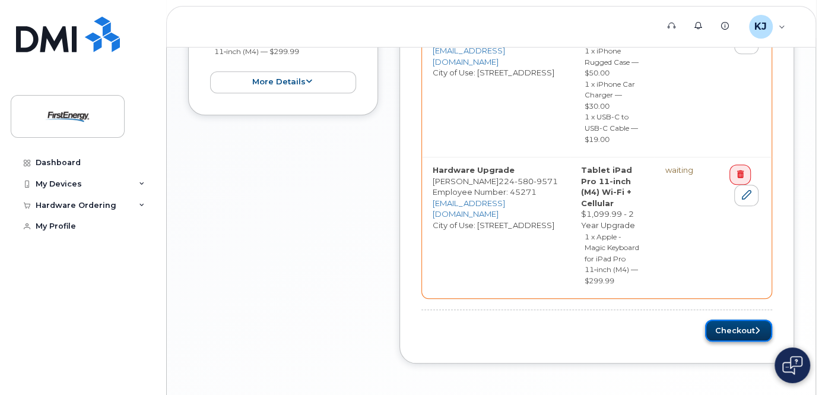
click at [739, 319] on button "Checkout" at bounding box center [738, 330] width 67 height 22
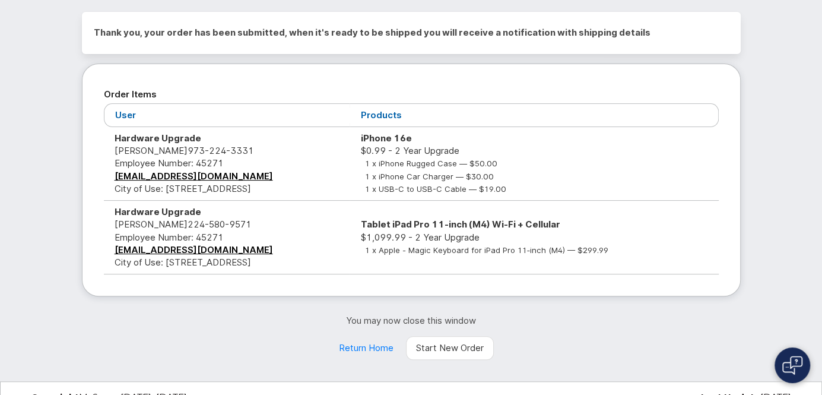
scroll to position [127, 0]
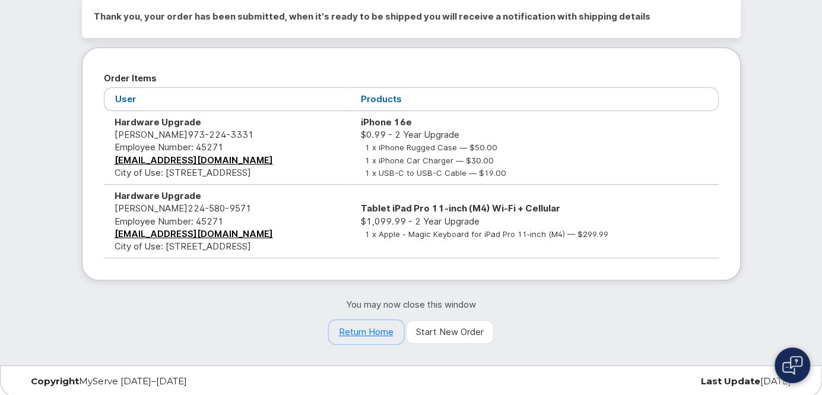
click at [351, 331] on link "Return Home" at bounding box center [366, 332] width 75 height 24
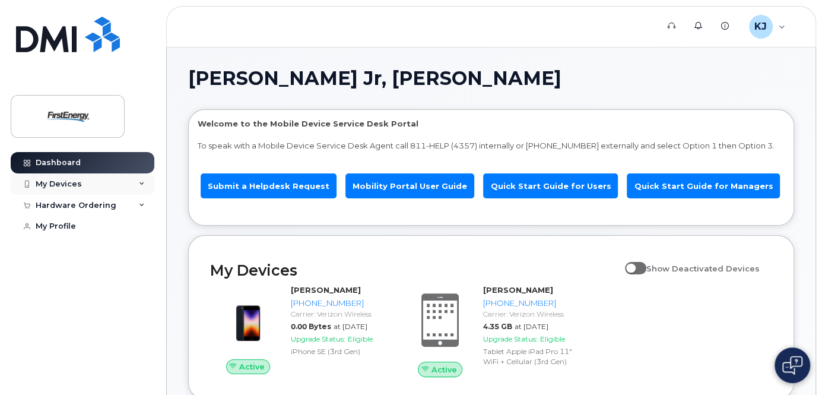
click at [72, 183] on div "My Devices" at bounding box center [59, 183] width 46 height 9
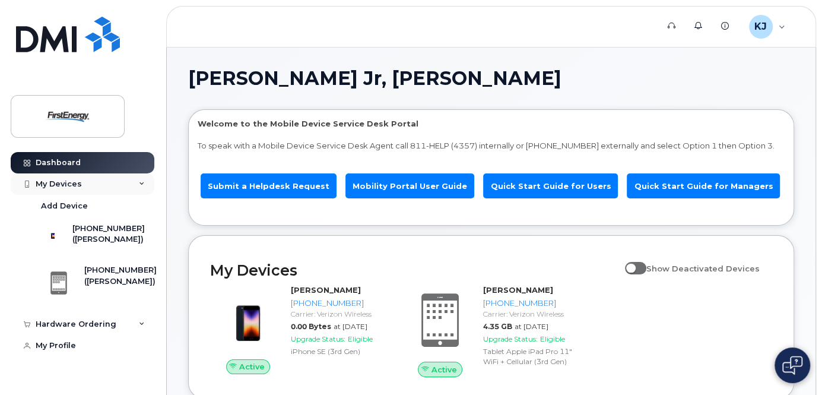
click at [72, 183] on div "My Devices" at bounding box center [59, 183] width 46 height 9
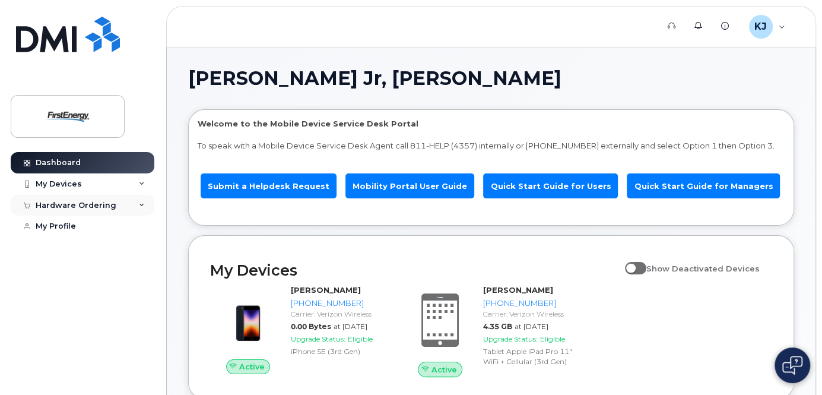
click at [77, 205] on div "Hardware Ordering" at bounding box center [76, 205] width 81 height 9
click at [74, 228] on div "My Orders" at bounding box center [62, 226] width 43 height 11
